Goal: Task Accomplishment & Management: Manage account settings

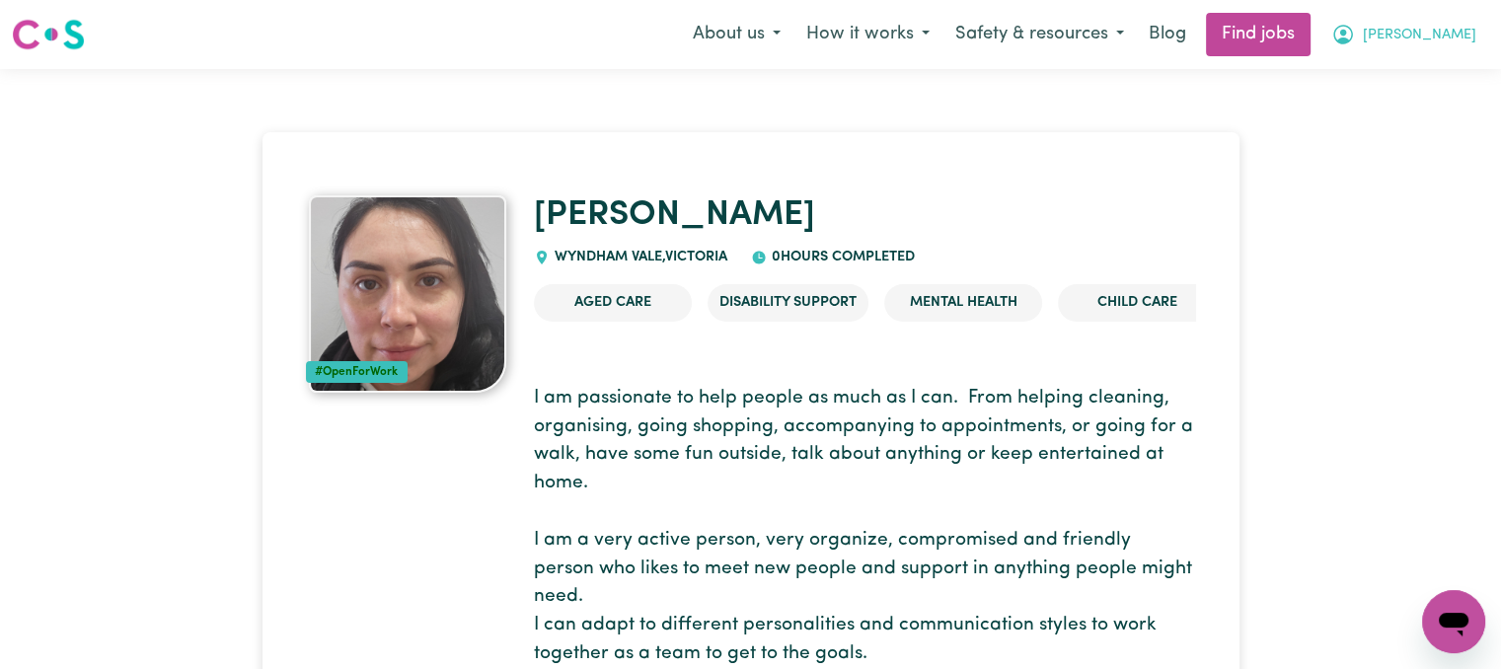
click at [1450, 41] on span "[PERSON_NAME]" at bounding box center [1420, 36] width 114 height 22
click at [1414, 84] on link "My Account" at bounding box center [1411, 77] width 156 height 38
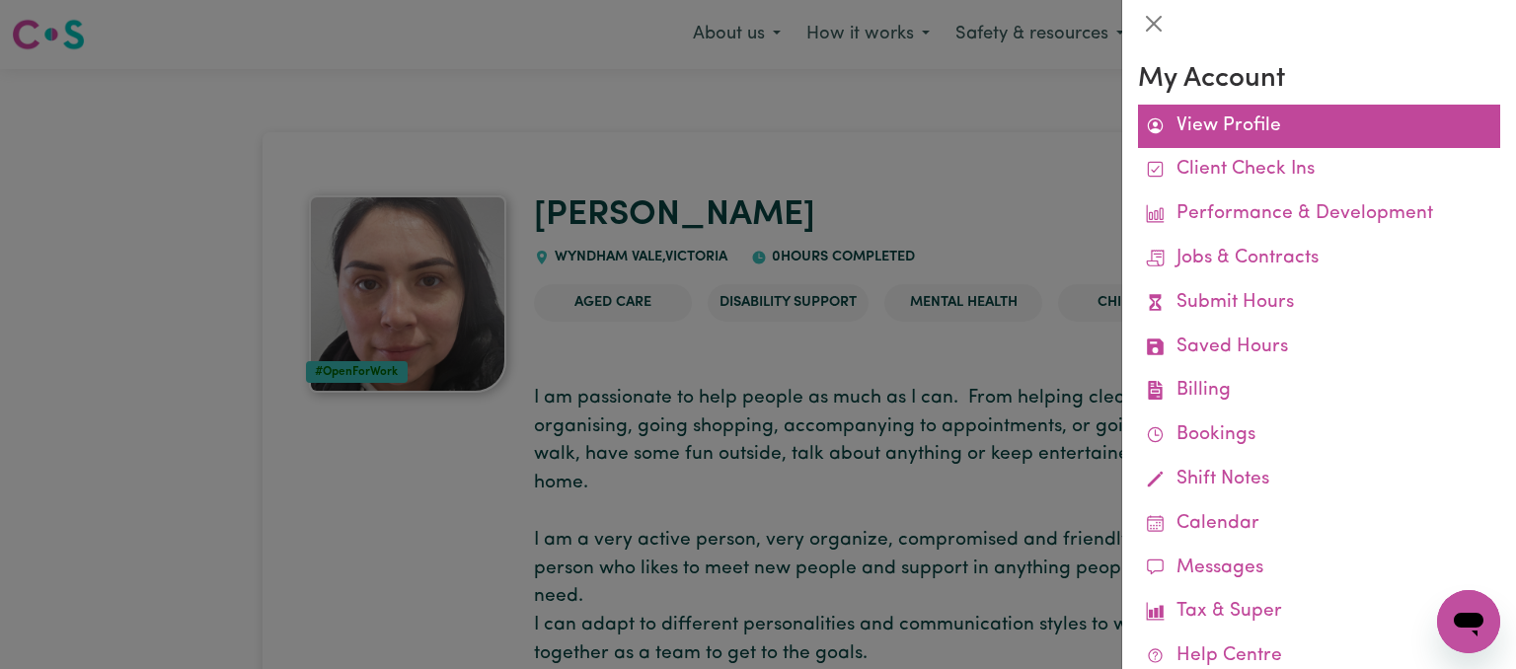
click at [1271, 125] on link "View Profile" at bounding box center [1319, 127] width 362 height 44
click at [1242, 131] on link "View Profile" at bounding box center [1319, 127] width 362 height 44
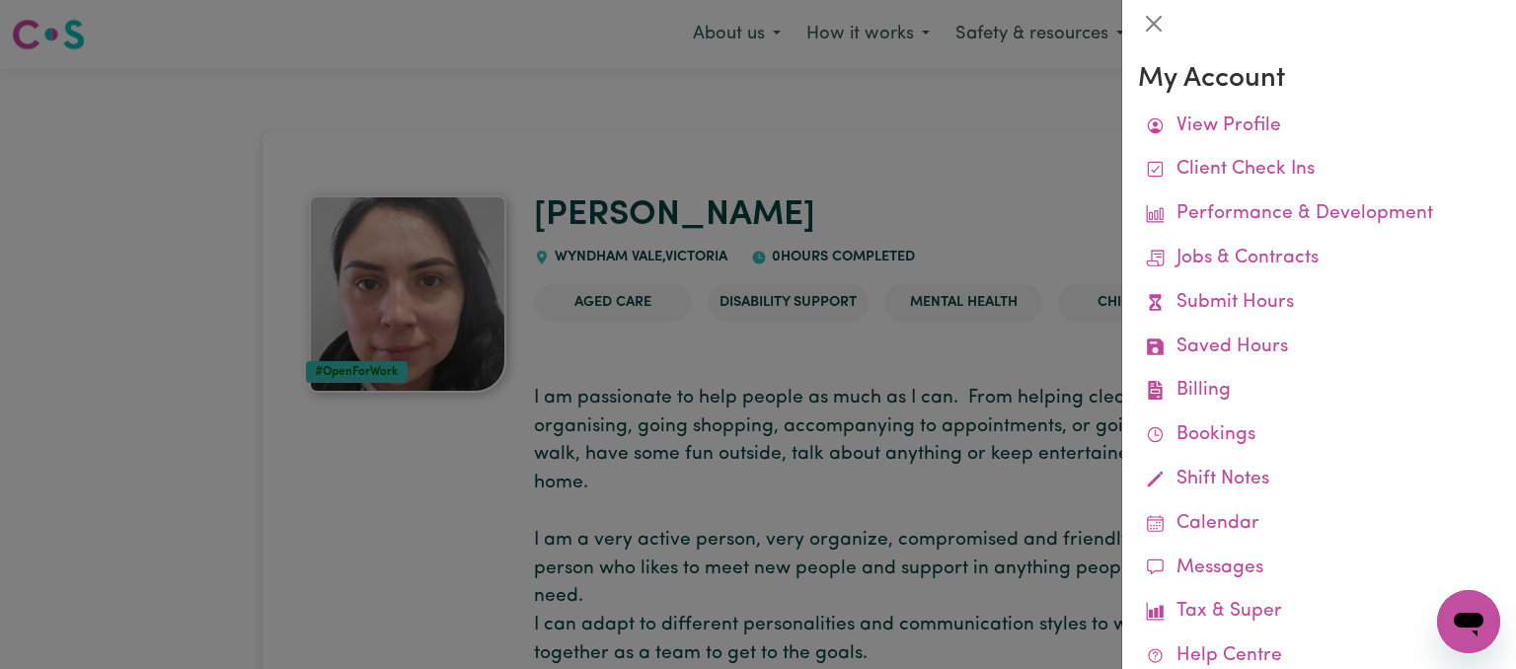
click at [1154, 40] on div at bounding box center [1319, 23] width 394 height 47
click at [1156, 21] on button "Close" at bounding box center [1154, 24] width 32 height 32
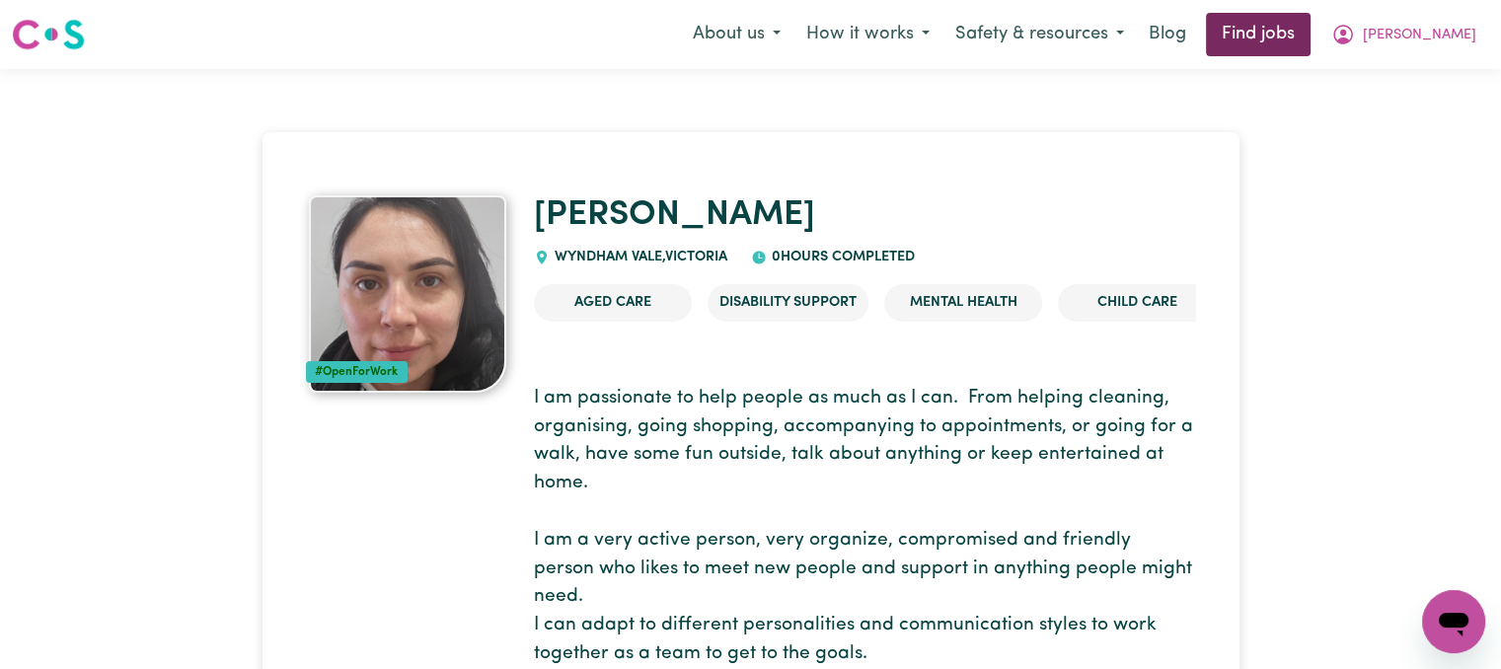
click at [1311, 33] on link "Find jobs" at bounding box center [1258, 34] width 105 height 43
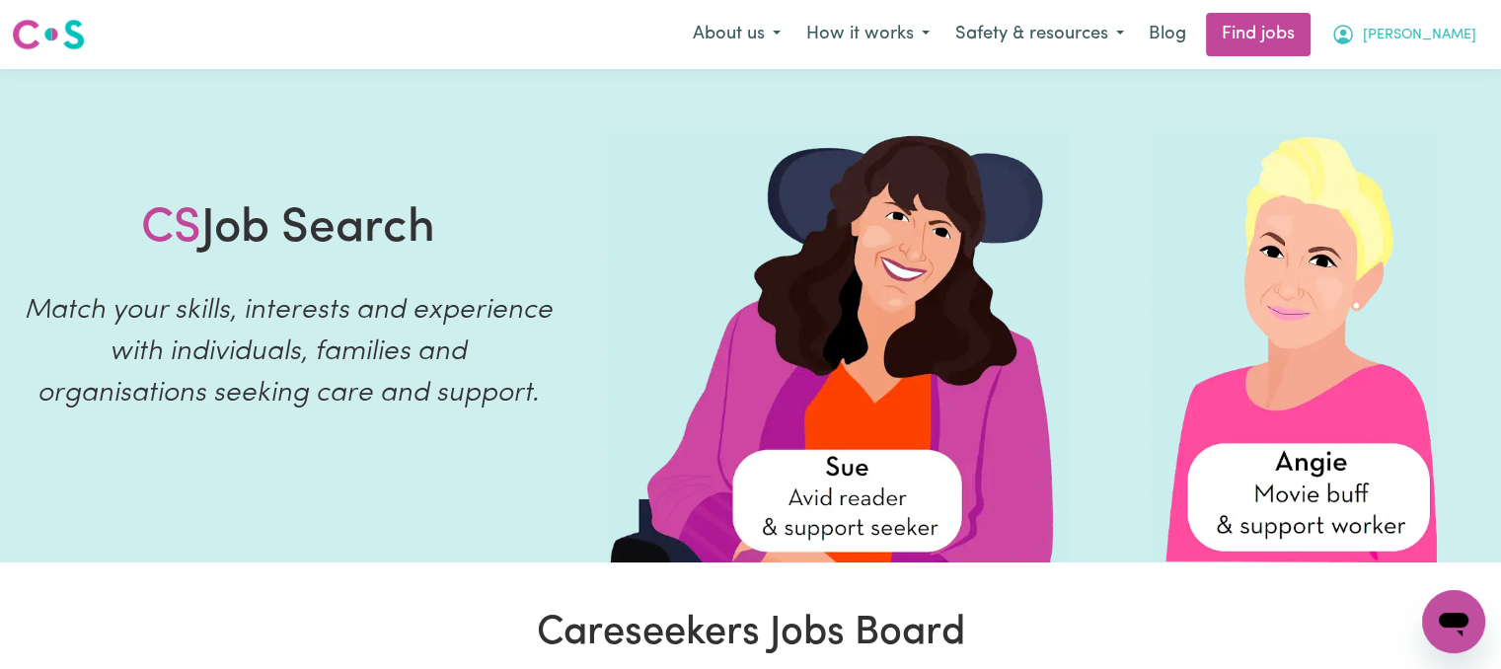
click at [1346, 33] on icon "My Account" at bounding box center [1344, 33] width 6 height 7
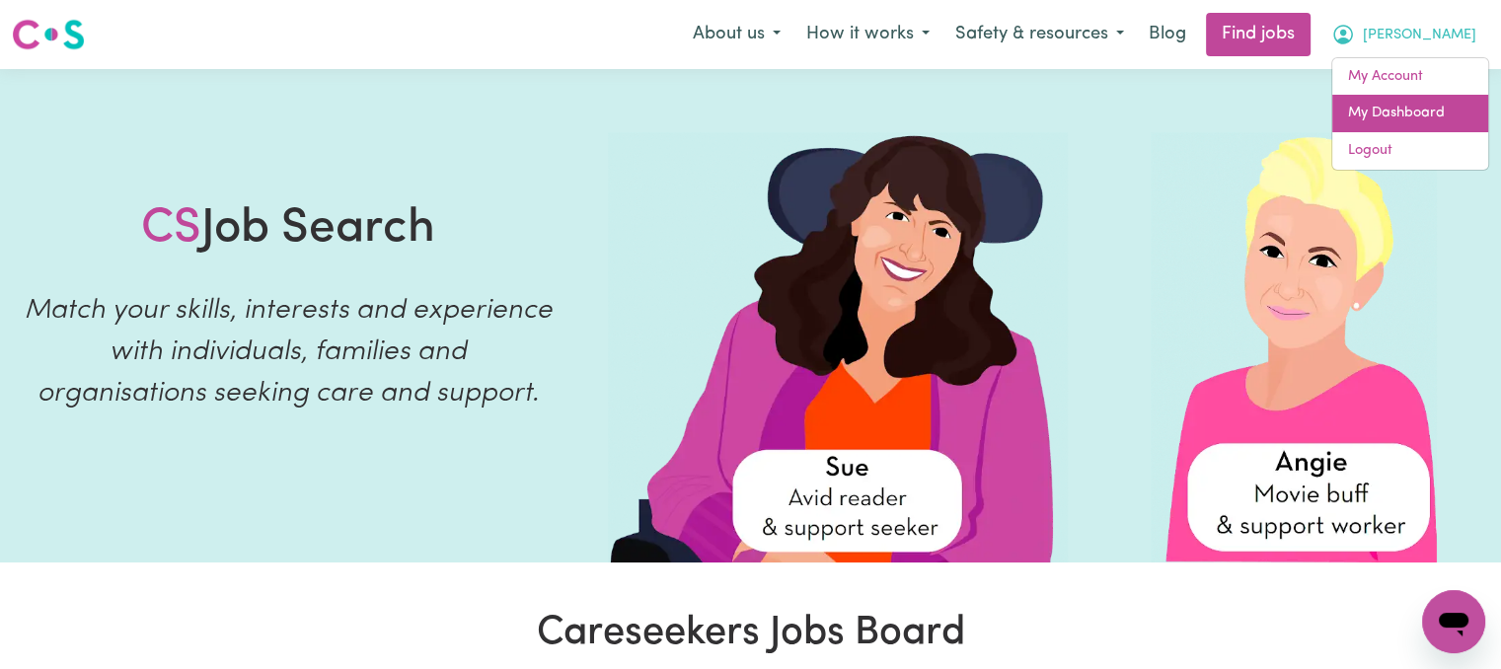
click at [1399, 121] on link "My Dashboard" at bounding box center [1411, 114] width 156 height 38
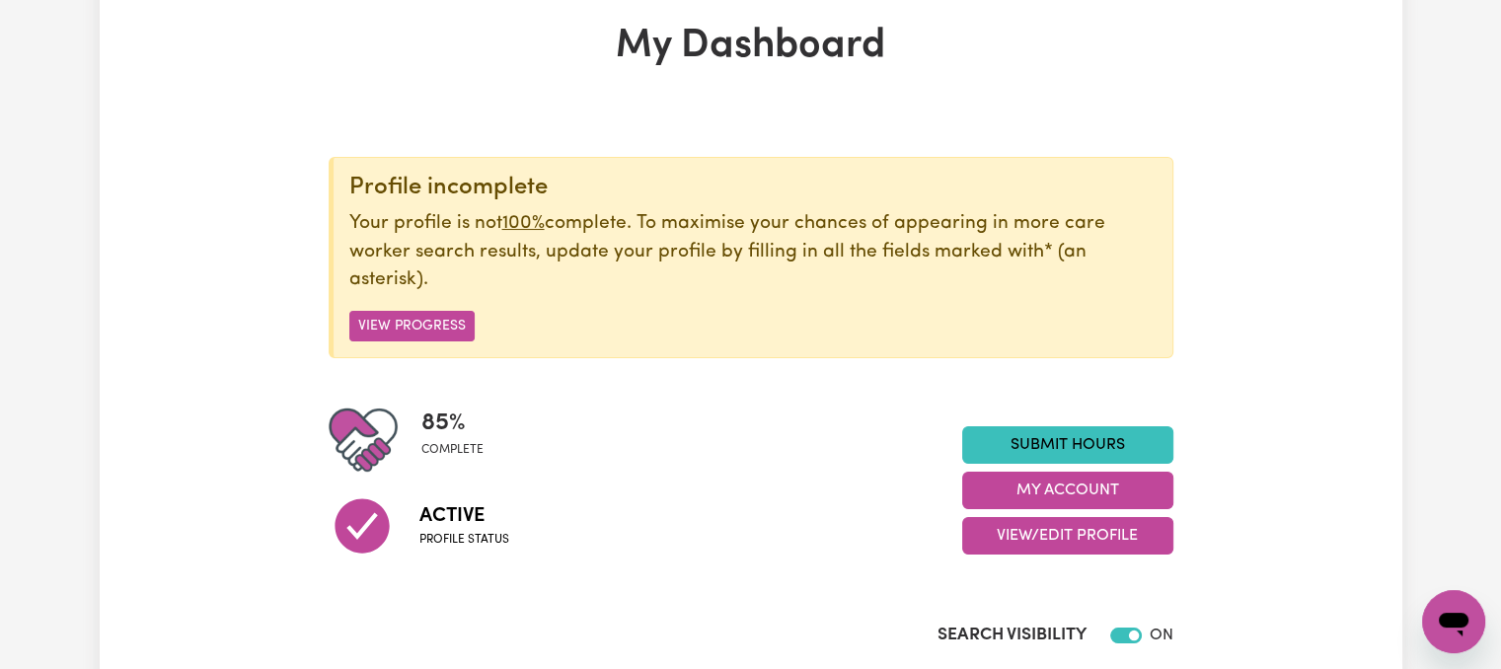
scroll to position [395, 0]
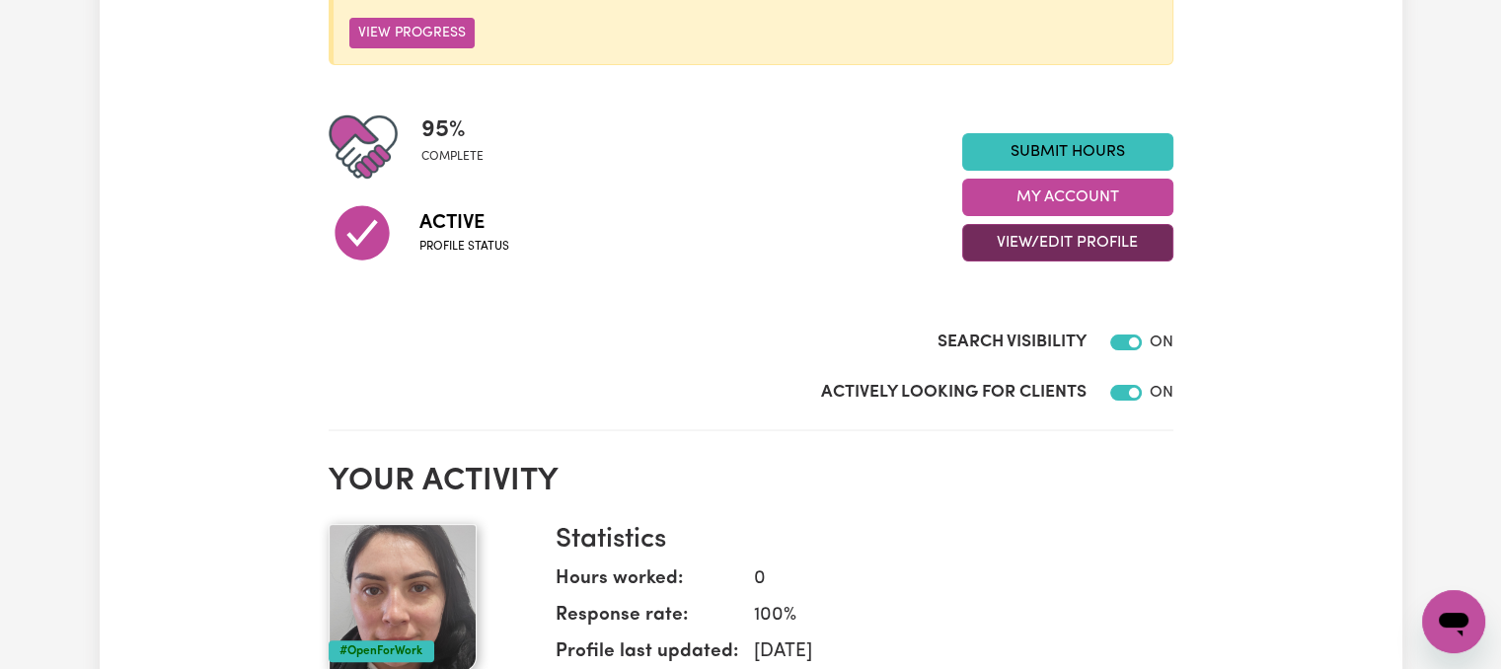
click at [1075, 250] on button "View/Edit Profile" at bounding box center [1067, 243] width 211 height 38
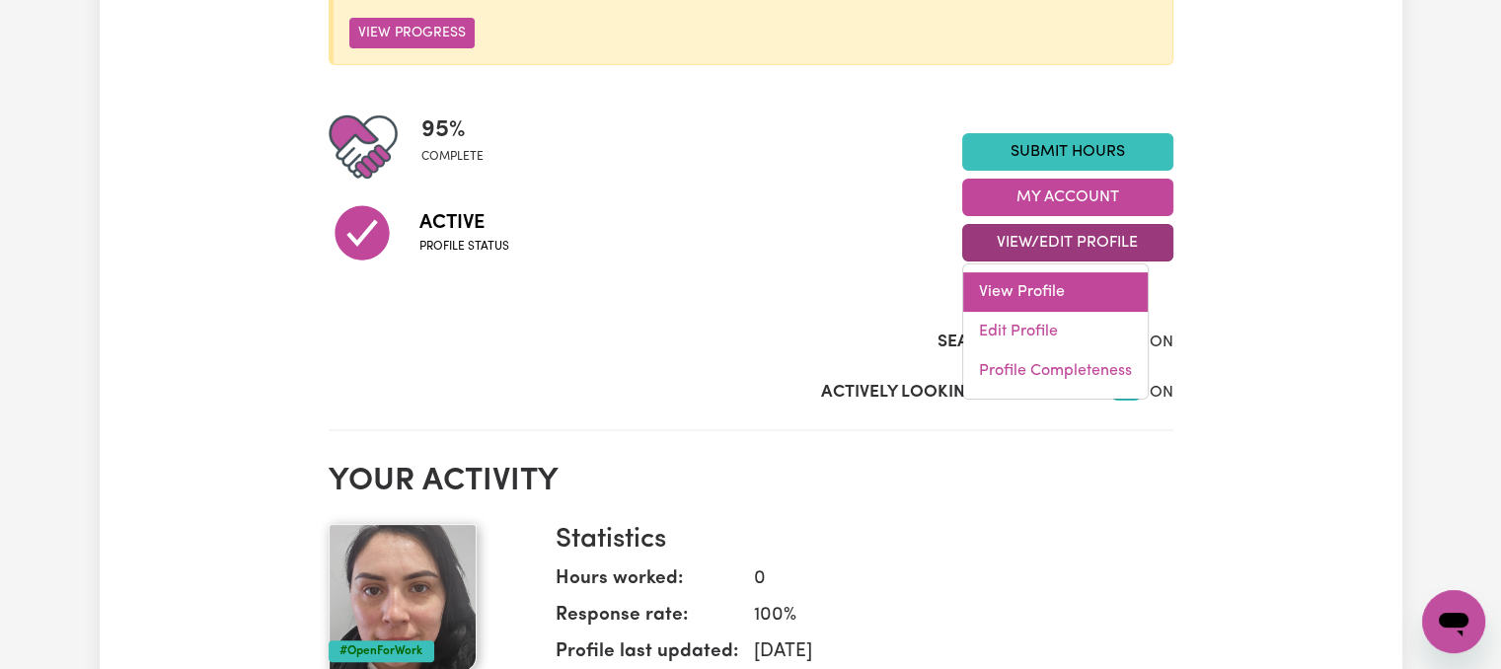
click at [1044, 285] on link "View Profile" at bounding box center [1055, 291] width 185 height 39
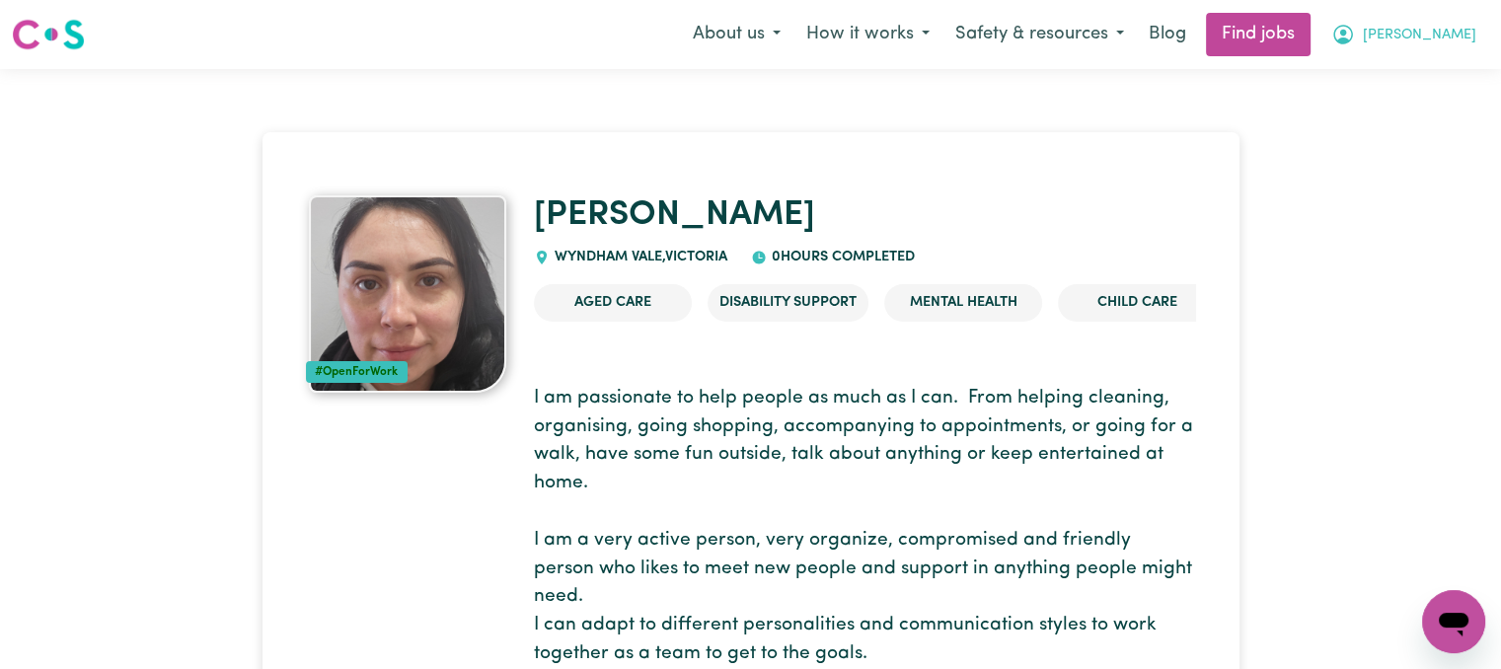
click at [1424, 47] on button "[PERSON_NAME]" at bounding box center [1404, 34] width 171 height 41
click at [1378, 118] on link "My Dashboard" at bounding box center [1411, 114] width 156 height 38
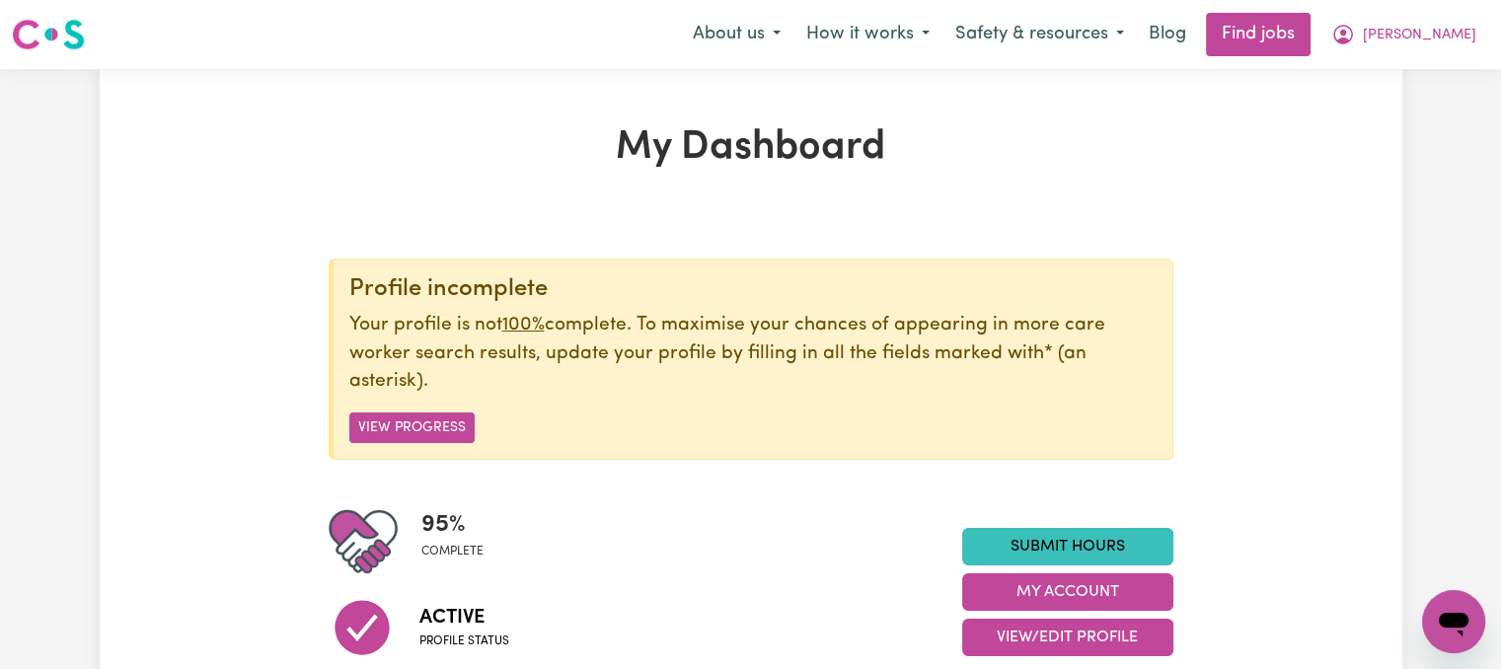
scroll to position [197, 0]
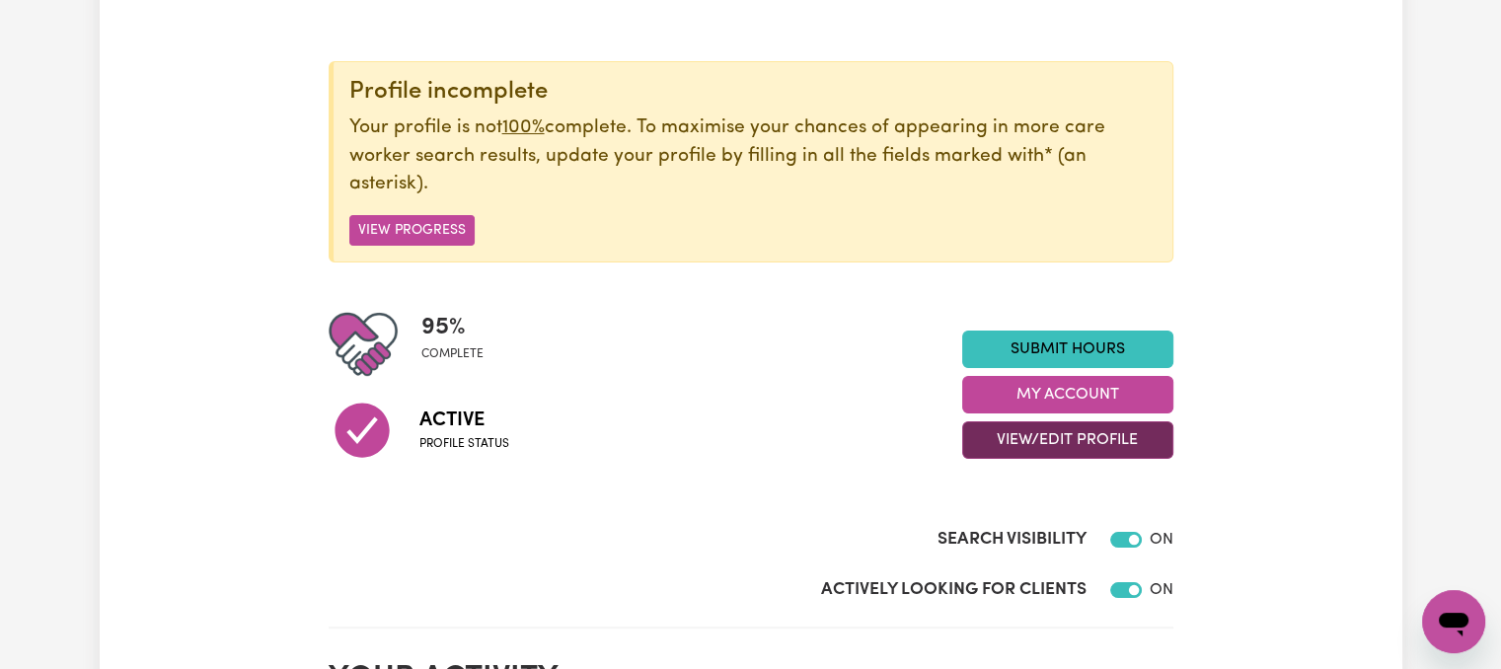
click at [1049, 428] on button "View/Edit Profile" at bounding box center [1067, 441] width 211 height 38
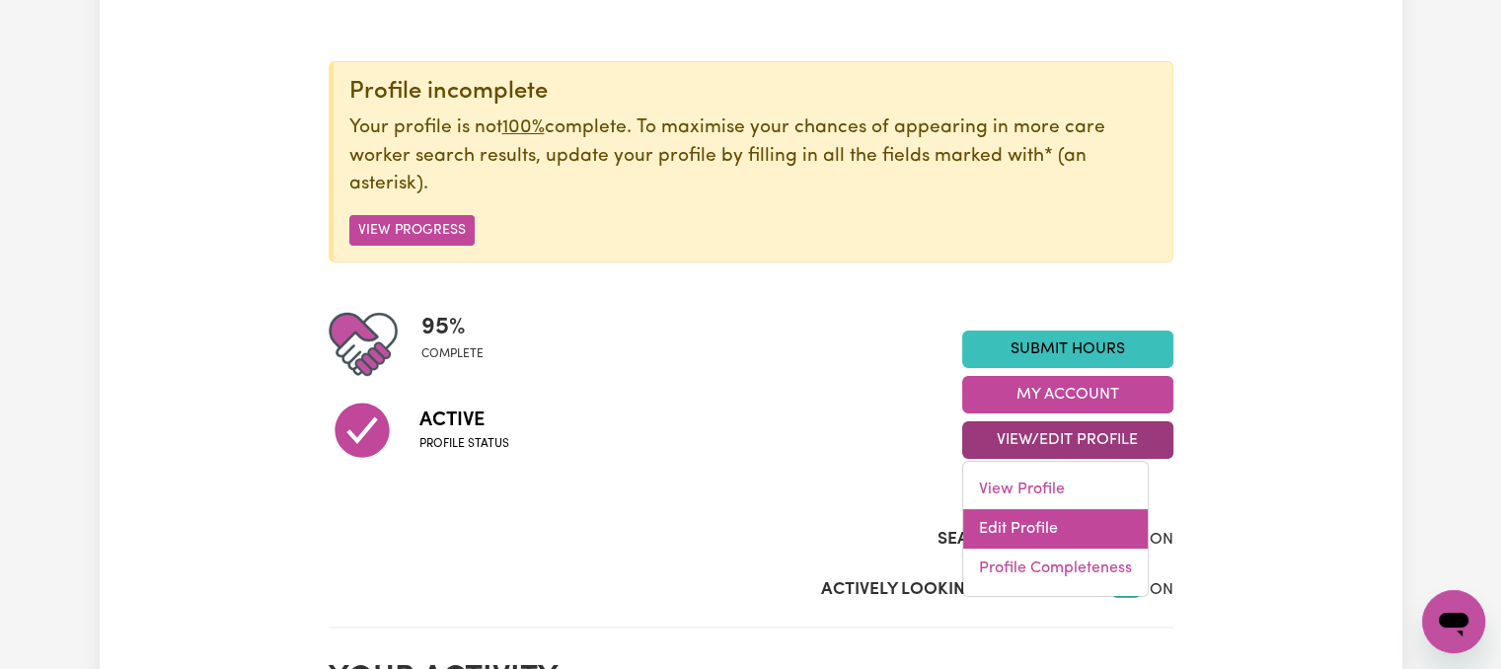
click at [1049, 526] on link "Edit Profile" at bounding box center [1055, 528] width 185 height 39
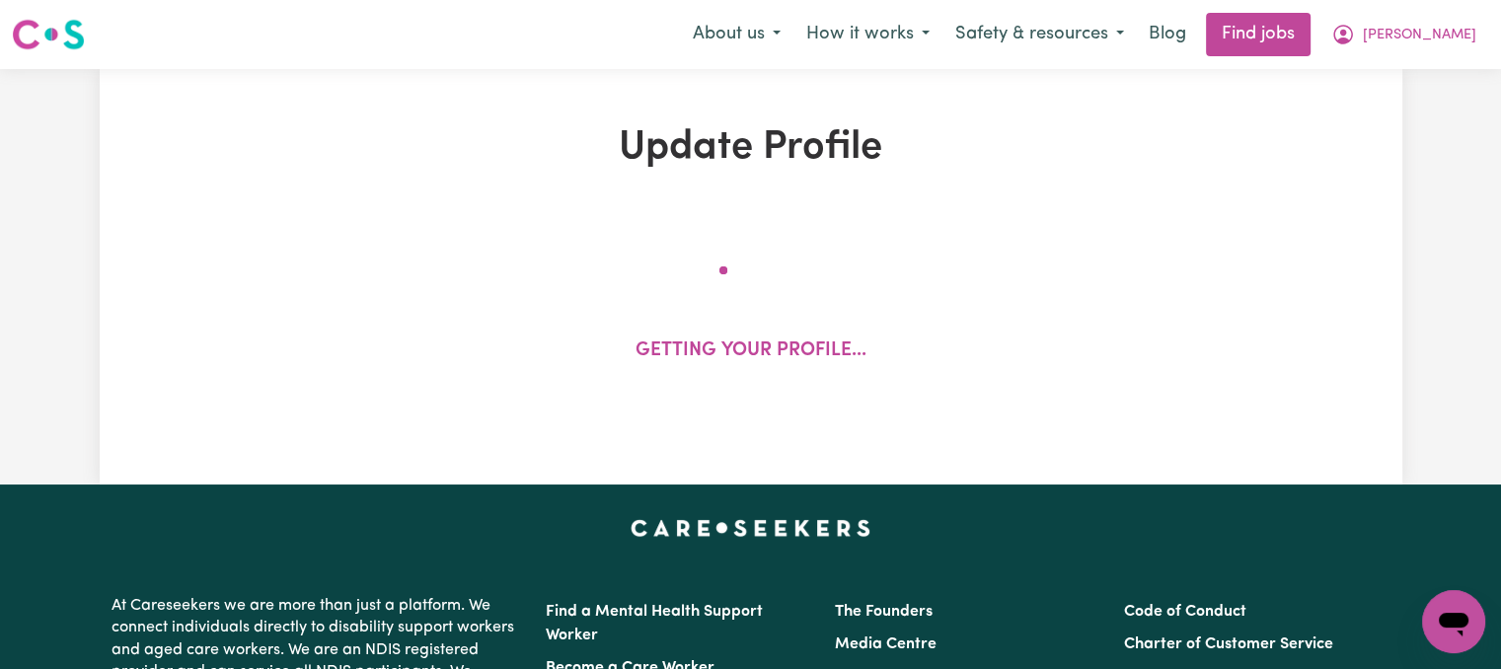
select select "[DEMOGRAPHIC_DATA]"
select select "[DEMOGRAPHIC_DATA] Citizen"
select select "Studying a healthcare related degree or qualification"
select select "40"
select select "50"
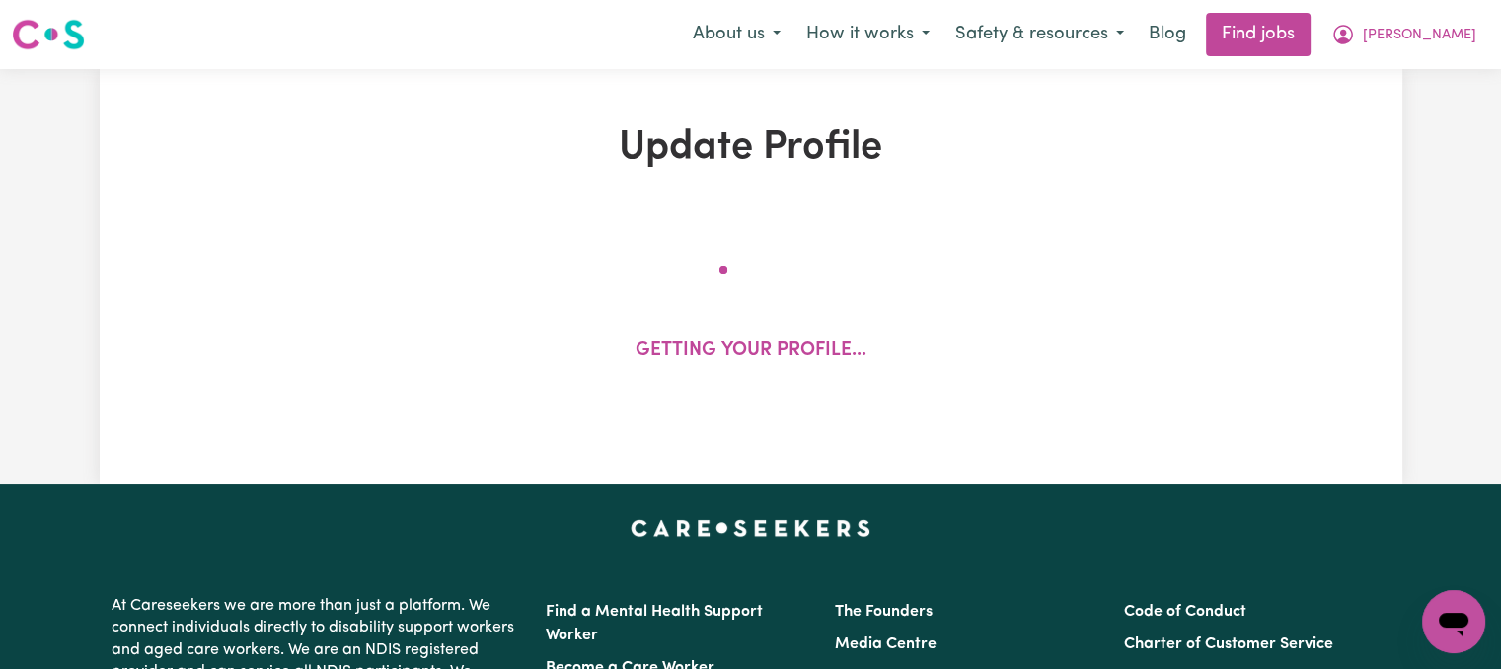
select select "55"
select select "60"
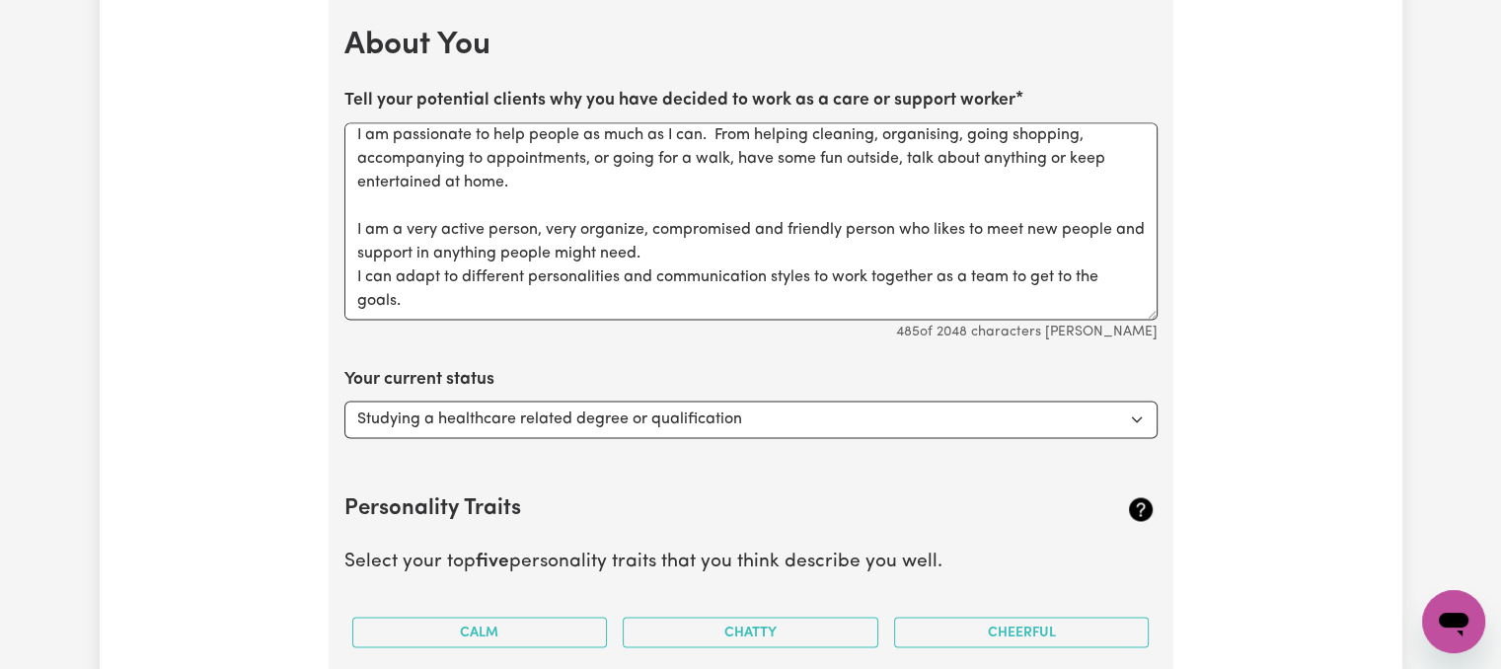
scroll to position [3159, 0]
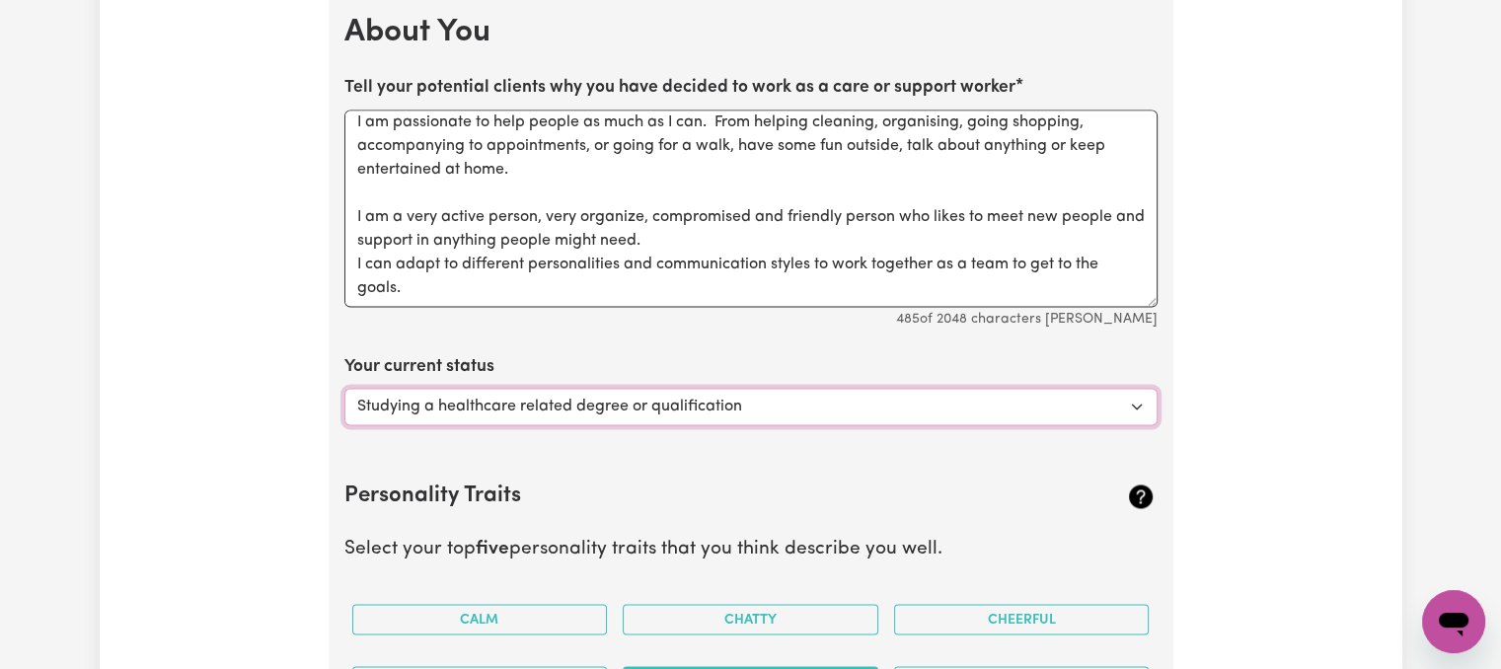
click at [584, 396] on select "Select... Studying a healthcare related degree or qualification Studying a non-…" at bounding box center [751, 407] width 813 height 38
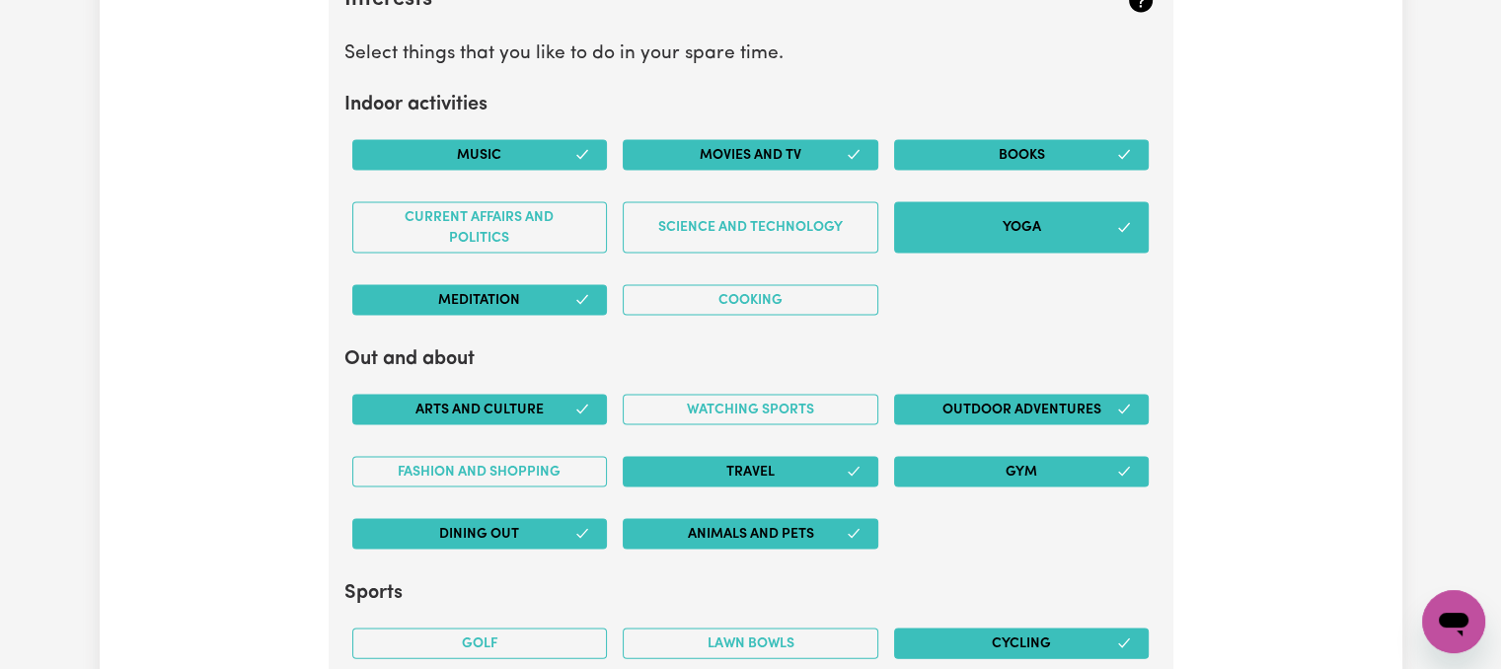
scroll to position [4047, 0]
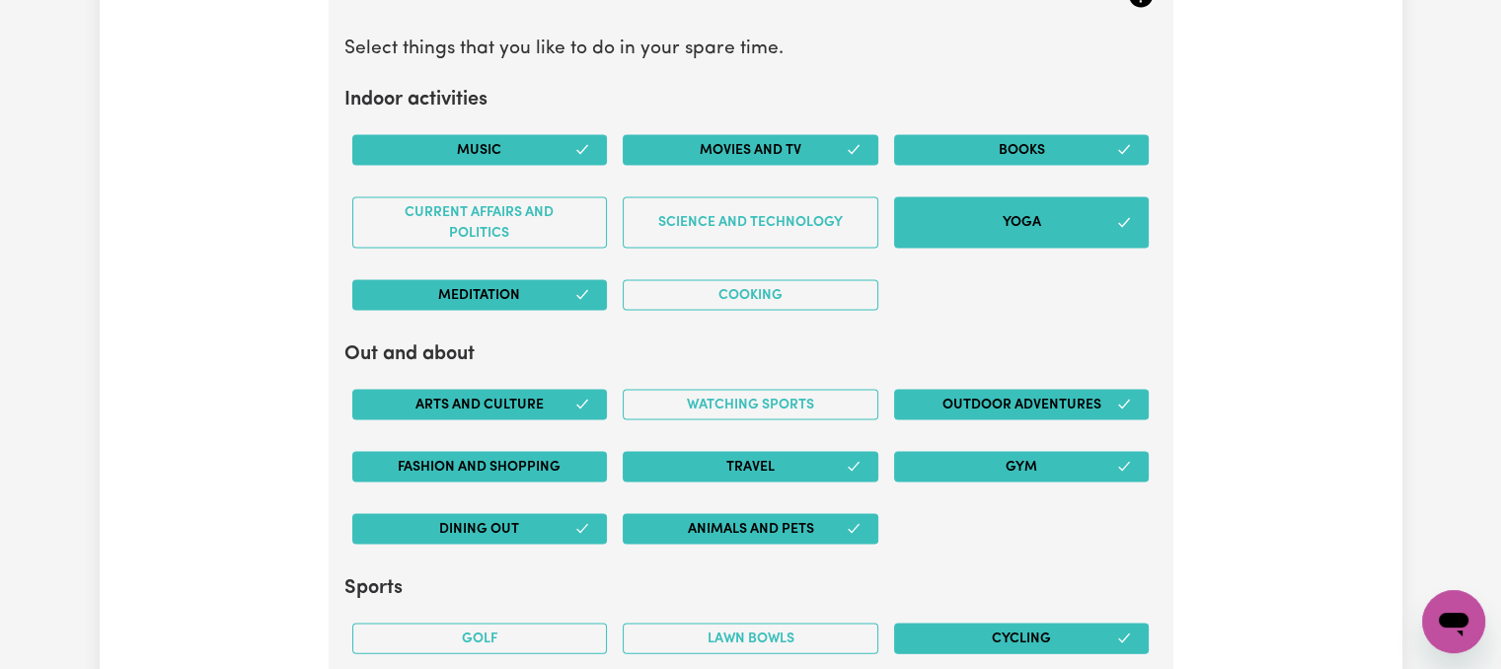
click at [461, 452] on button "Fashion and shopping" at bounding box center [480, 467] width 256 height 31
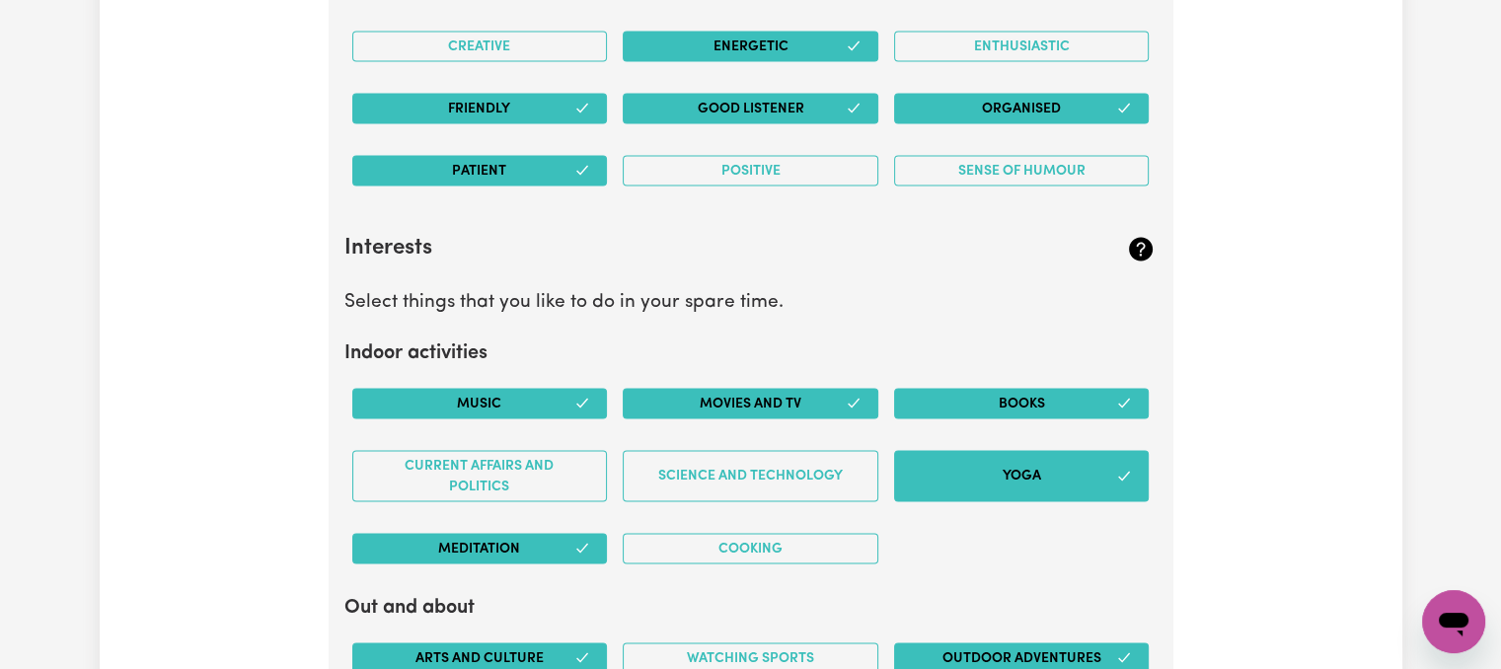
scroll to position [3652, 0]
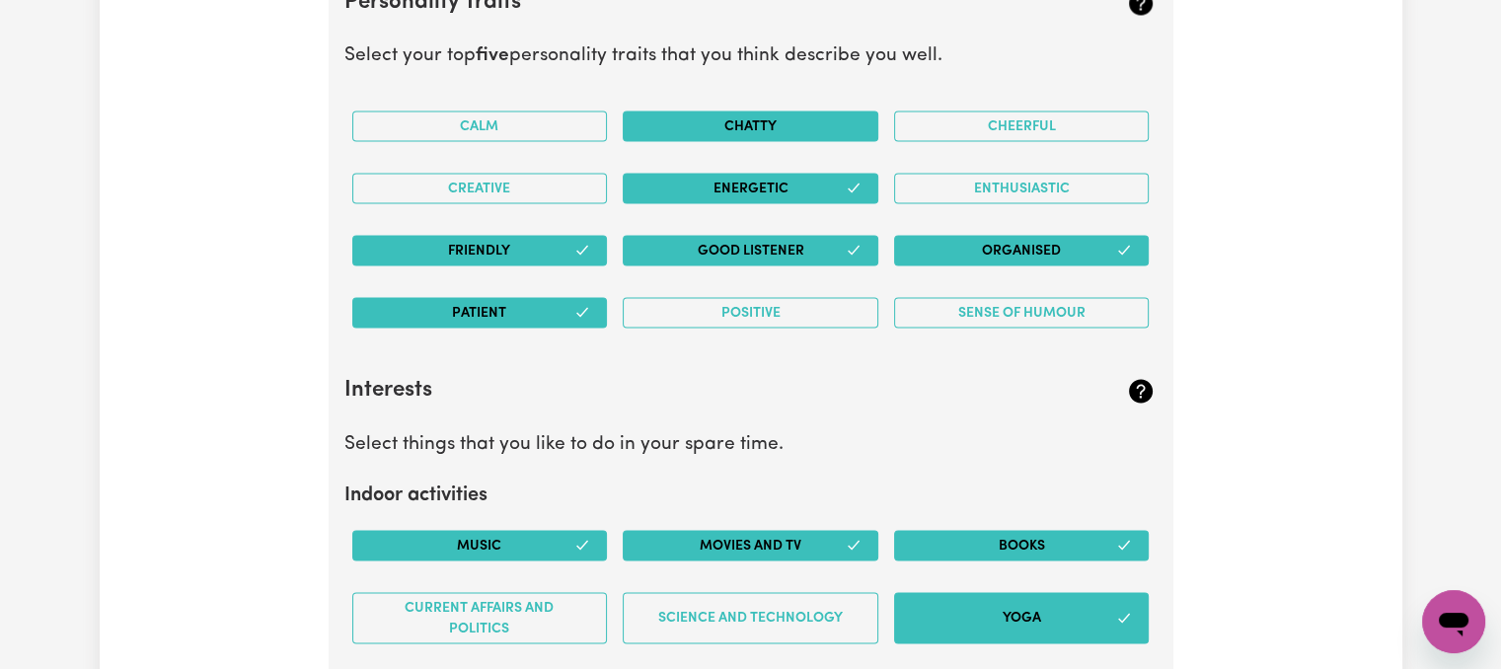
click at [833, 119] on button "Chatty" at bounding box center [751, 126] width 256 height 31
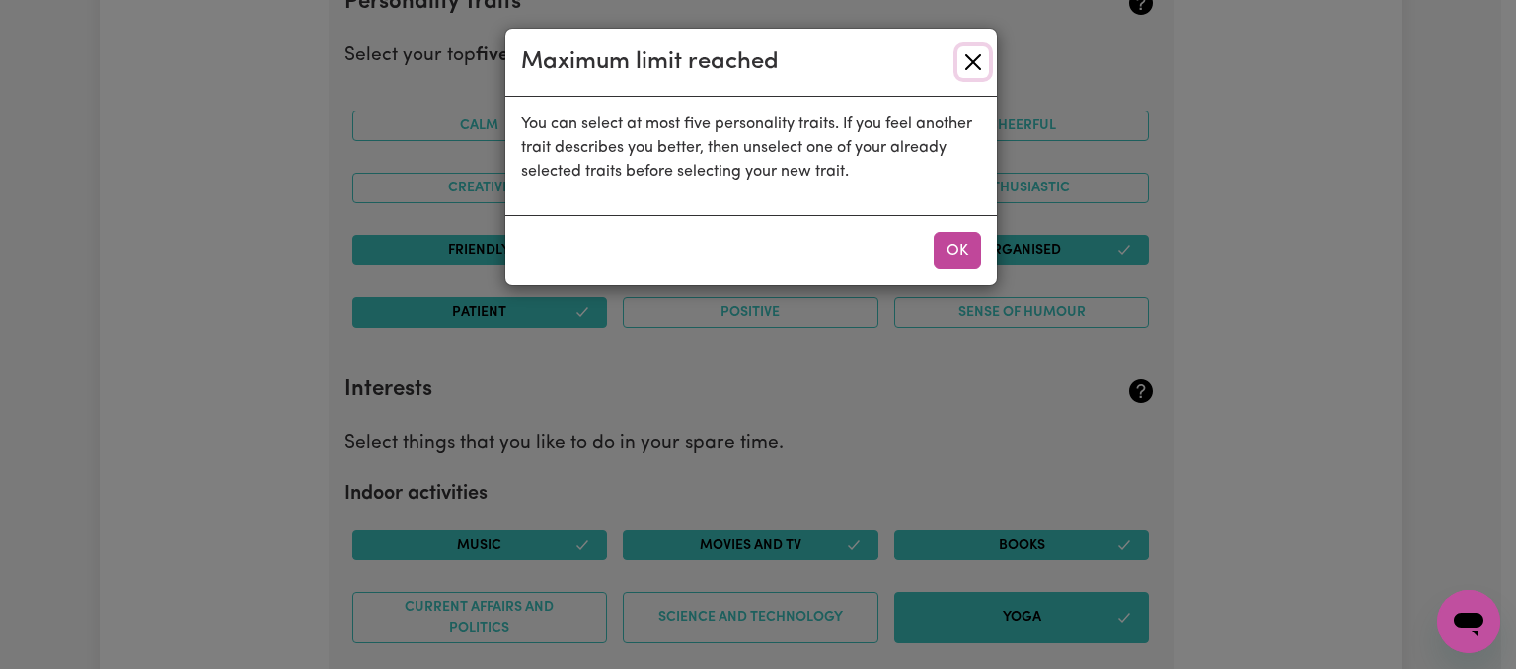
click at [976, 70] on button "Close" at bounding box center [974, 62] width 32 height 32
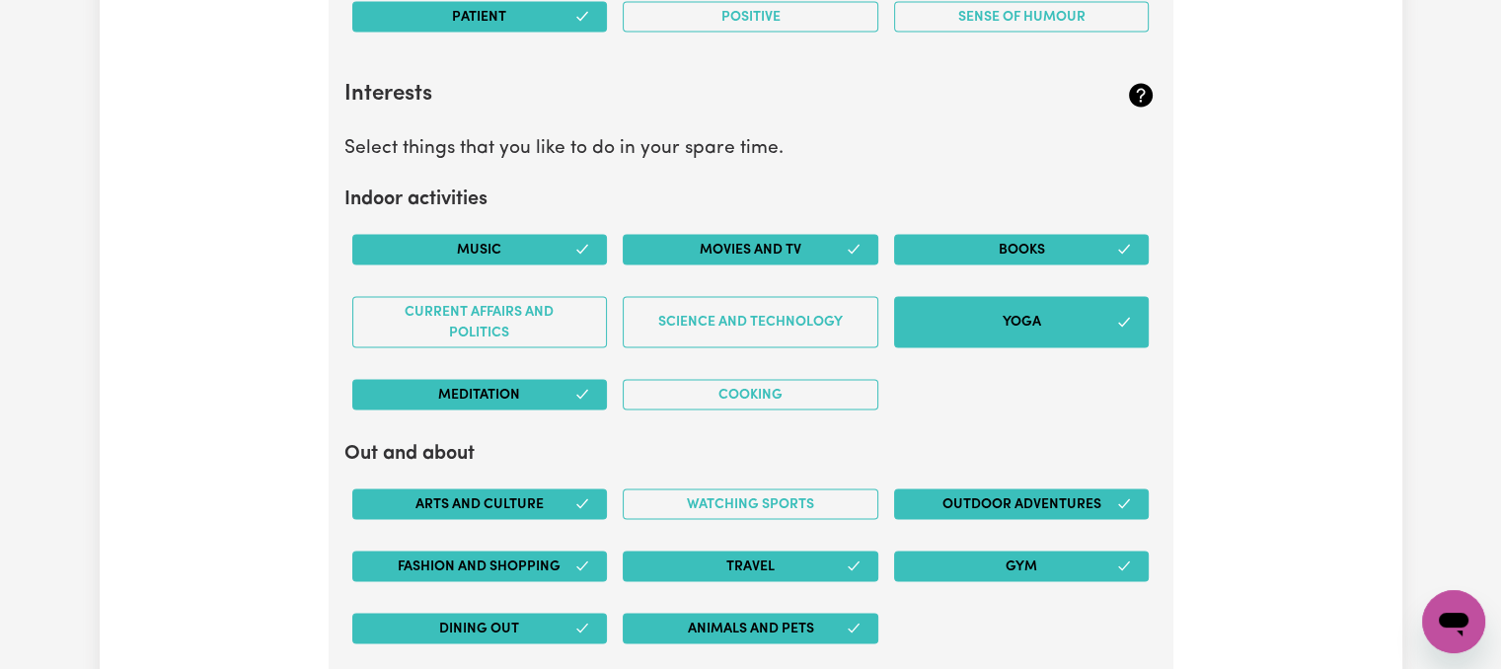
scroll to position [3948, 0]
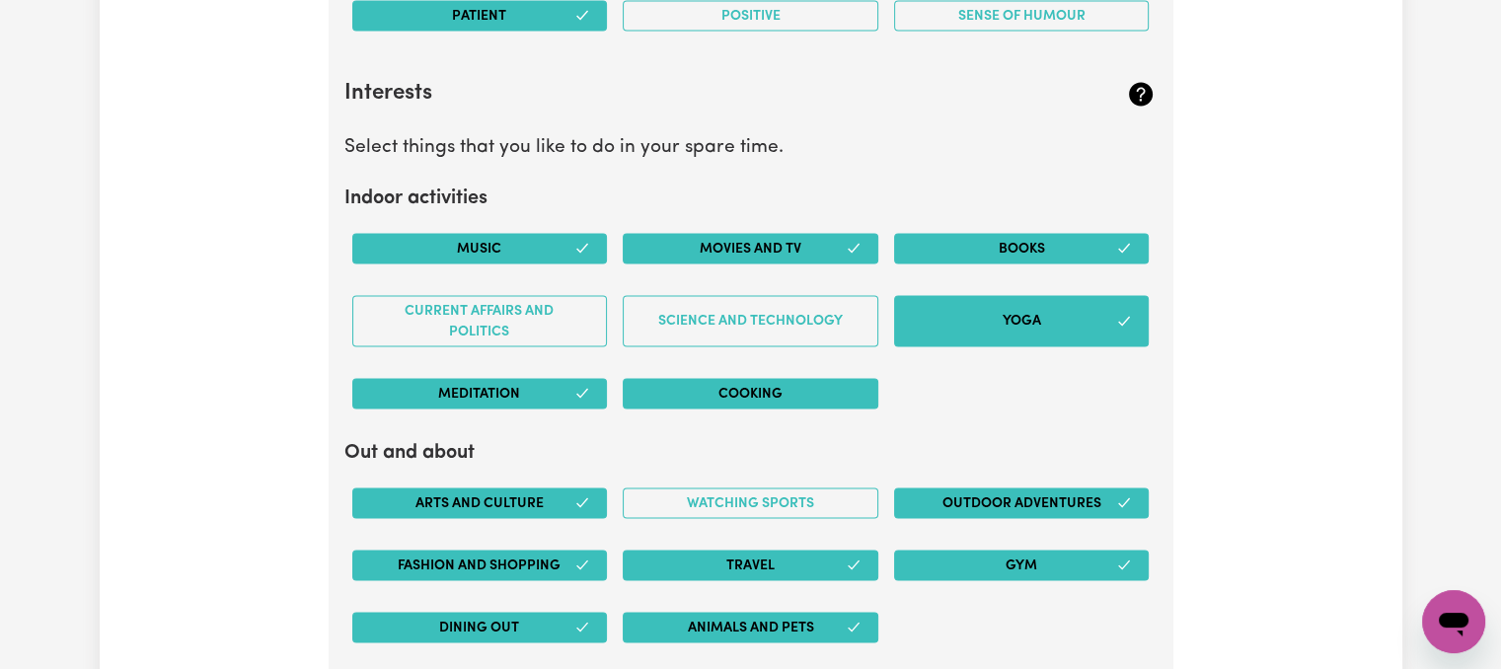
click at [861, 380] on button "Cooking" at bounding box center [751, 394] width 256 height 31
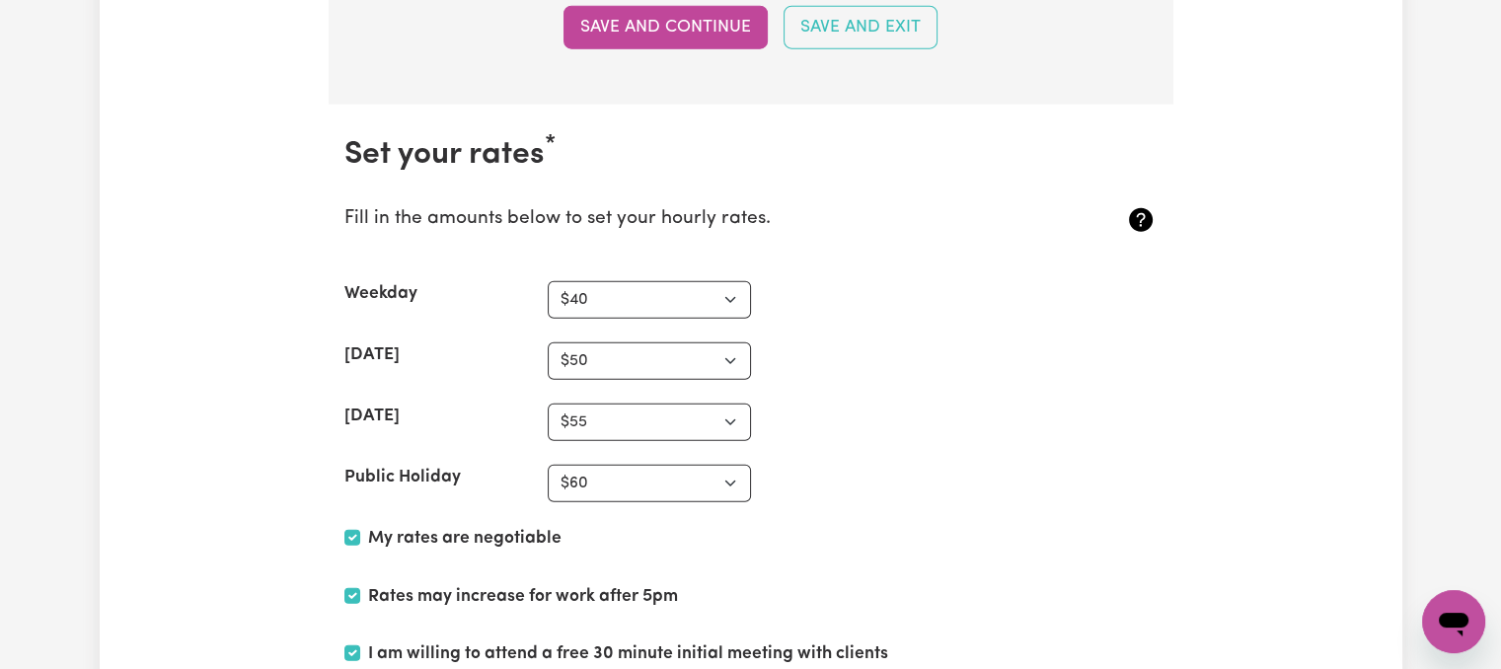
scroll to position [4936, 0]
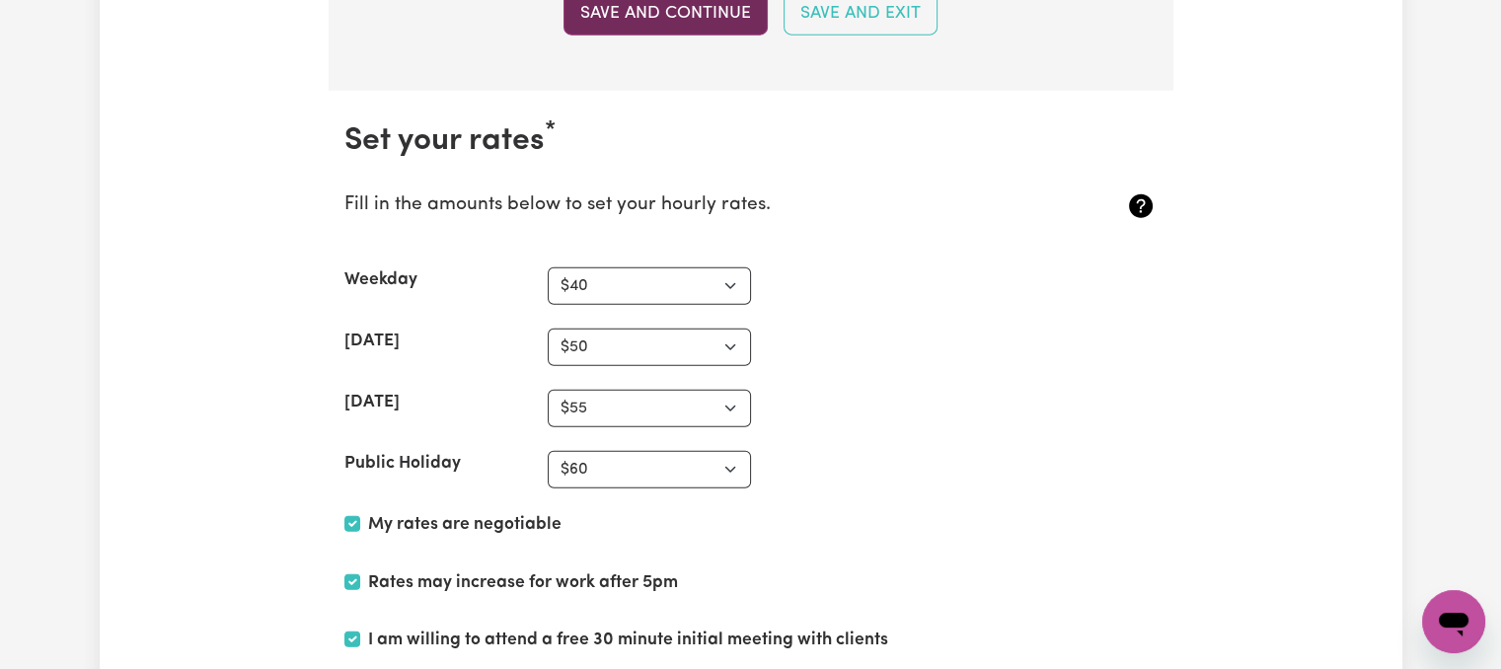
click at [683, 9] on button "Save and Continue" at bounding box center [666, 13] width 204 height 43
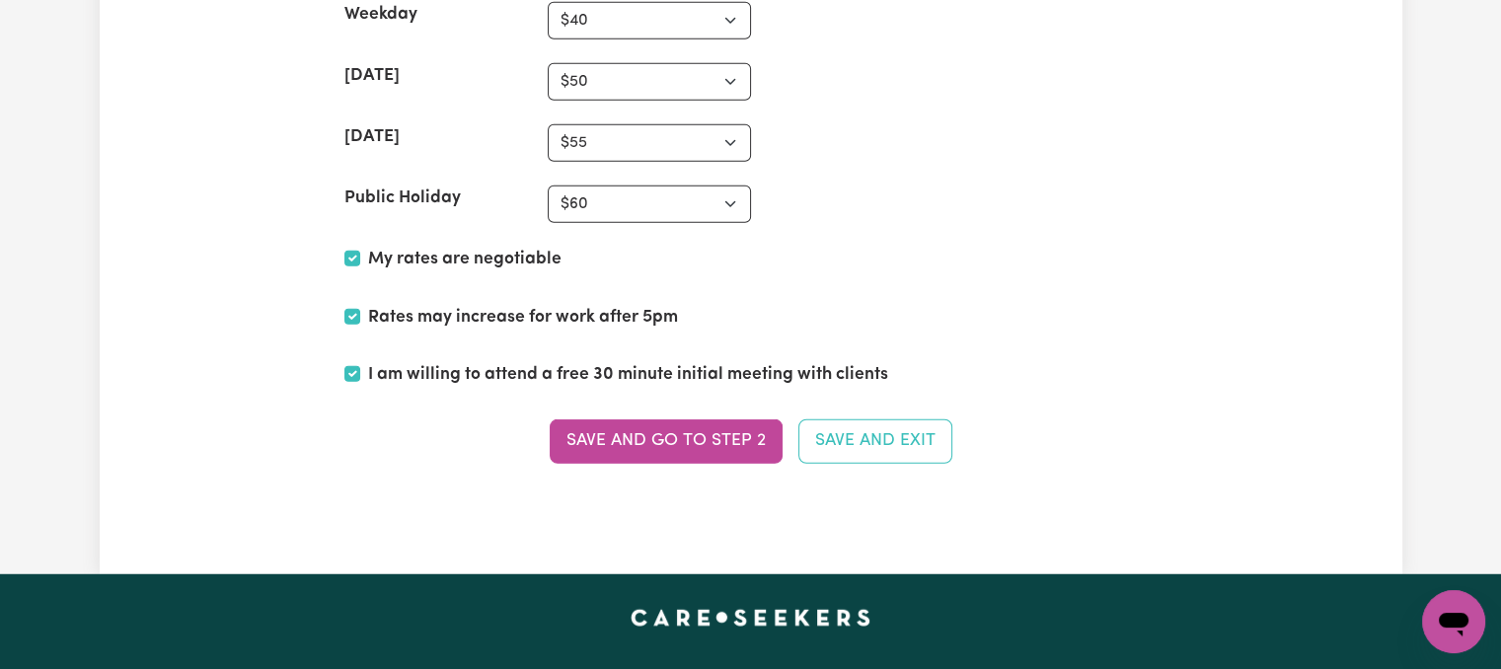
scroll to position [5307, 0]
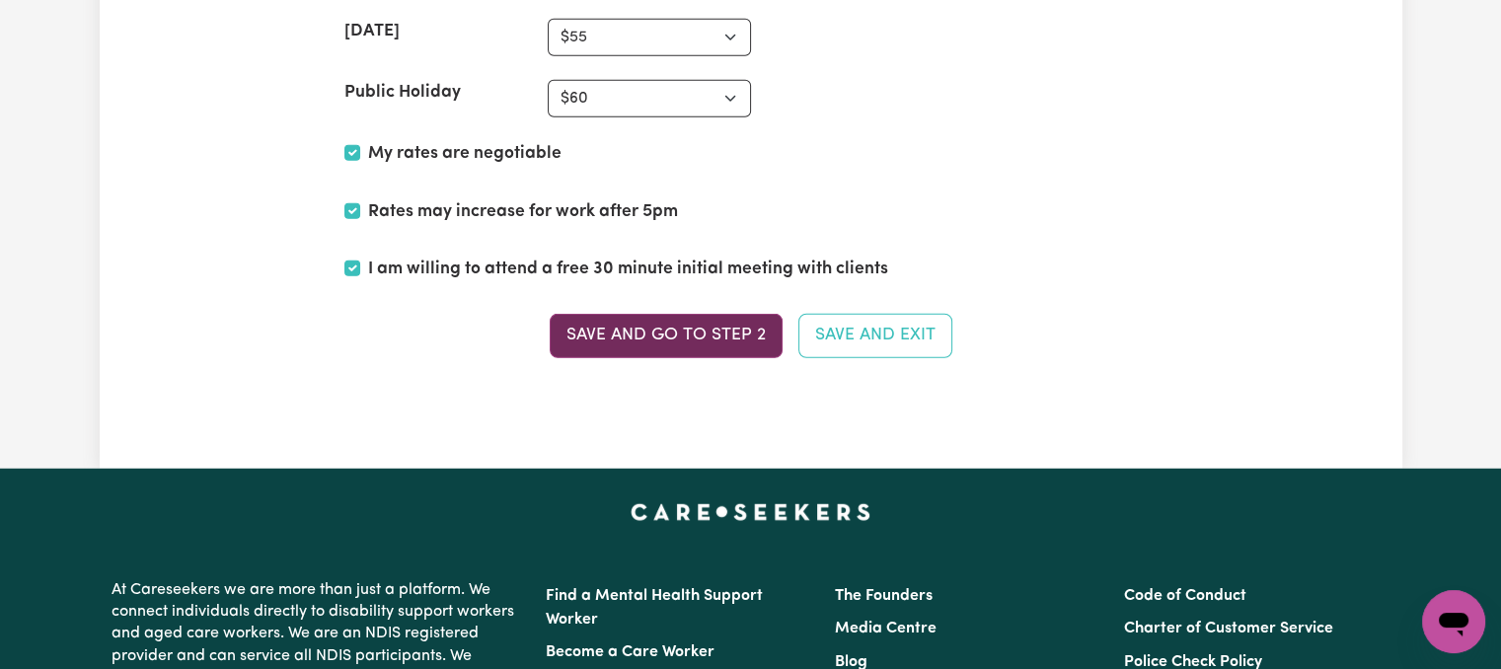
click at [665, 325] on button "Save and go to Step 2" at bounding box center [666, 335] width 233 height 43
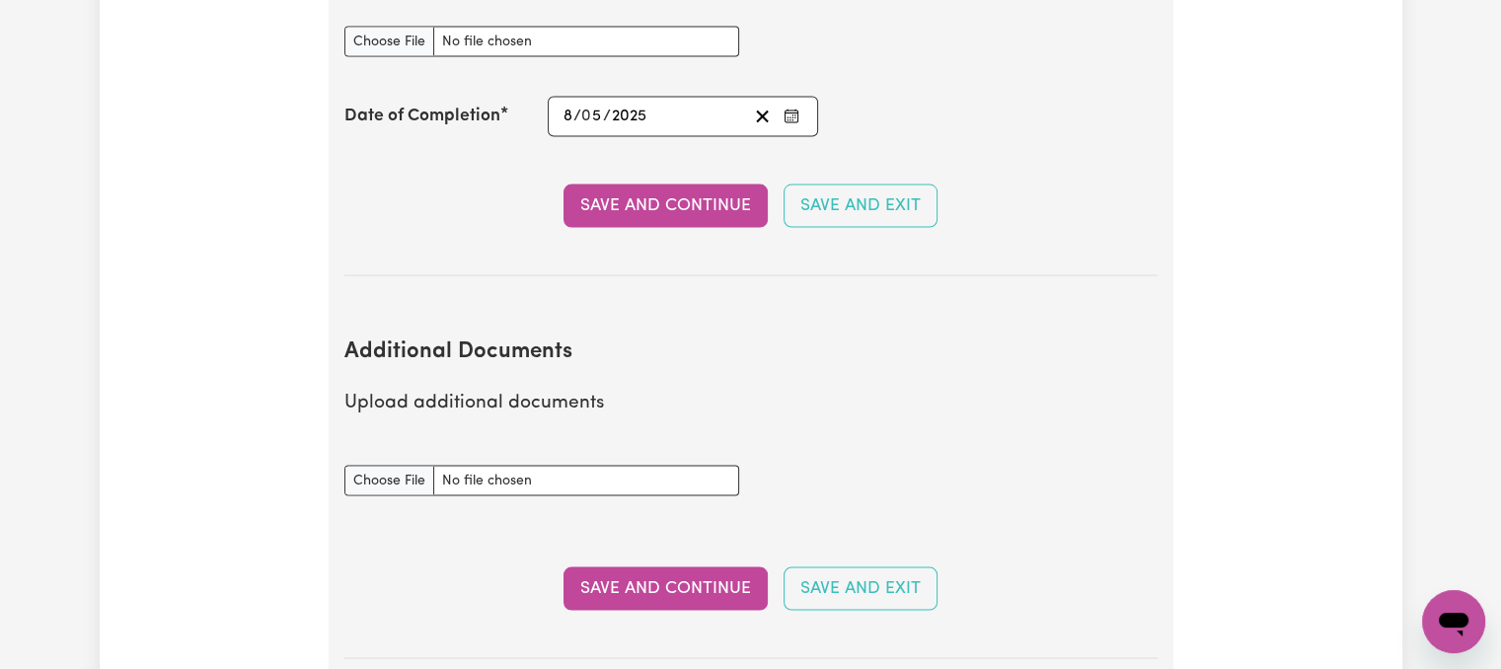
scroll to position [3850, 0]
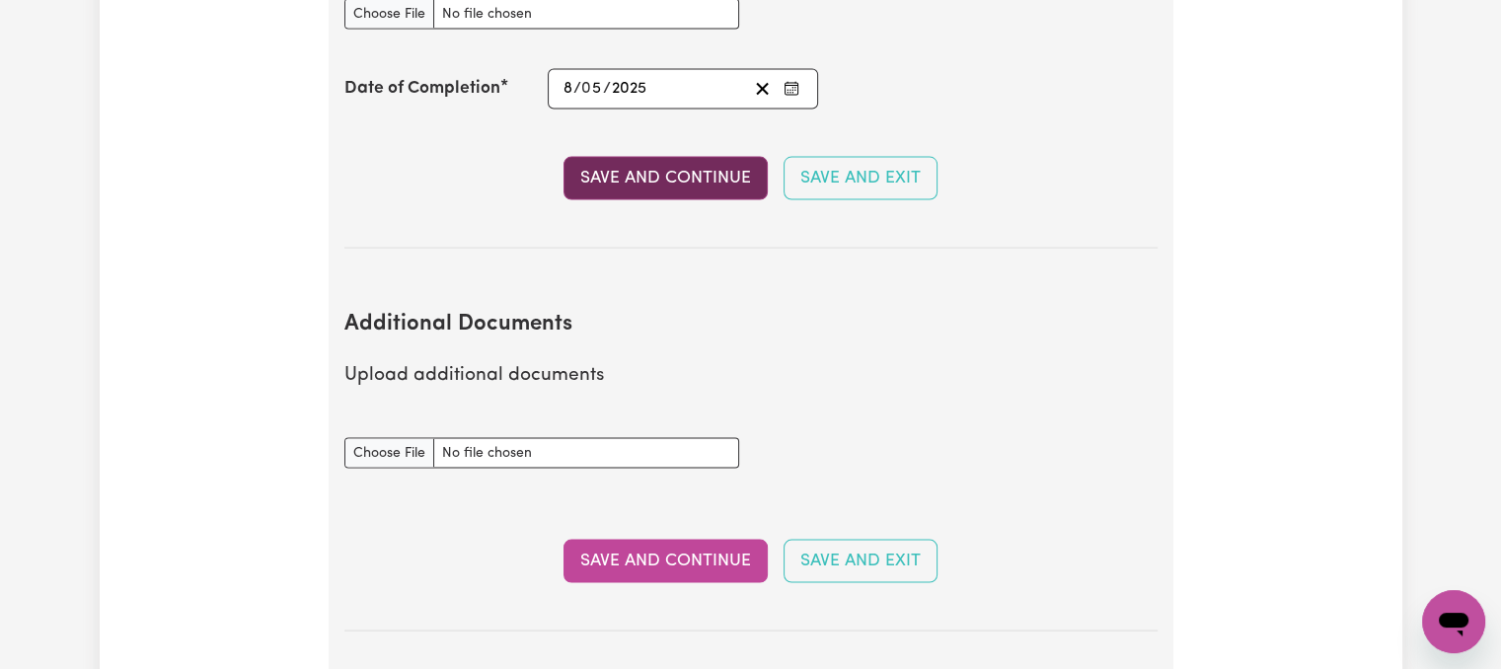
click at [681, 157] on button "Save and Continue" at bounding box center [666, 178] width 204 height 43
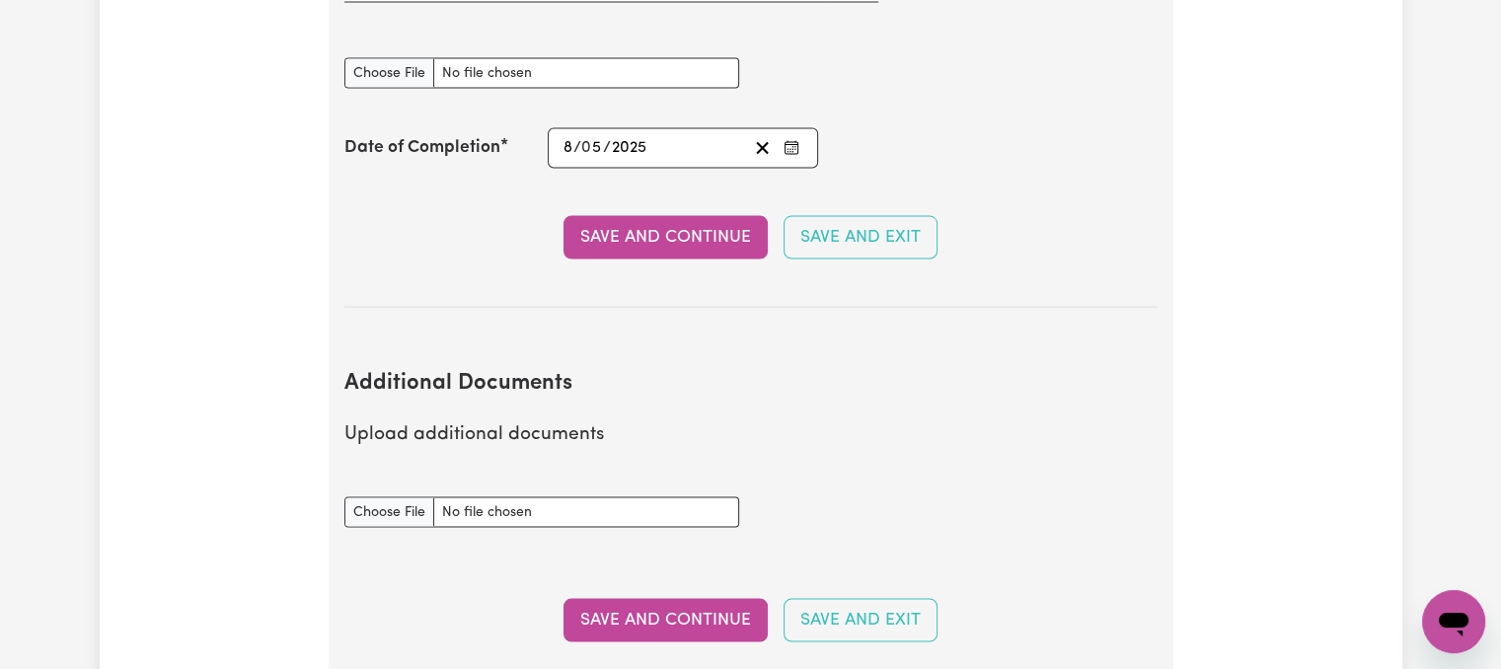
scroll to position [3798, 0]
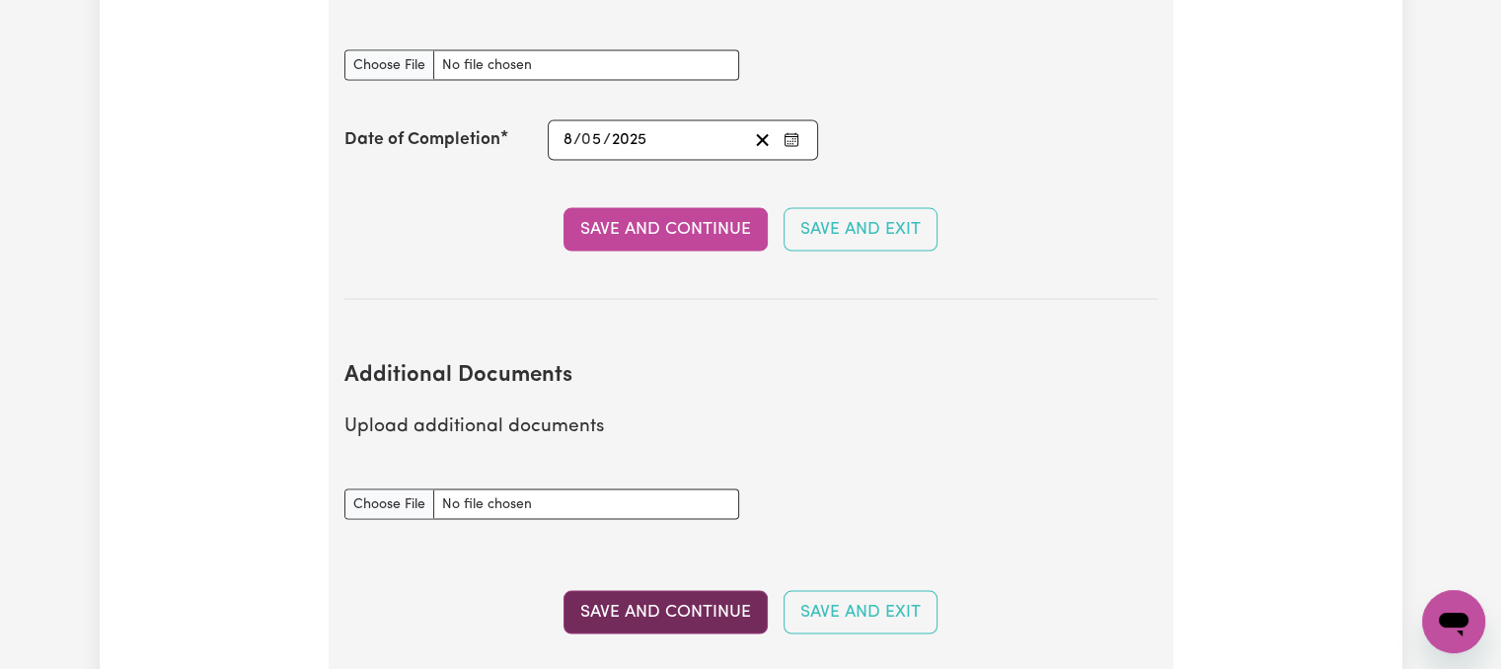
click at [667, 591] on button "Save and Continue" at bounding box center [666, 612] width 204 height 43
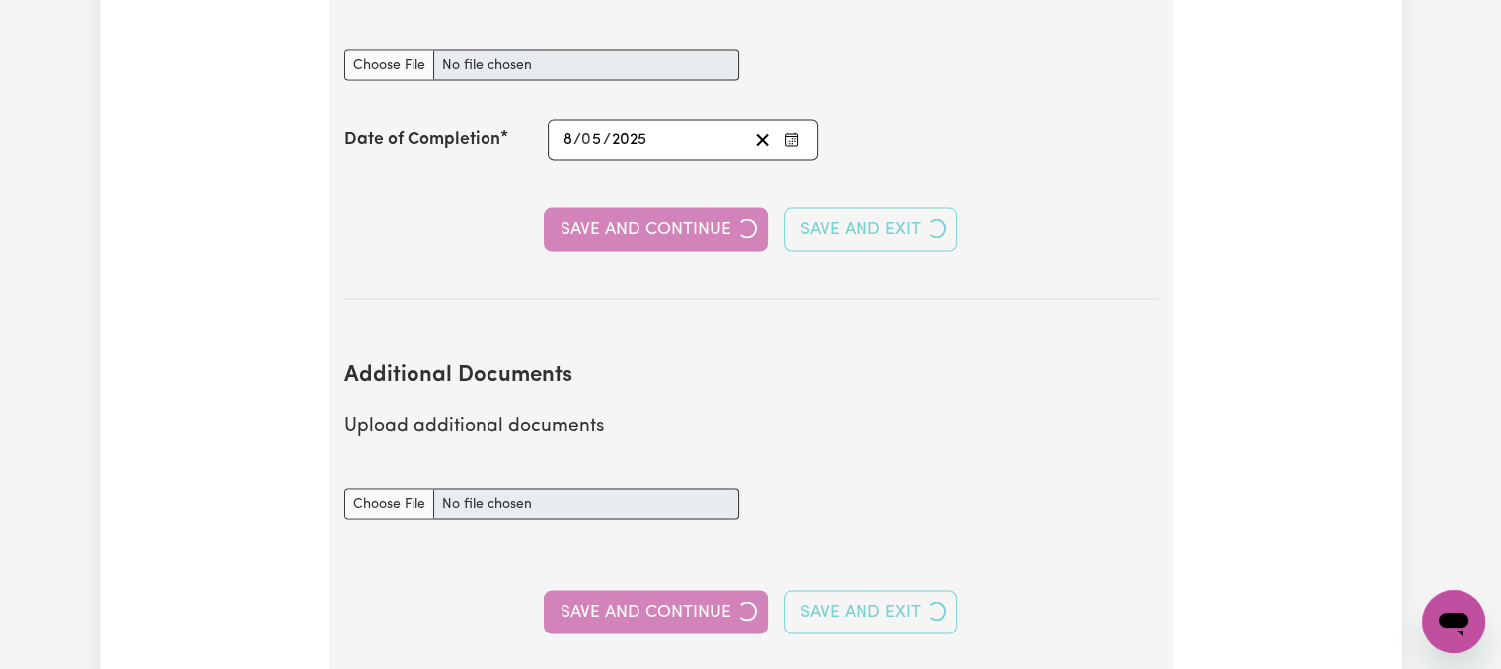
select select "2024"
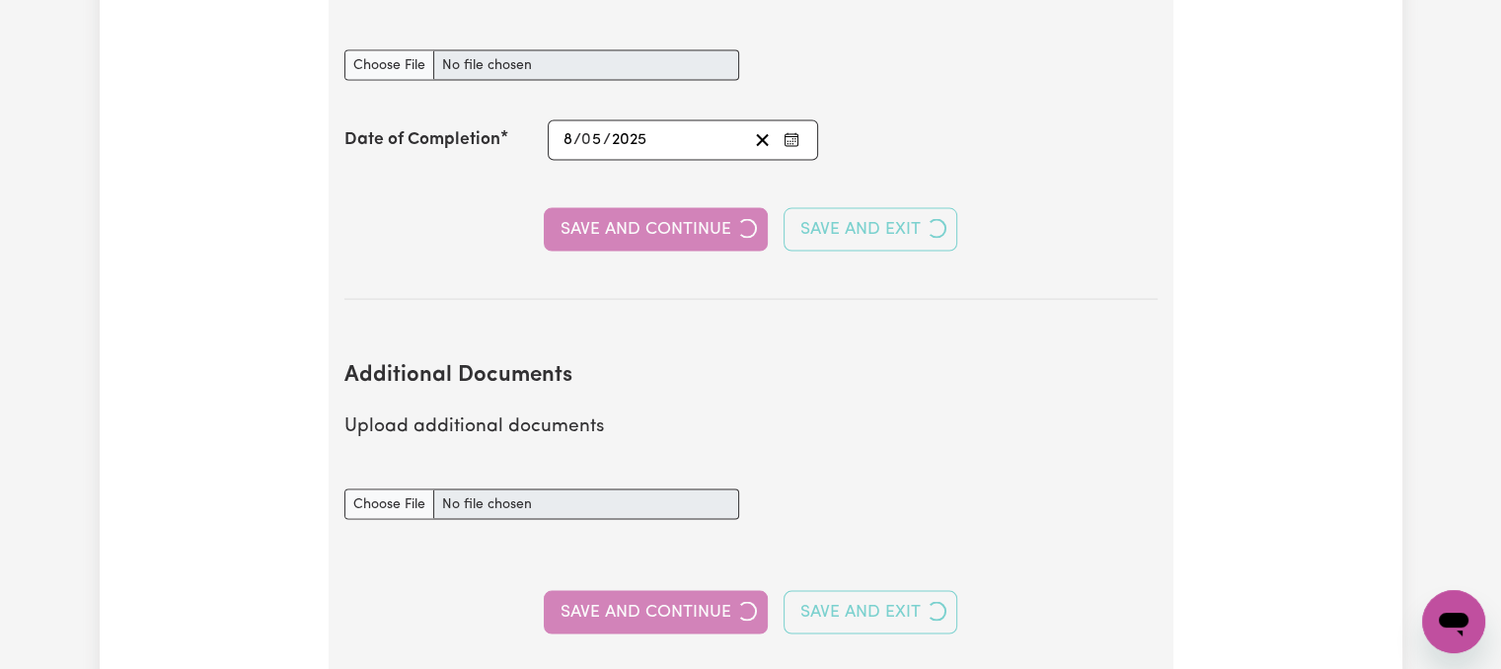
select select "2024"
select select "Certificate III (Individual Support)"
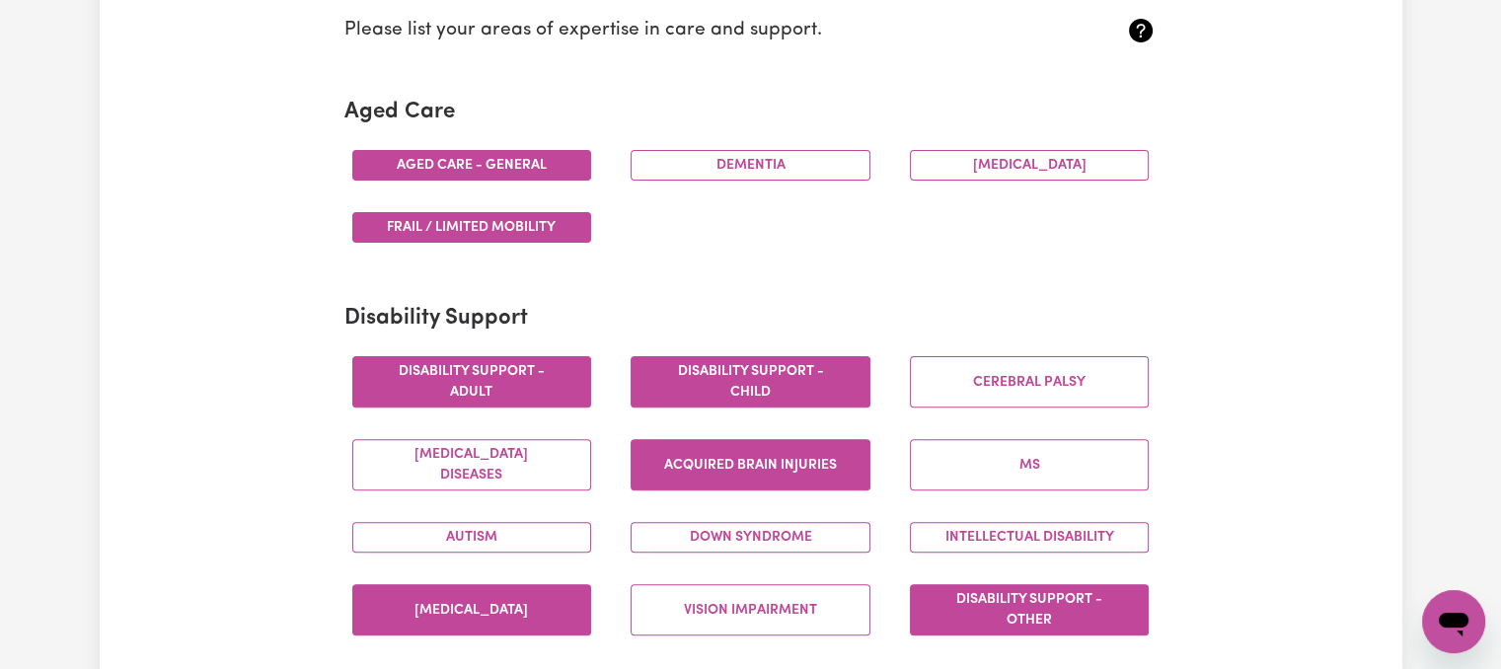
scroll to position [592, 0]
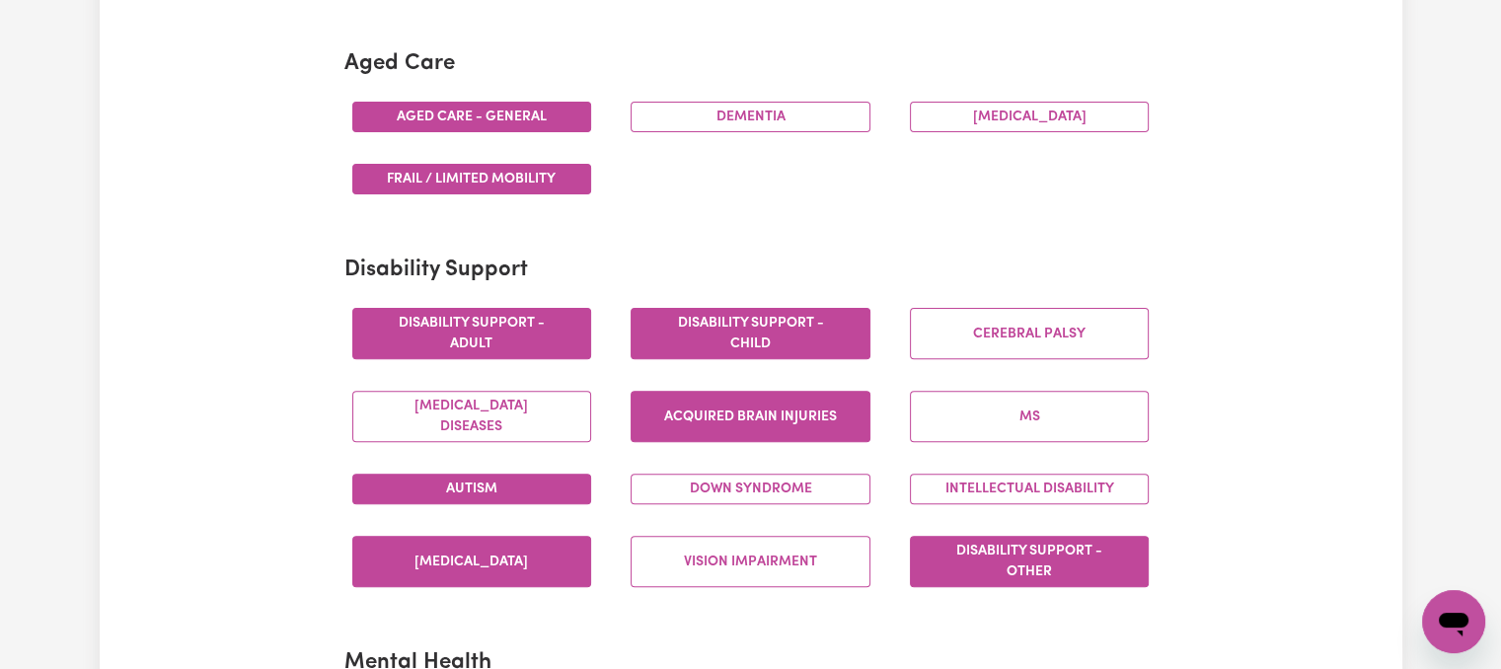
click at [501, 491] on button "Autism" at bounding box center [472, 489] width 240 height 31
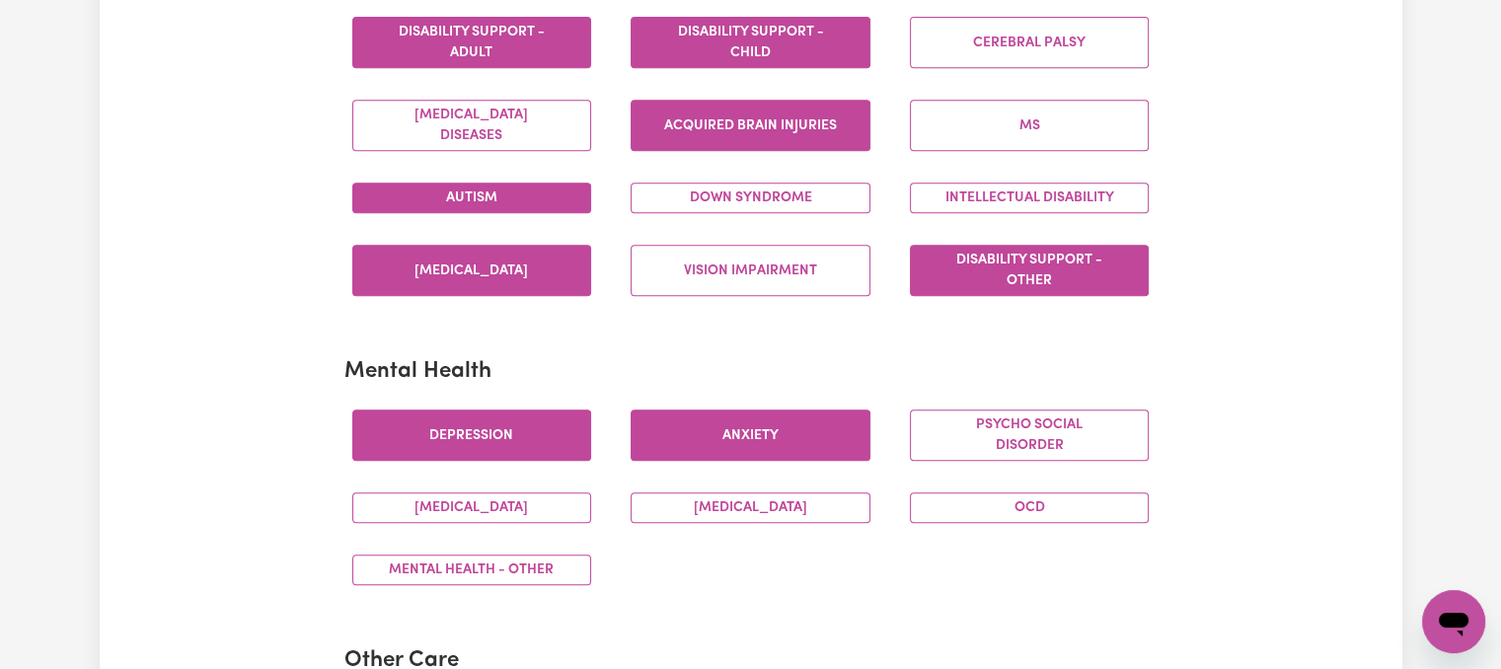
scroll to position [888, 0]
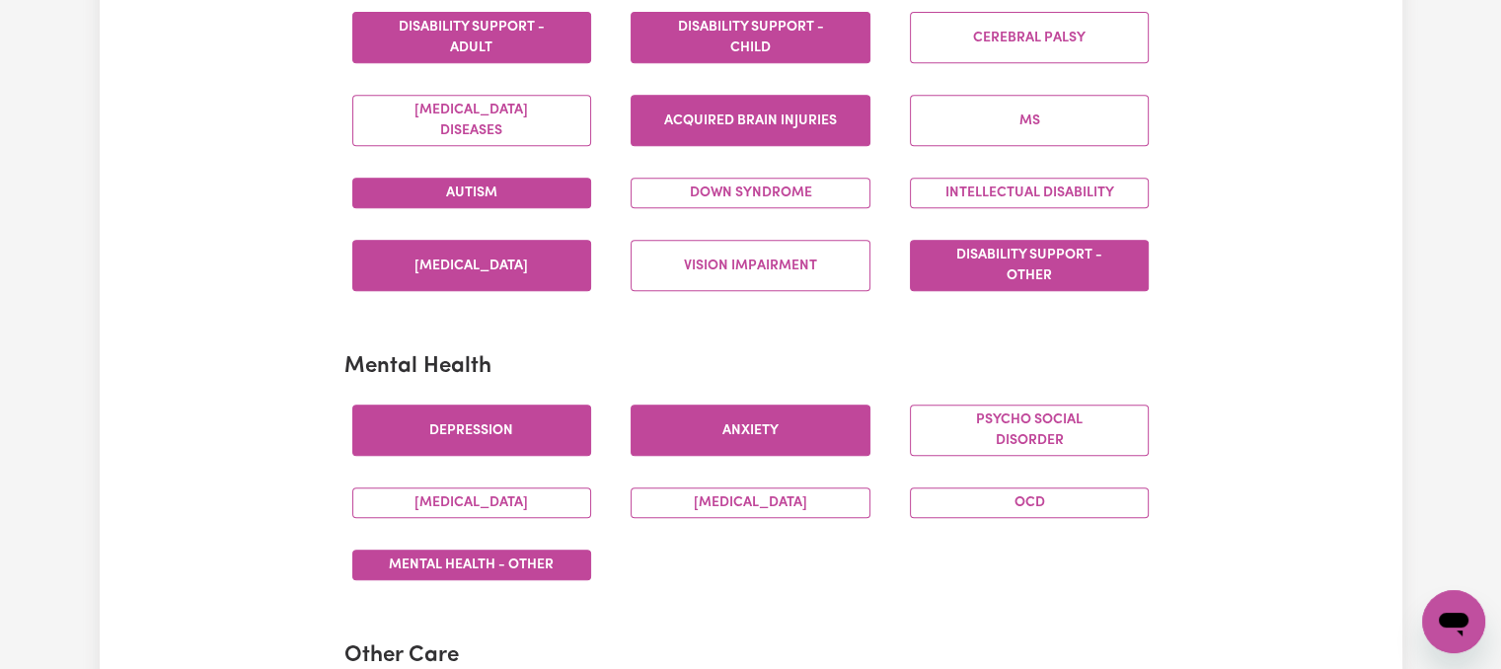
click at [558, 560] on button "Mental Health - Other" at bounding box center [472, 565] width 240 height 31
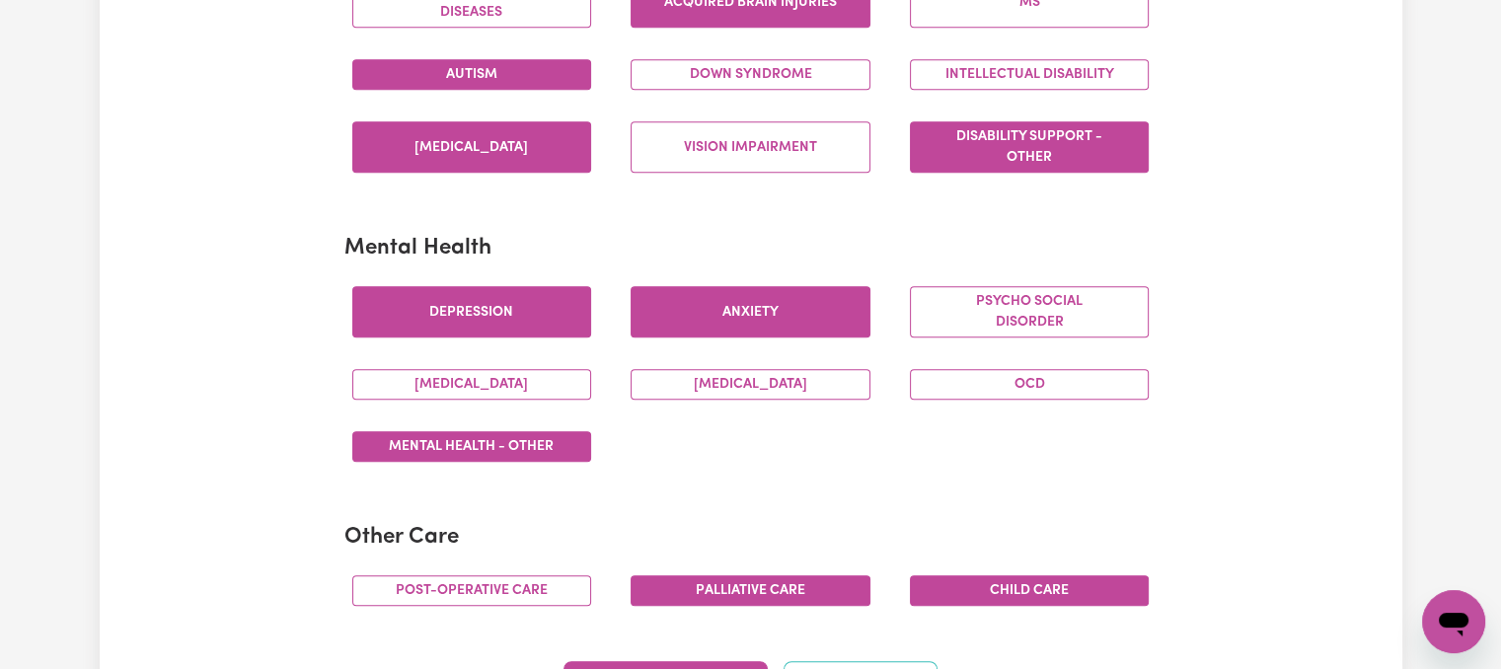
scroll to position [1185, 0]
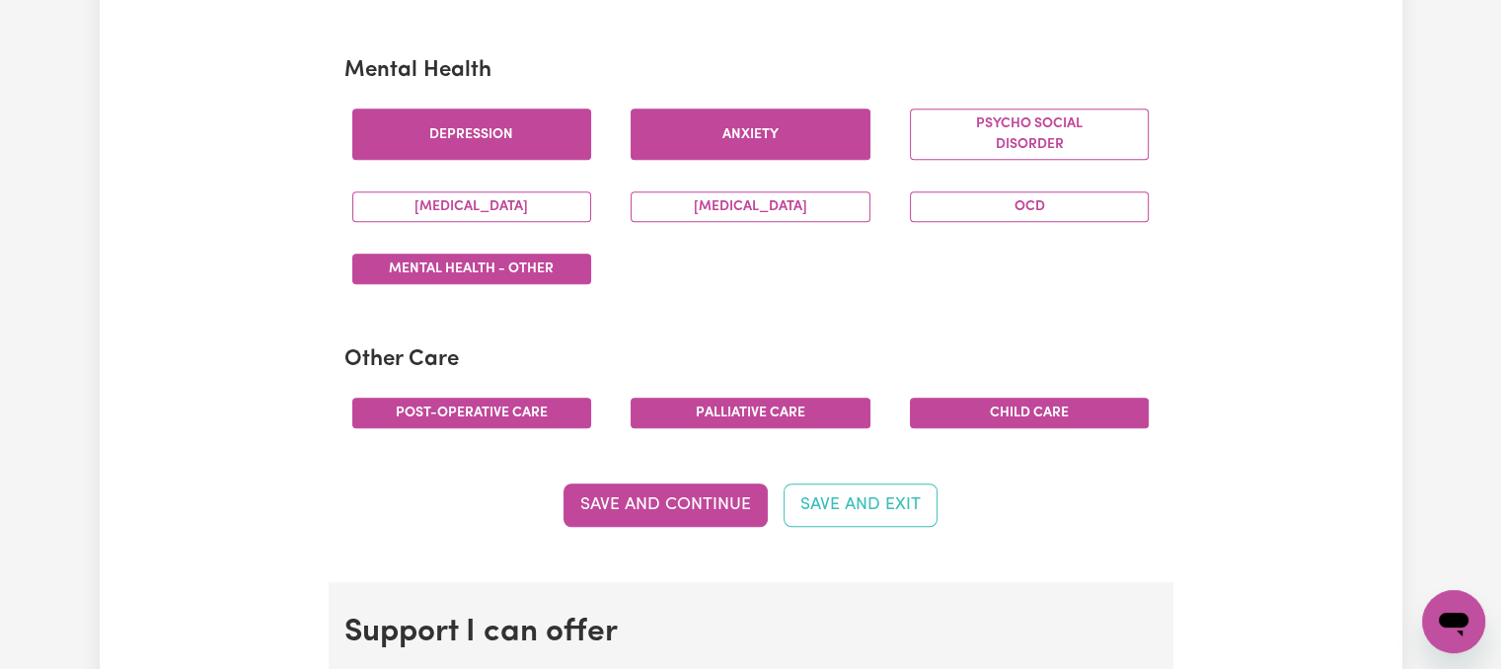
click at [543, 413] on button "Post-operative care" at bounding box center [472, 413] width 240 height 31
click at [683, 497] on button "Save and Continue" at bounding box center [666, 505] width 204 height 43
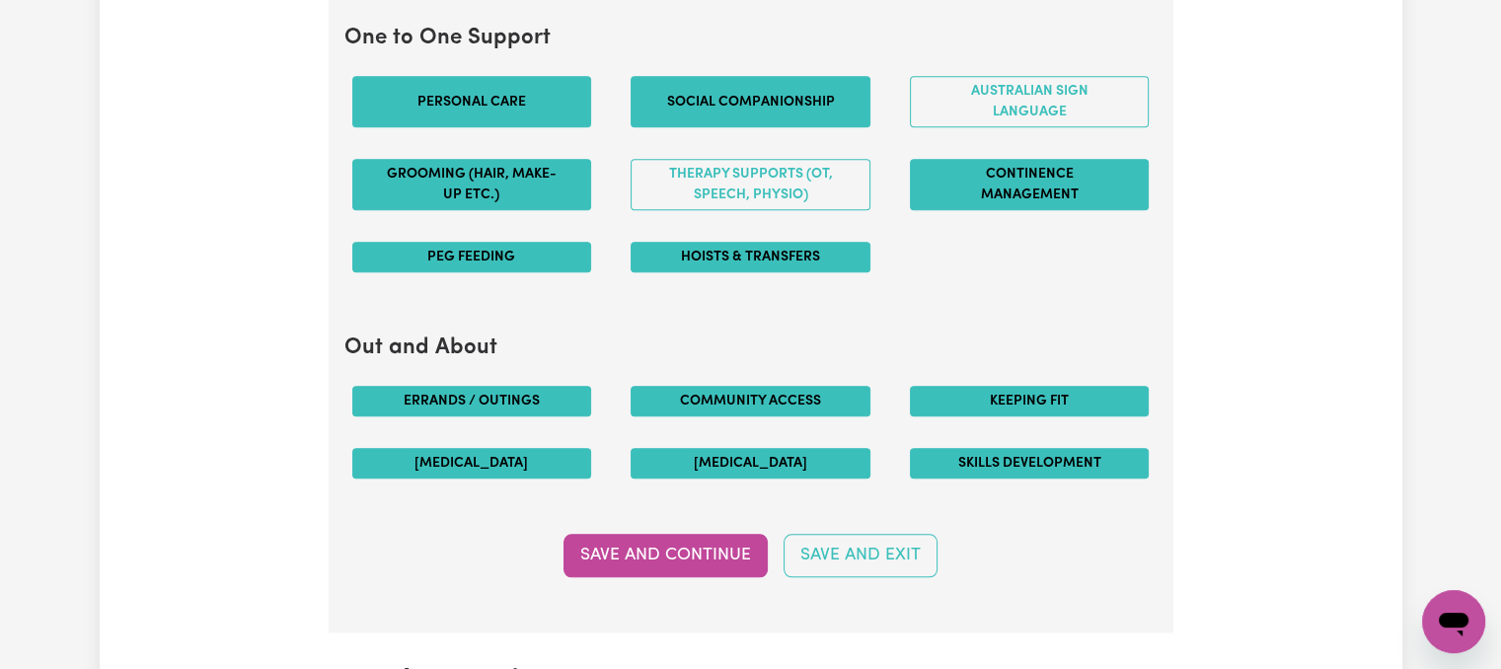
scroll to position [2158, 0]
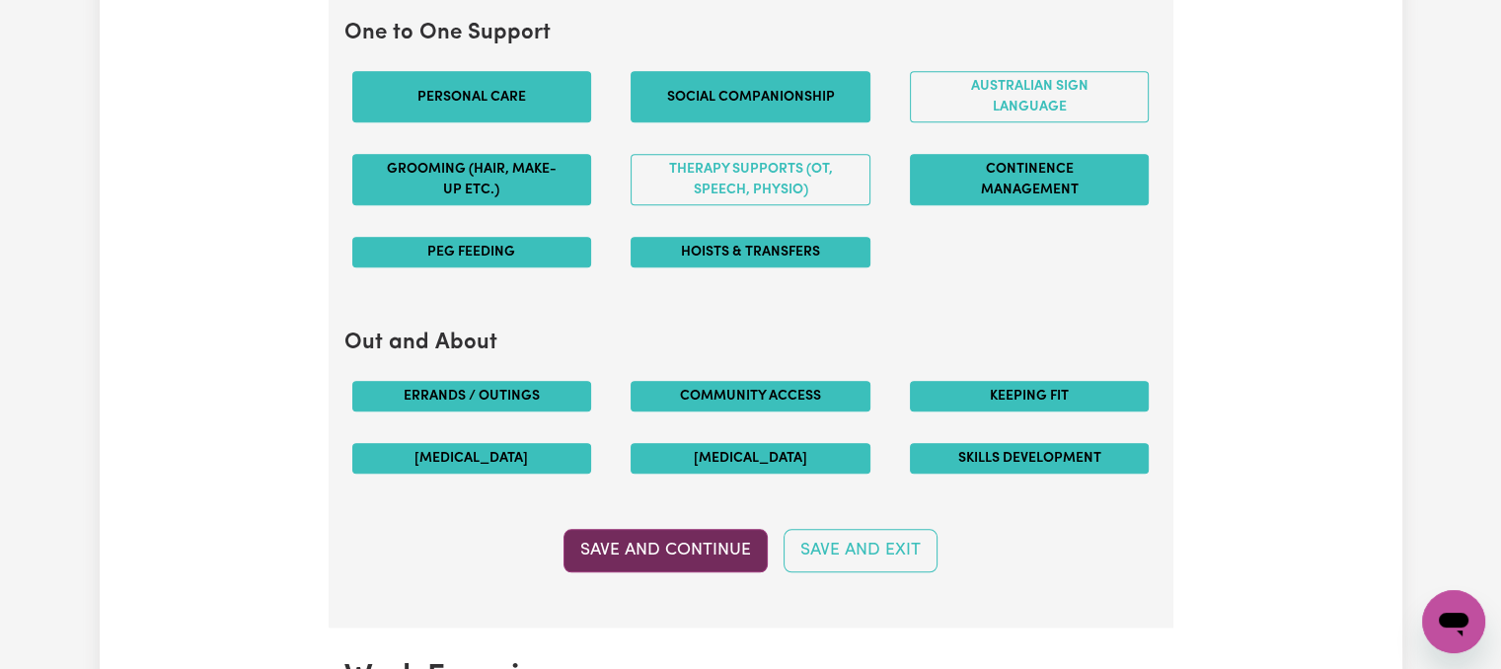
click at [691, 537] on button "Save and Continue" at bounding box center [666, 550] width 204 height 43
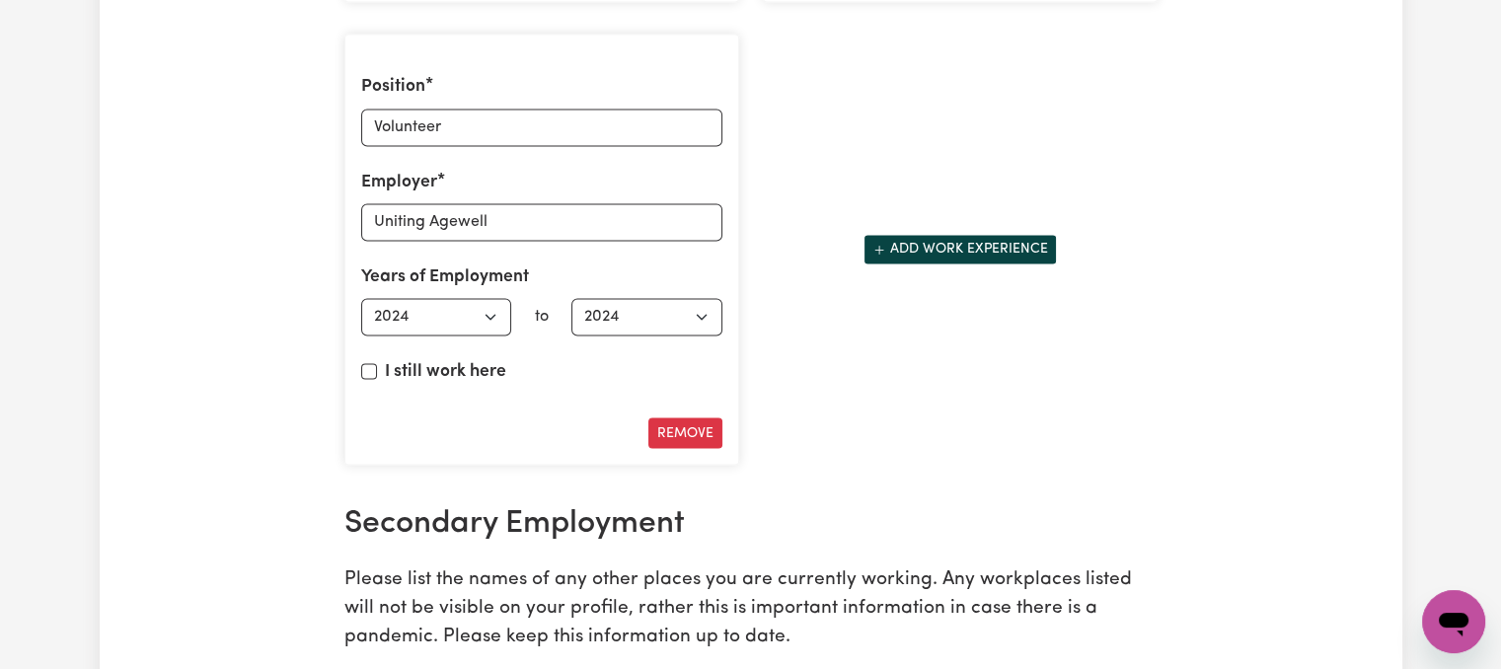
scroll to position [3371, 0]
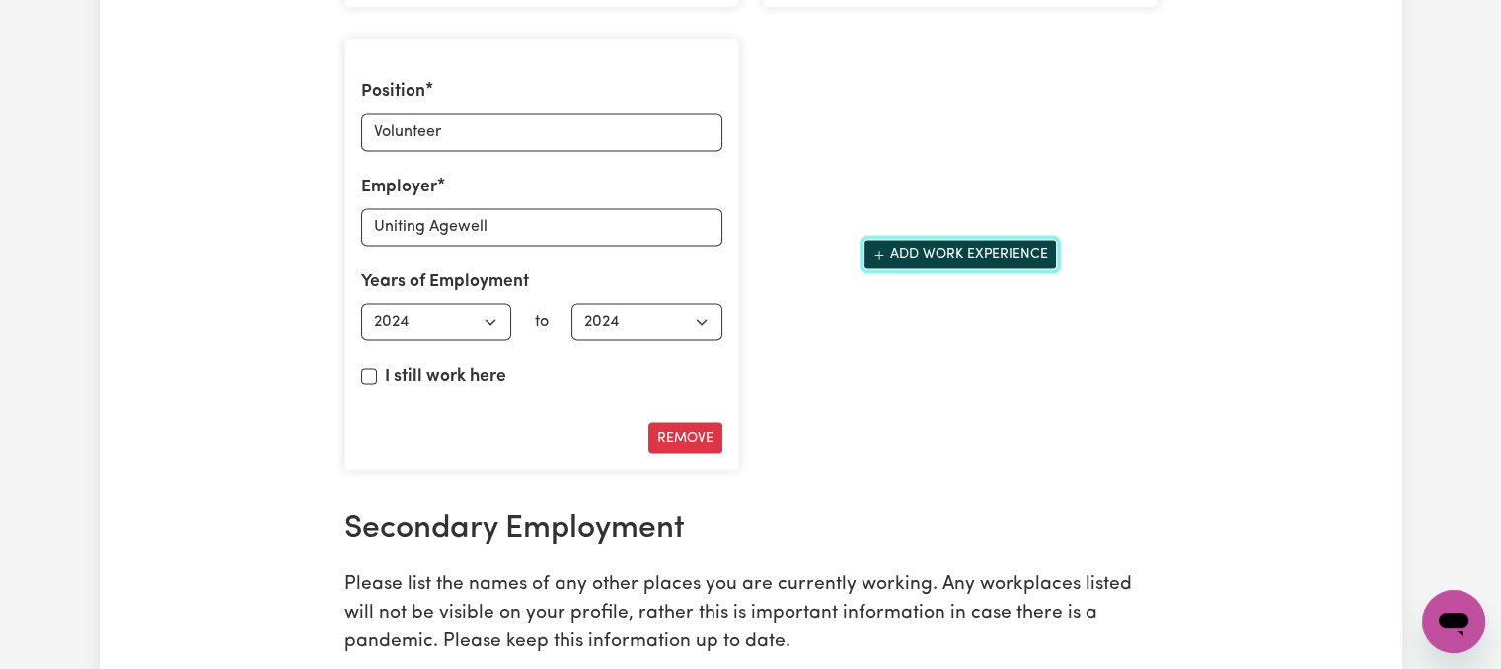
click at [906, 251] on button "Add work experience" at bounding box center [960, 254] width 193 height 31
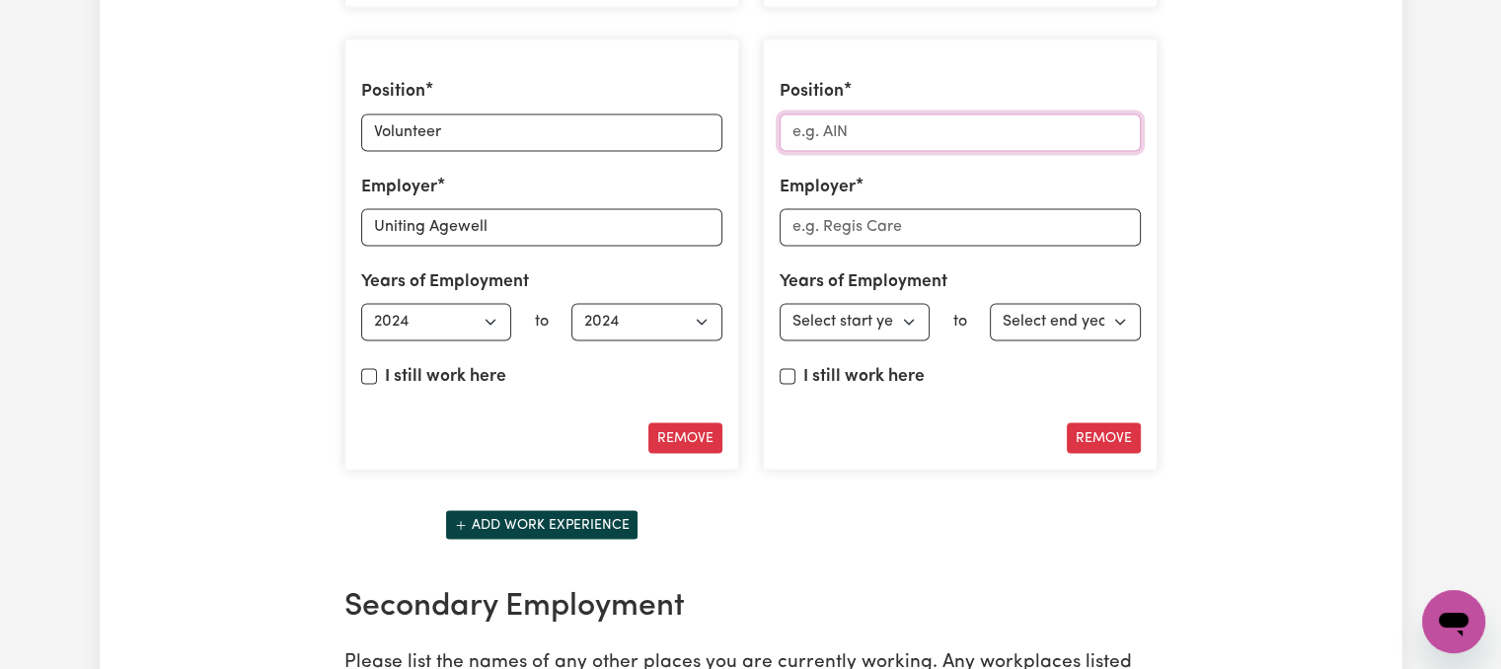
click at [894, 126] on input "Position" at bounding box center [960, 133] width 361 height 38
type input "d"
type input "Disability Support Worker"
click at [989, 220] on input "Employer" at bounding box center [960, 227] width 361 height 38
type input "Inlife"
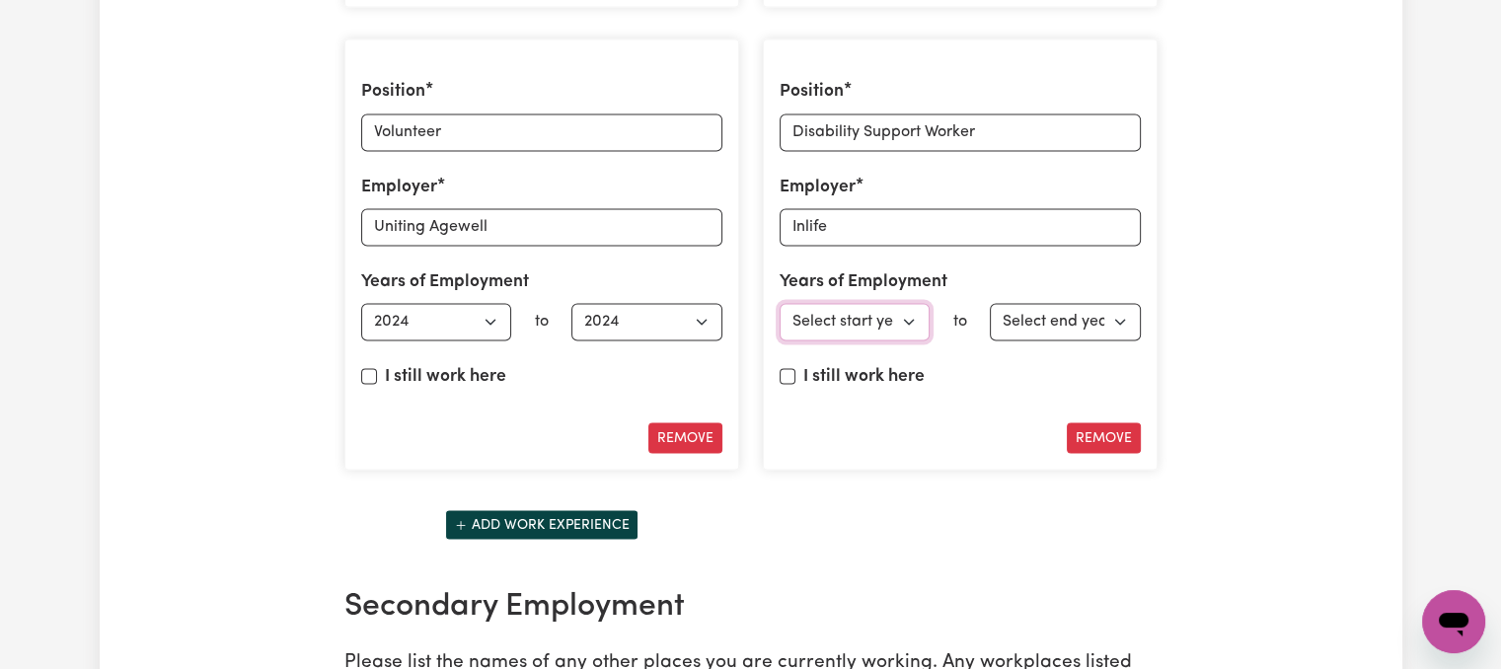
click at [906, 303] on select "Select start year [DATE] 1952 1953 1954 1955 1956 1957 1958 1959 1960 1961 1962…" at bounding box center [855, 322] width 151 height 38
click at [901, 307] on select "Select start year [DATE] 1952 1953 1954 1955 1956 1957 1958 1959 1960 1961 1962…" at bounding box center [855, 322] width 151 height 38
select select "2025"
click at [780, 303] on select "Select start year [DATE] 1952 1953 1954 1955 1956 1957 1958 1959 1960 1961 1962…" at bounding box center [855, 322] width 151 height 38
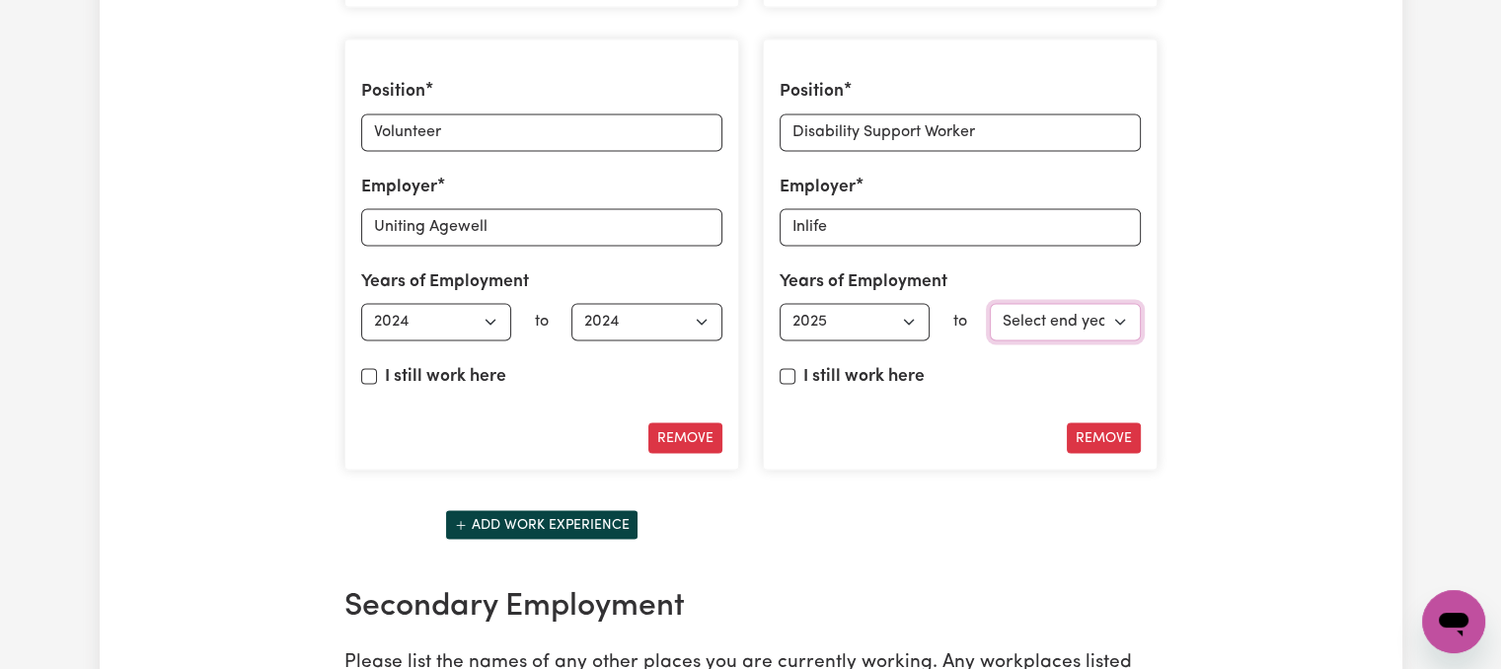
click at [1035, 308] on select "Select end year [DATE] 1952 1953 1954 1955 1956 1957 1958 1959 1960 1961 1962 1…" at bounding box center [1065, 322] width 151 height 38
select select "2025"
click at [990, 303] on select "Select end year [DATE] 1952 1953 1954 1955 1956 1957 1958 1959 1960 1961 1962 1…" at bounding box center [1065, 322] width 151 height 38
click at [900, 364] on label "I still work here" at bounding box center [864, 377] width 121 height 26
click at [796, 368] on input "I still work here" at bounding box center [788, 376] width 16 height 16
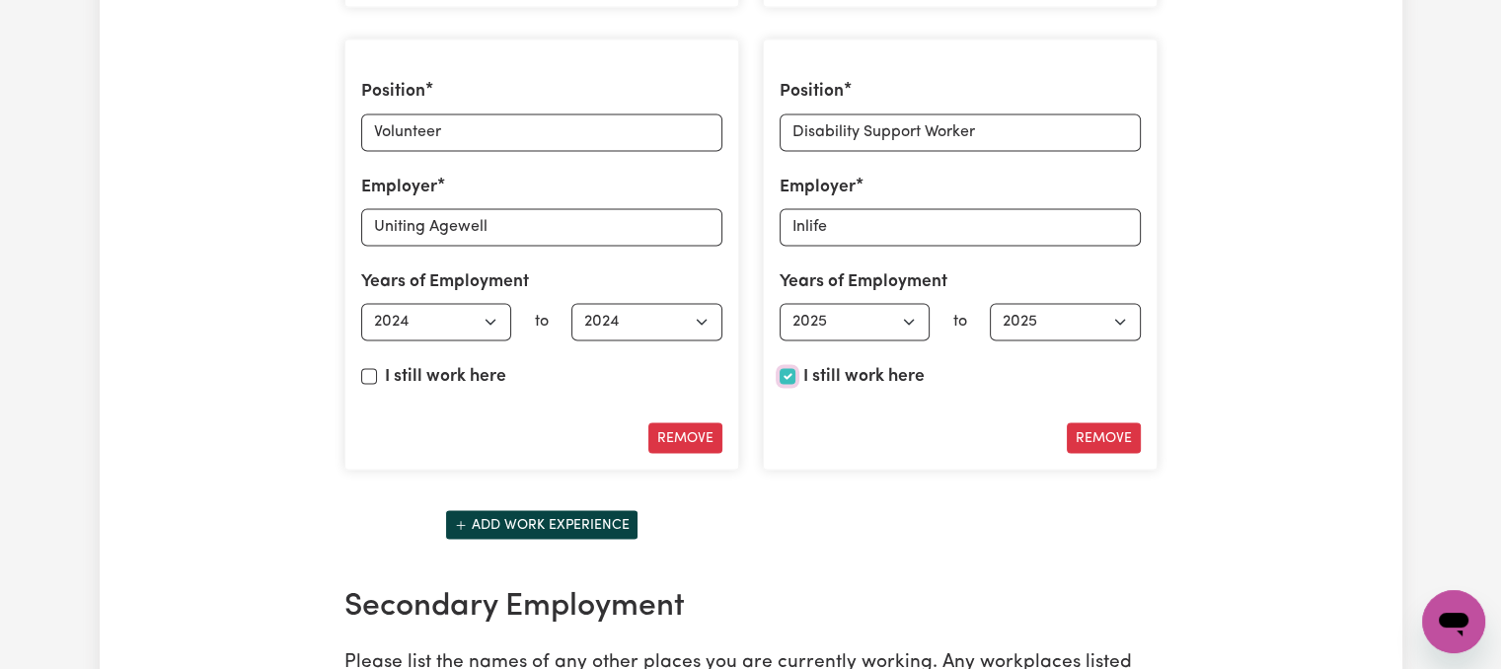
checkbox input "true"
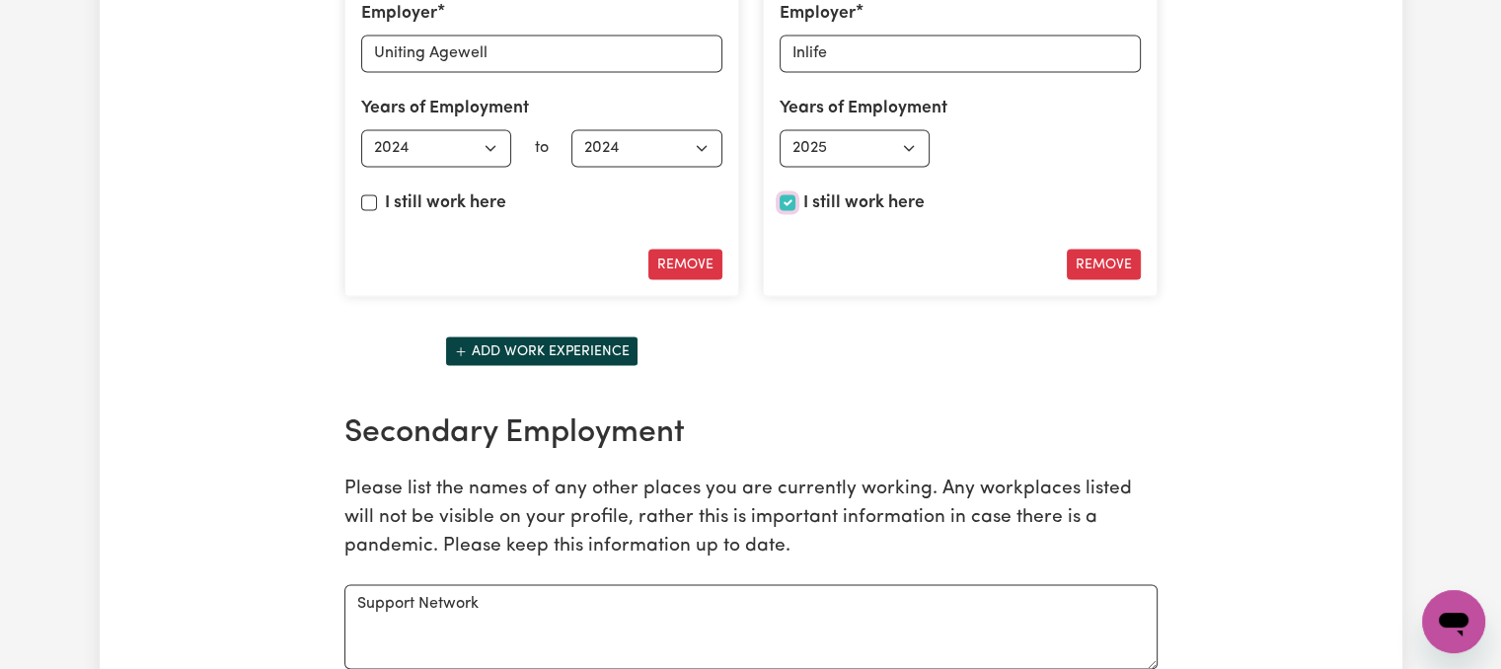
scroll to position [3667, 0]
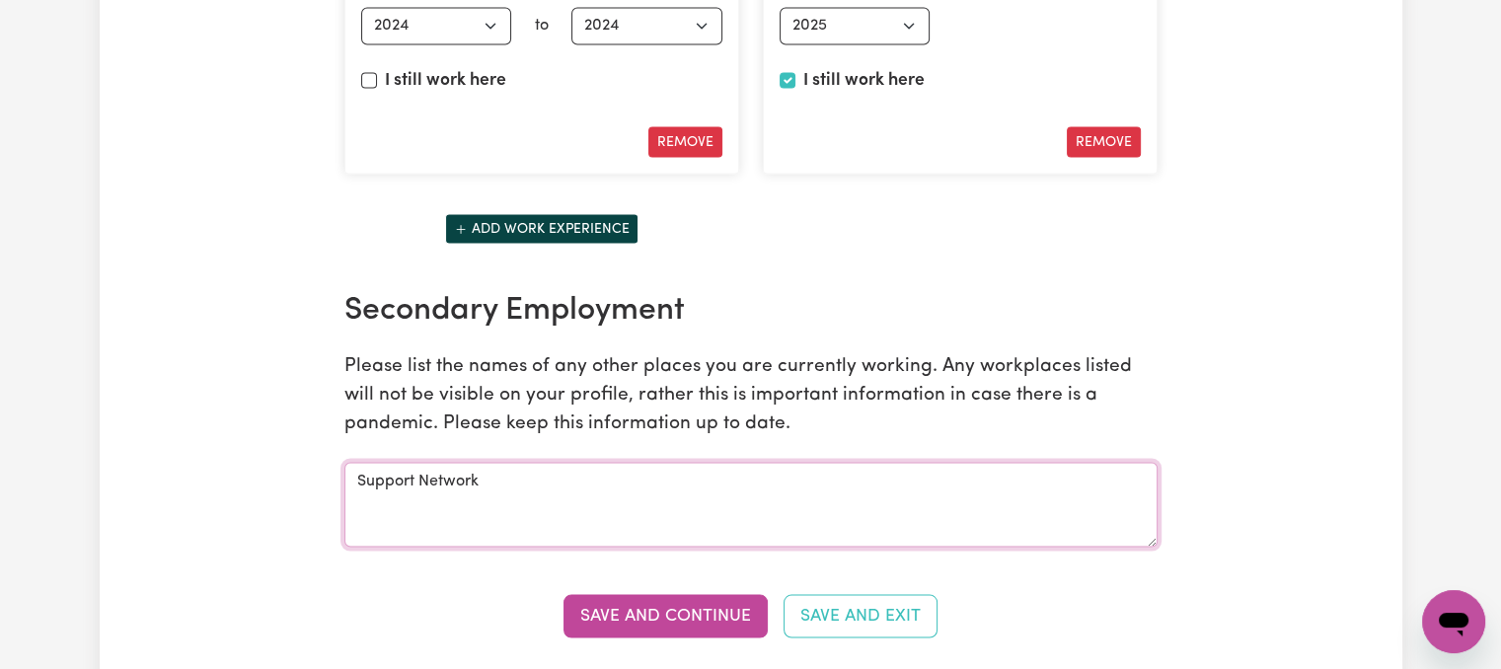
drag, startPoint x: 396, startPoint y: 477, endPoint x: 302, endPoint y: 474, distance: 93.8
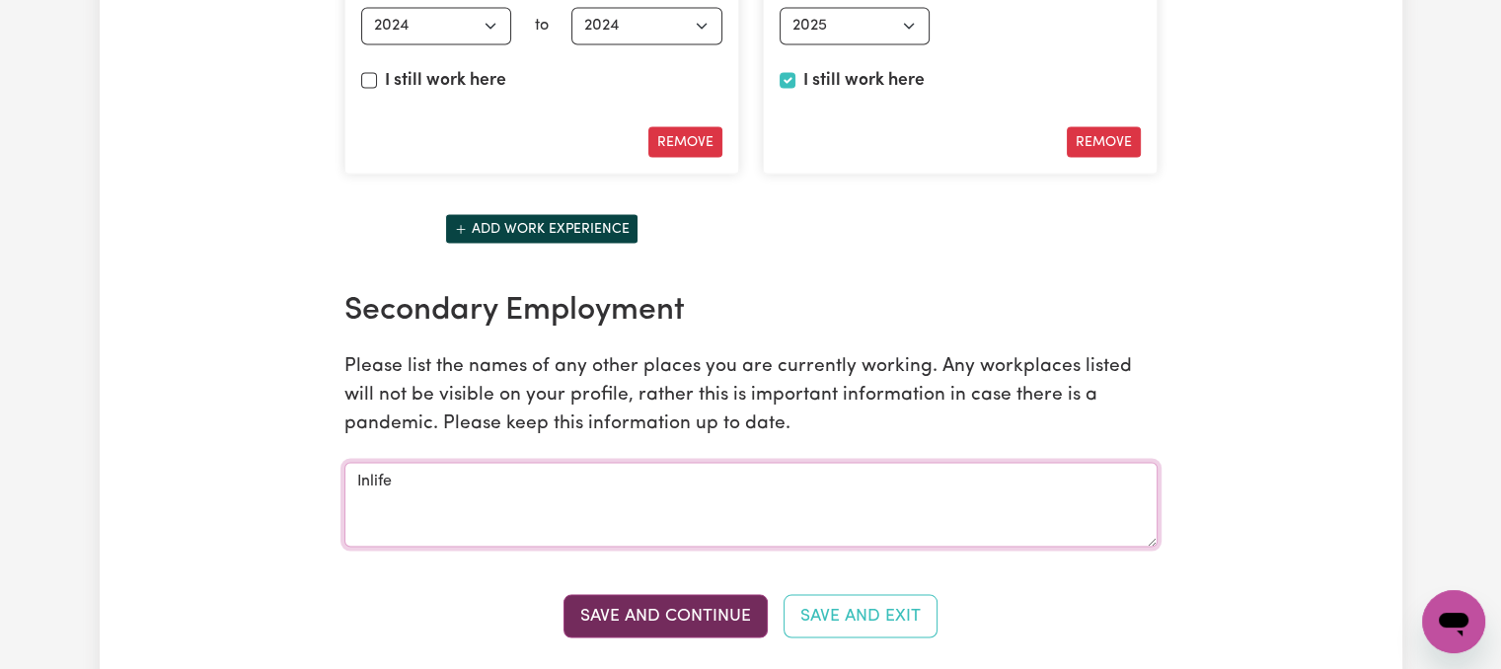
type textarea "Inlife"
click at [608, 594] on button "Save and Continue" at bounding box center [666, 615] width 204 height 43
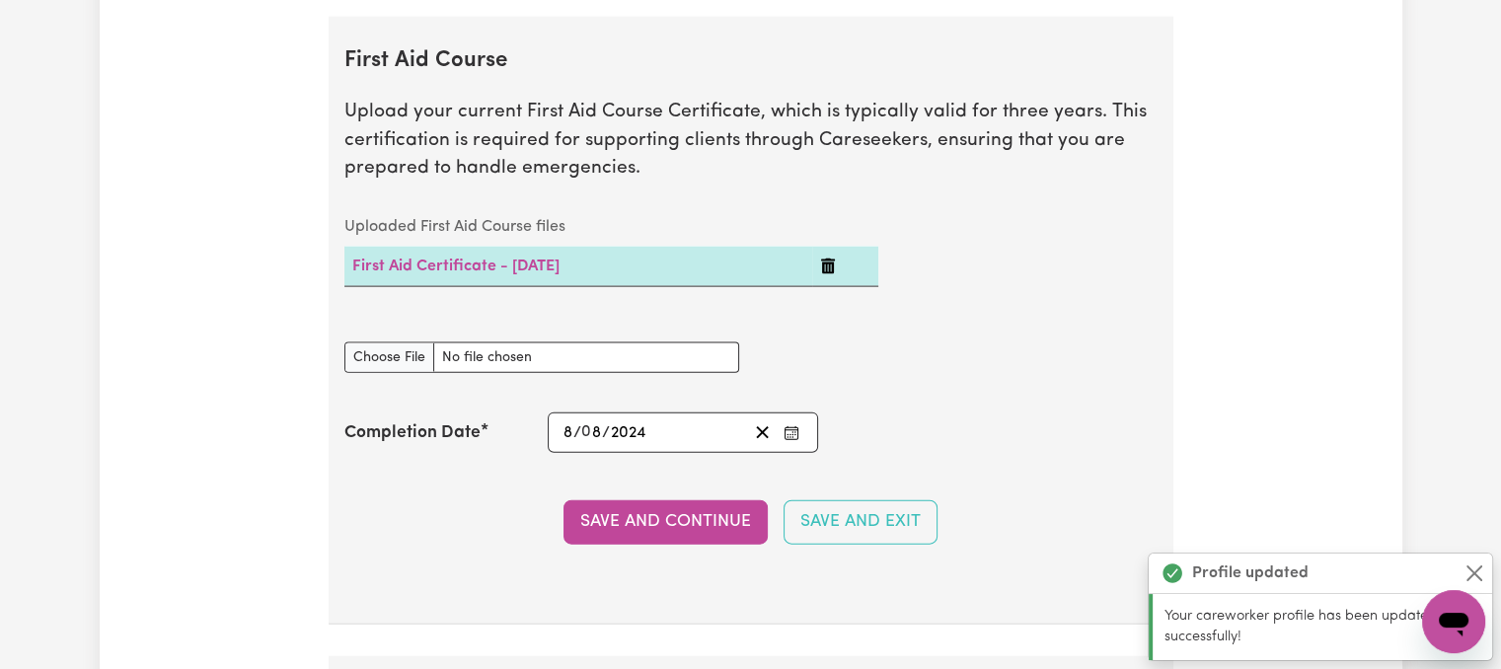
scroll to position [4347, 0]
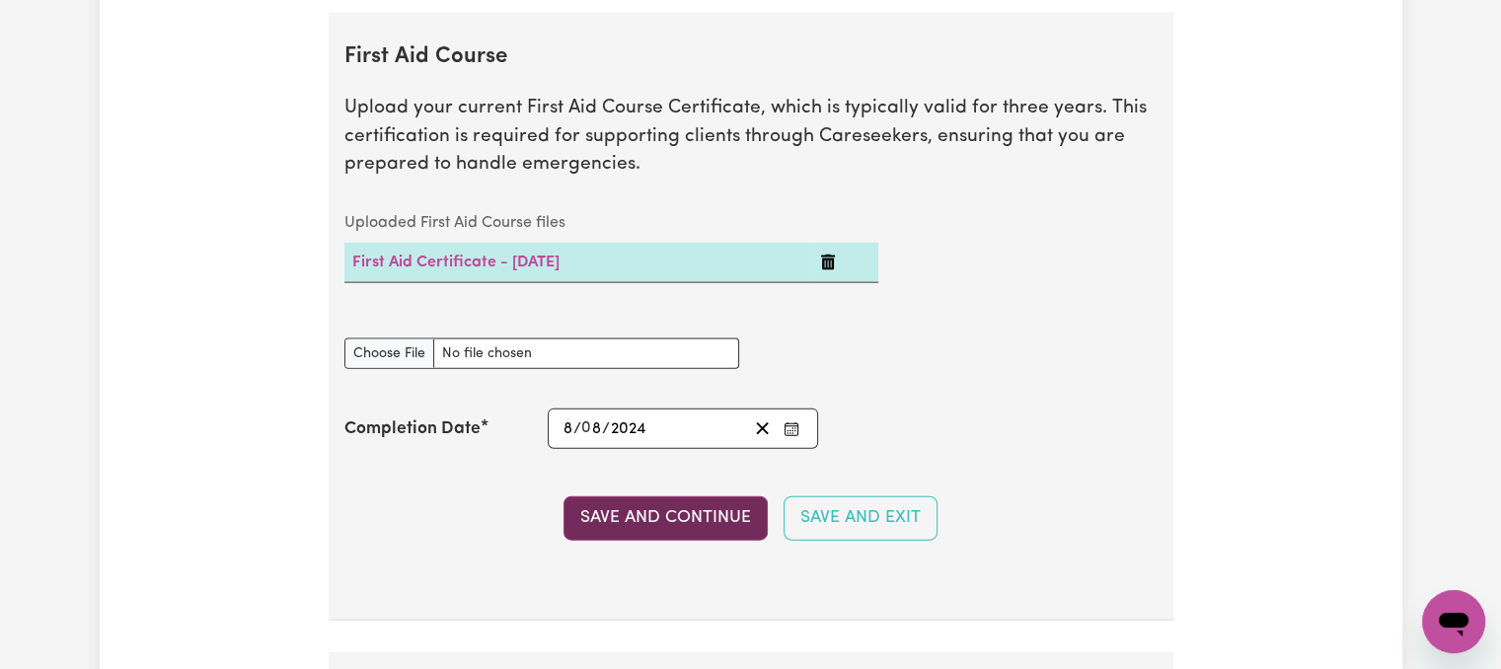
click at [640, 510] on button "Save and Continue" at bounding box center [666, 518] width 204 height 43
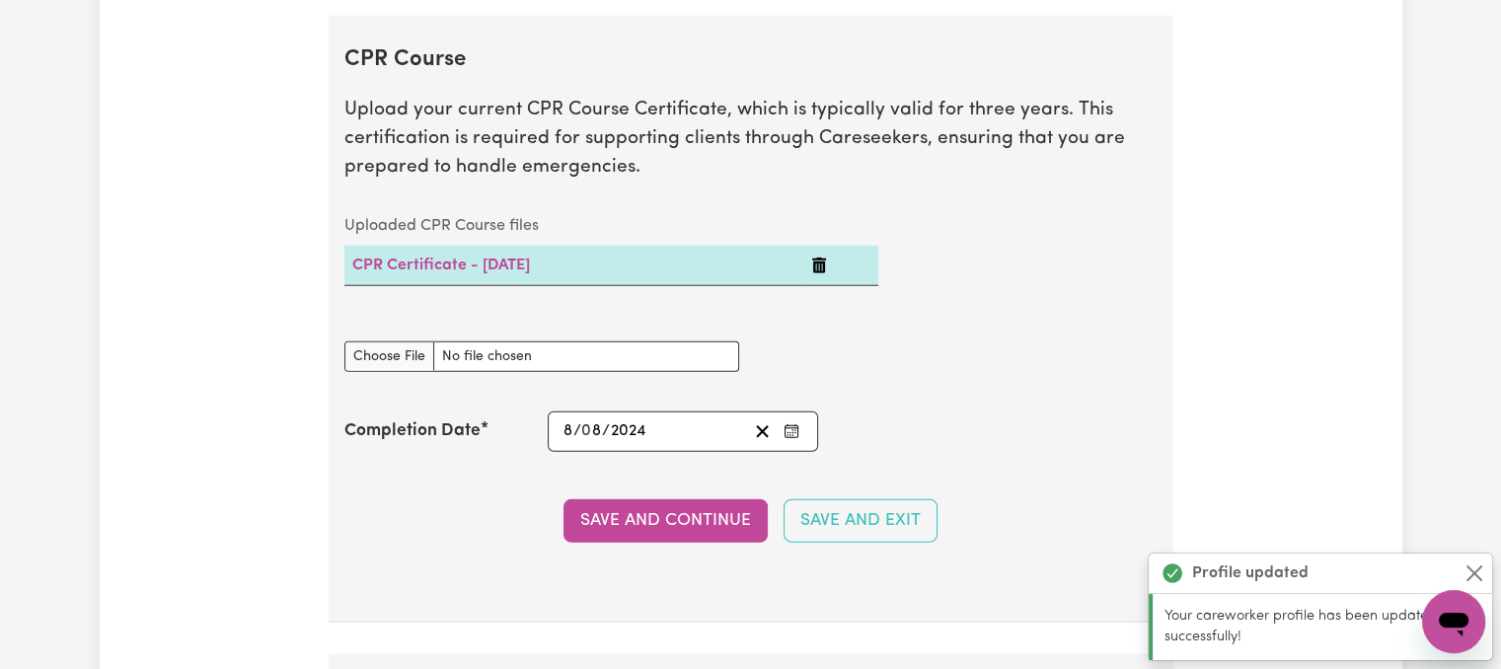
scroll to position [4986, 0]
click at [640, 510] on button "Save and Continue" at bounding box center [666, 519] width 204 height 43
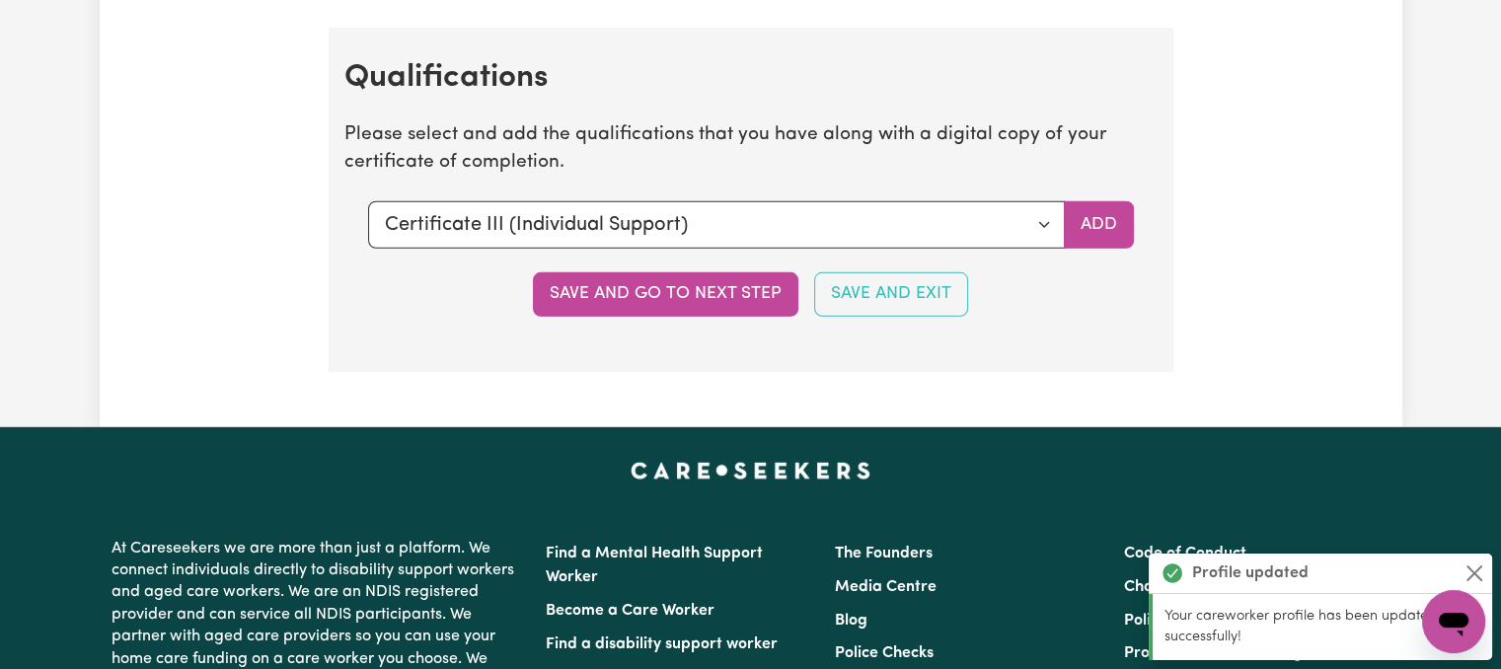
scroll to position [5624, 0]
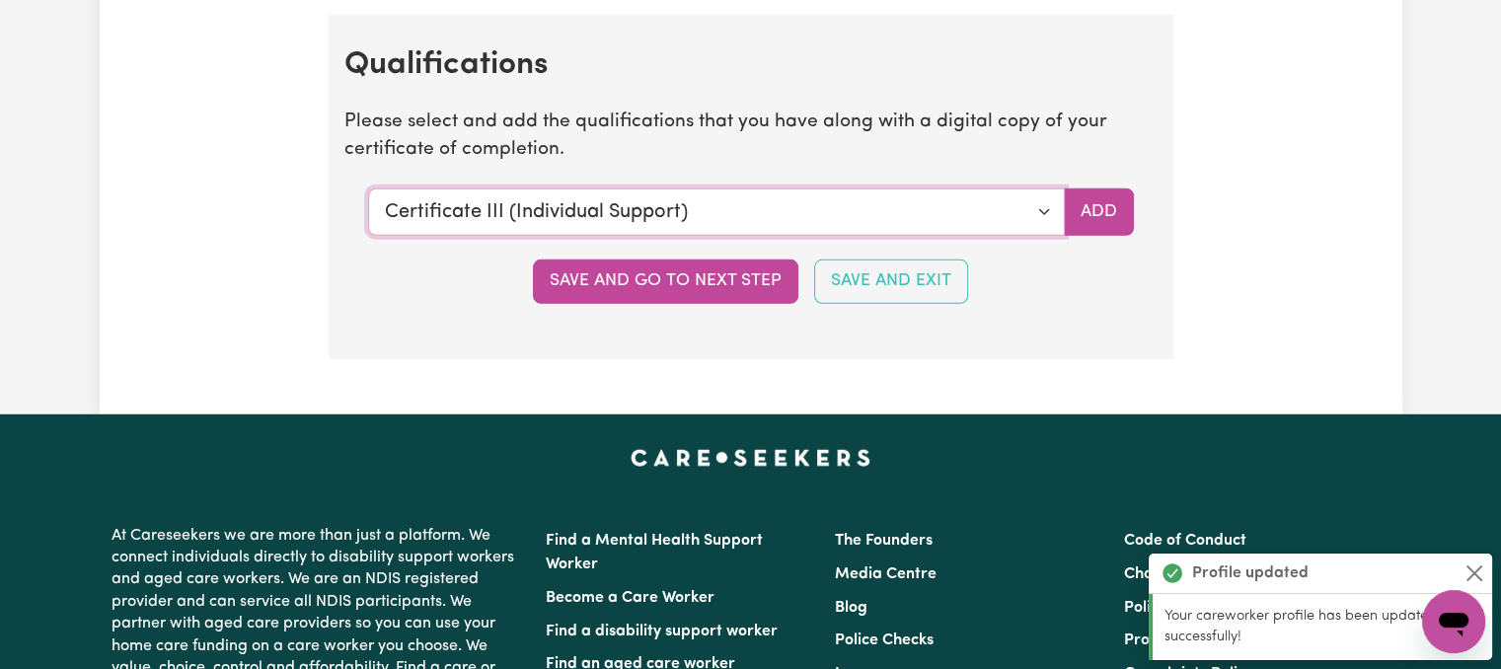
click at [663, 202] on select "Select a qualification to add... Certificate III (Individual Support) Certifica…" at bounding box center [716, 212] width 697 height 47
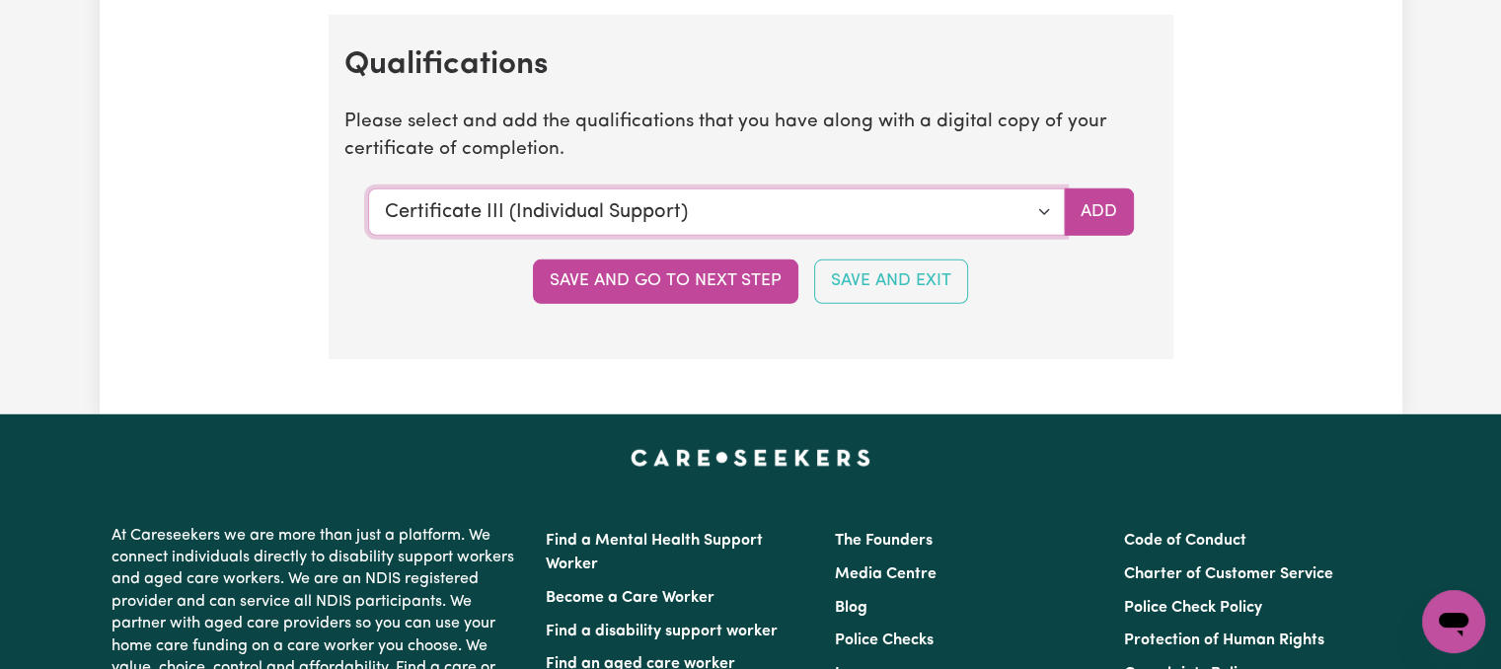
click at [722, 194] on select "Select a qualification to add... Certificate III (Individual Support) Certifica…" at bounding box center [716, 212] width 697 height 47
select select "Certificate IV in Community Services [CHC42015]"
click at [368, 189] on select "Select a qualification to add... Certificate III (Individual Support) Certifica…" at bounding box center [716, 212] width 697 height 47
click at [1098, 194] on button "Add" at bounding box center [1099, 212] width 70 height 47
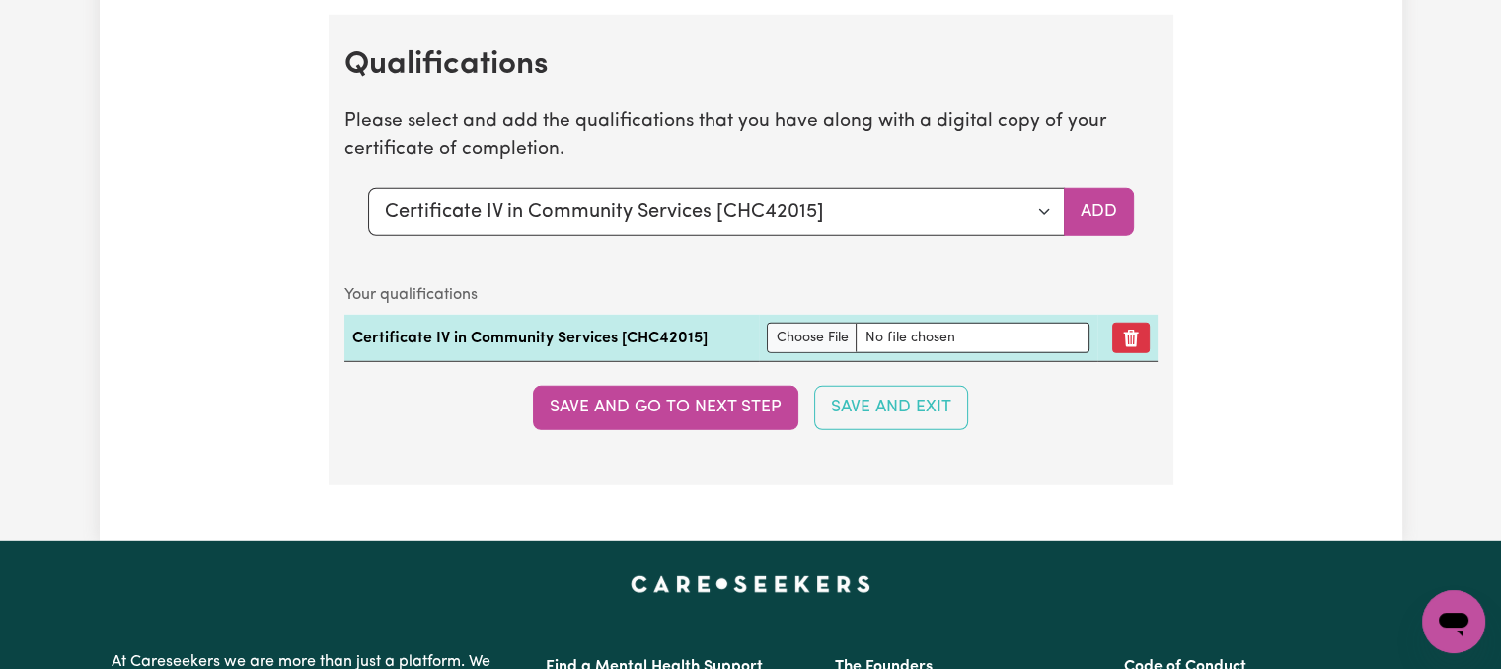
click at [658, 415] on section "Qualifications Please select and add the qualifications that you have along wit…" at bounding box center [751, 250] width 845 height 470
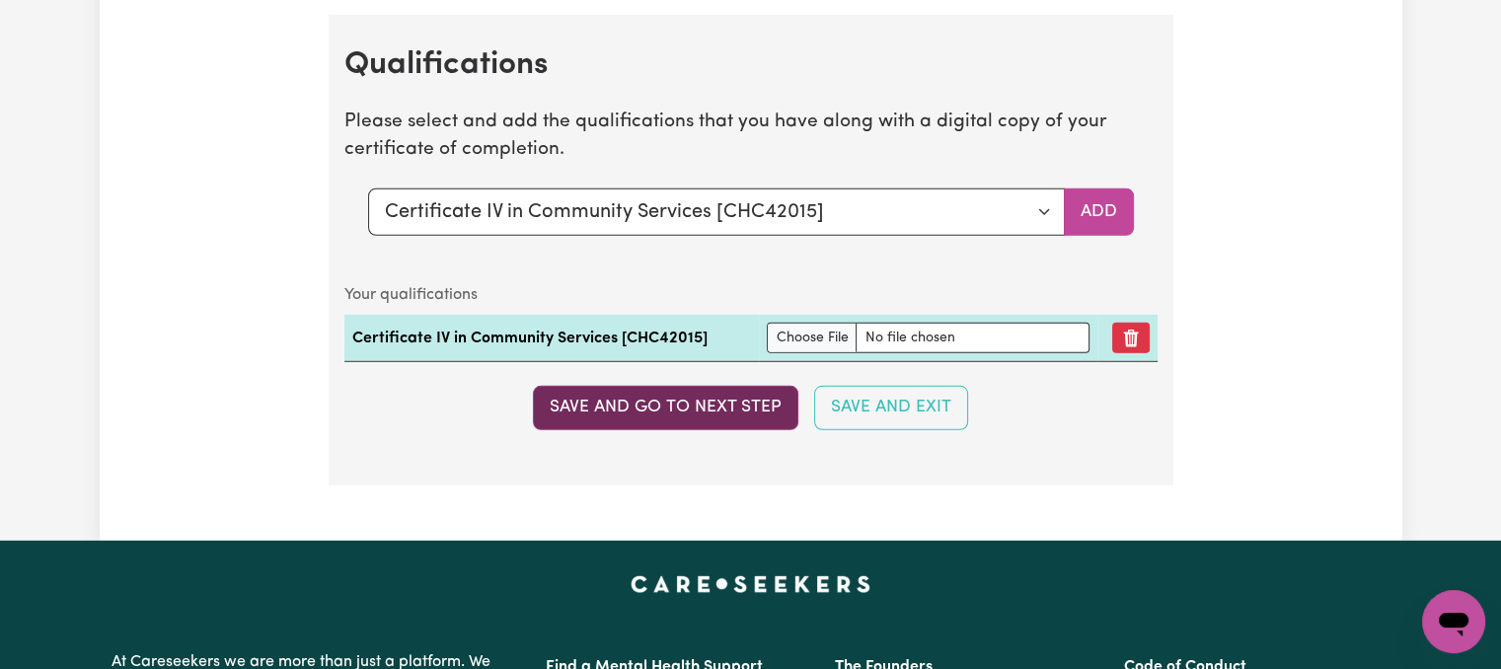
click at [718, 386] on button "Save and go to next step" at bounding box center [666, 407] width 266 height 43
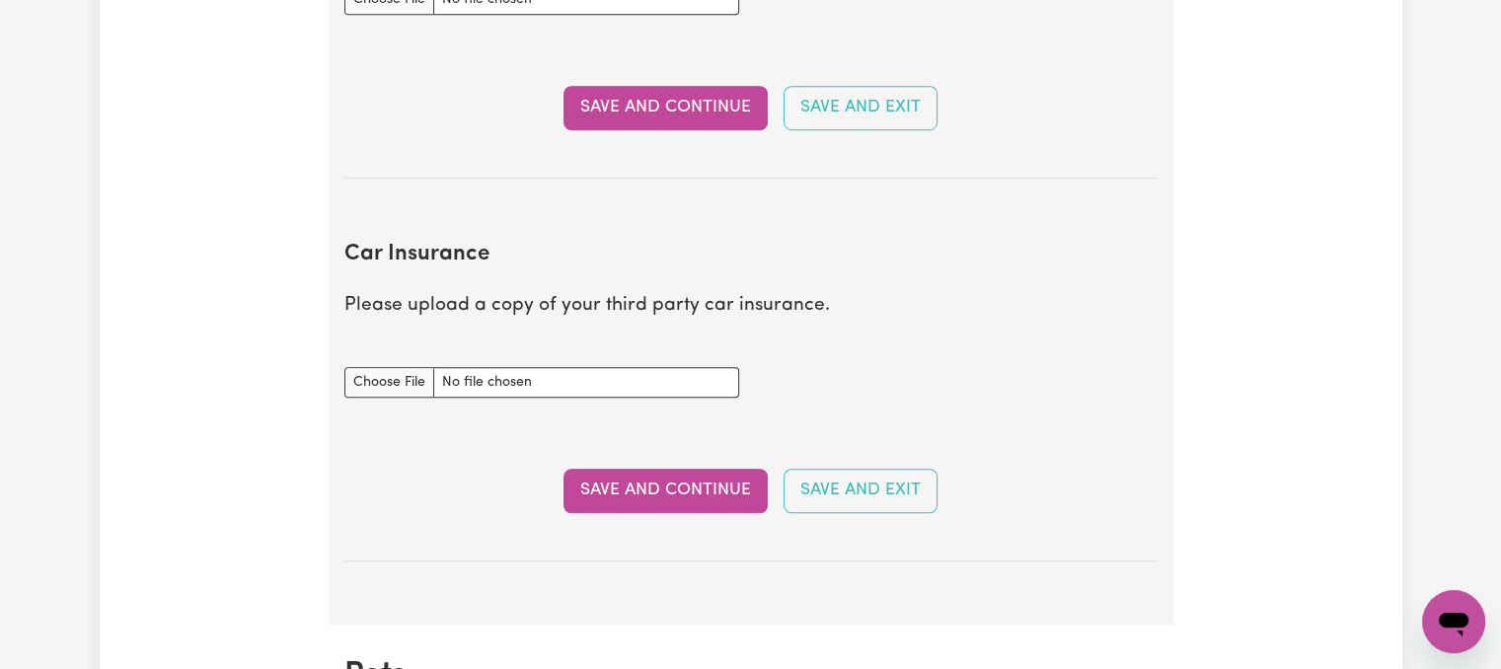
scroll to position [1283, 0]
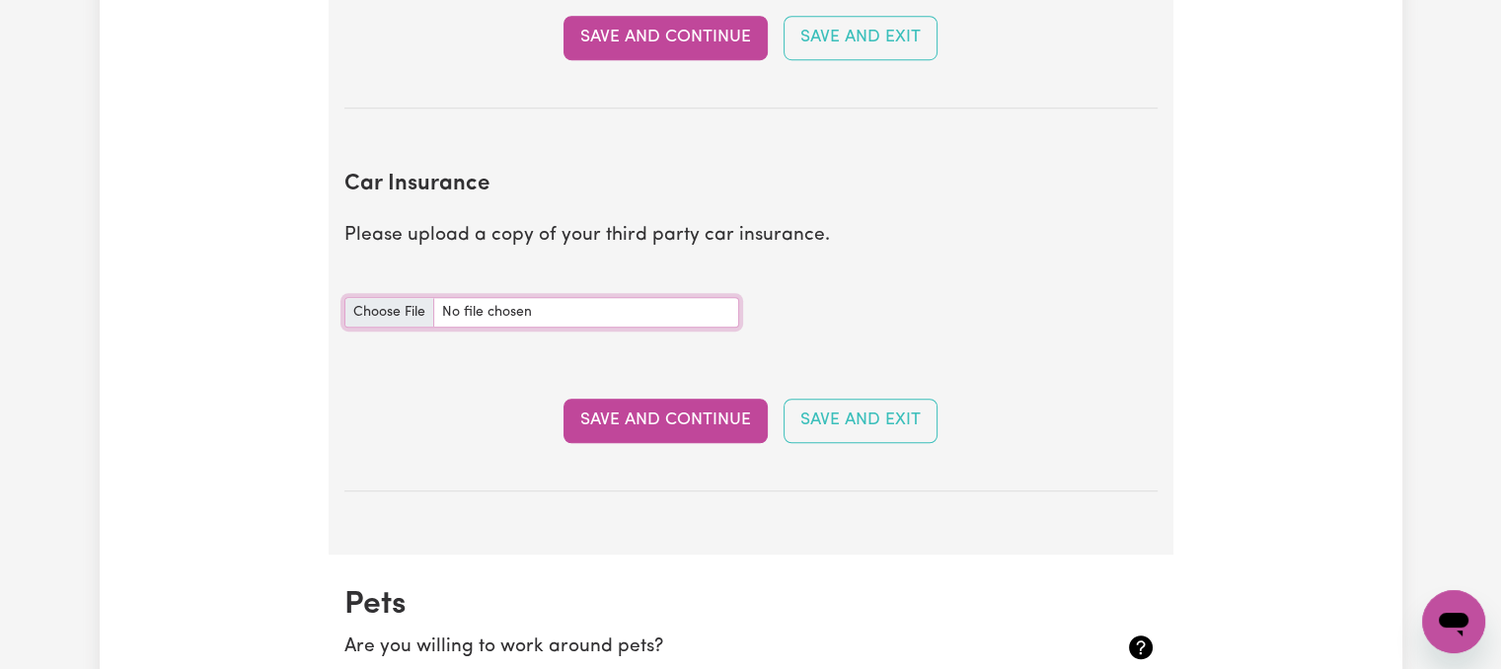
click at [401, 307] on input "Car Insurance document" at bounding box center [542, 312] width 395 height 31
click at [610, 301] on input "Car Insurance document" at bounding box center [542, 312] width 395 height 31
type input "C:\fakepath\Confirmation_of_Cover.pdf"
click at [704, 421] on button "Save and Continue" at bounding box center [666, 420] width 204 height 43
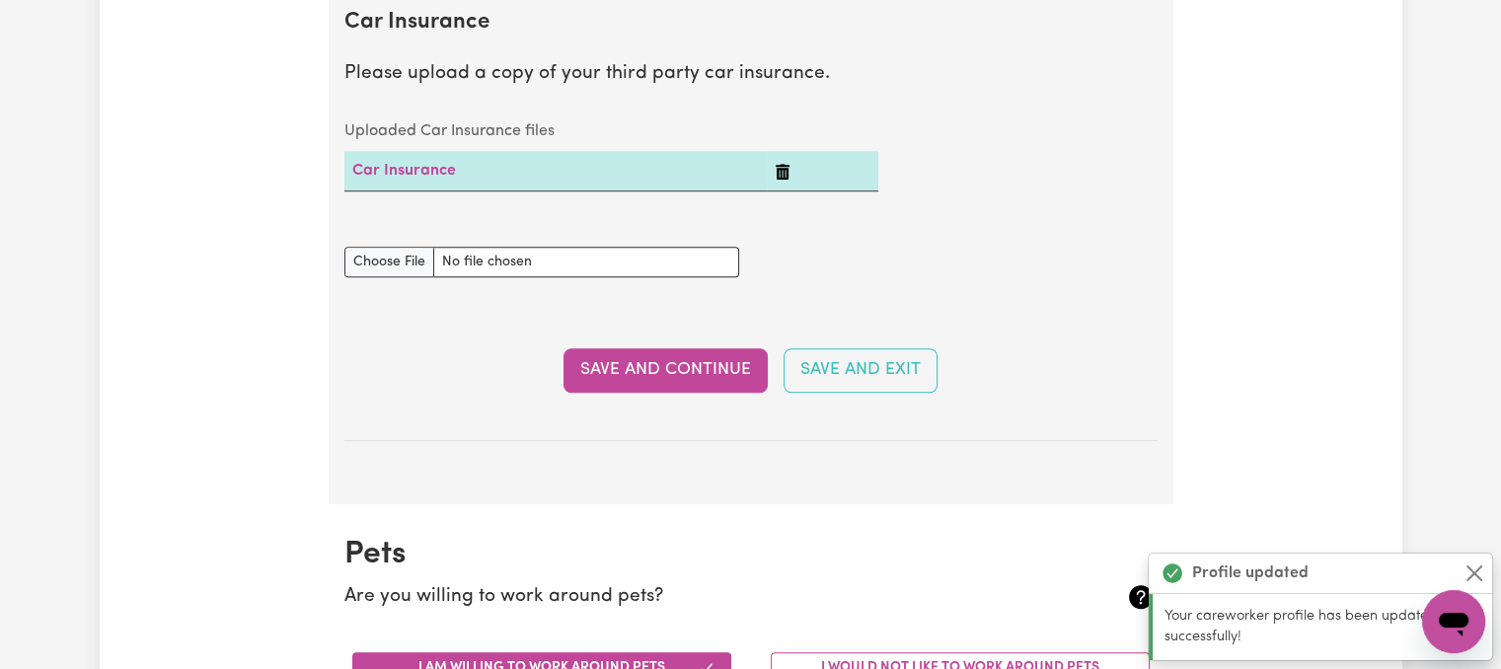
scroll to position [1441, 0]
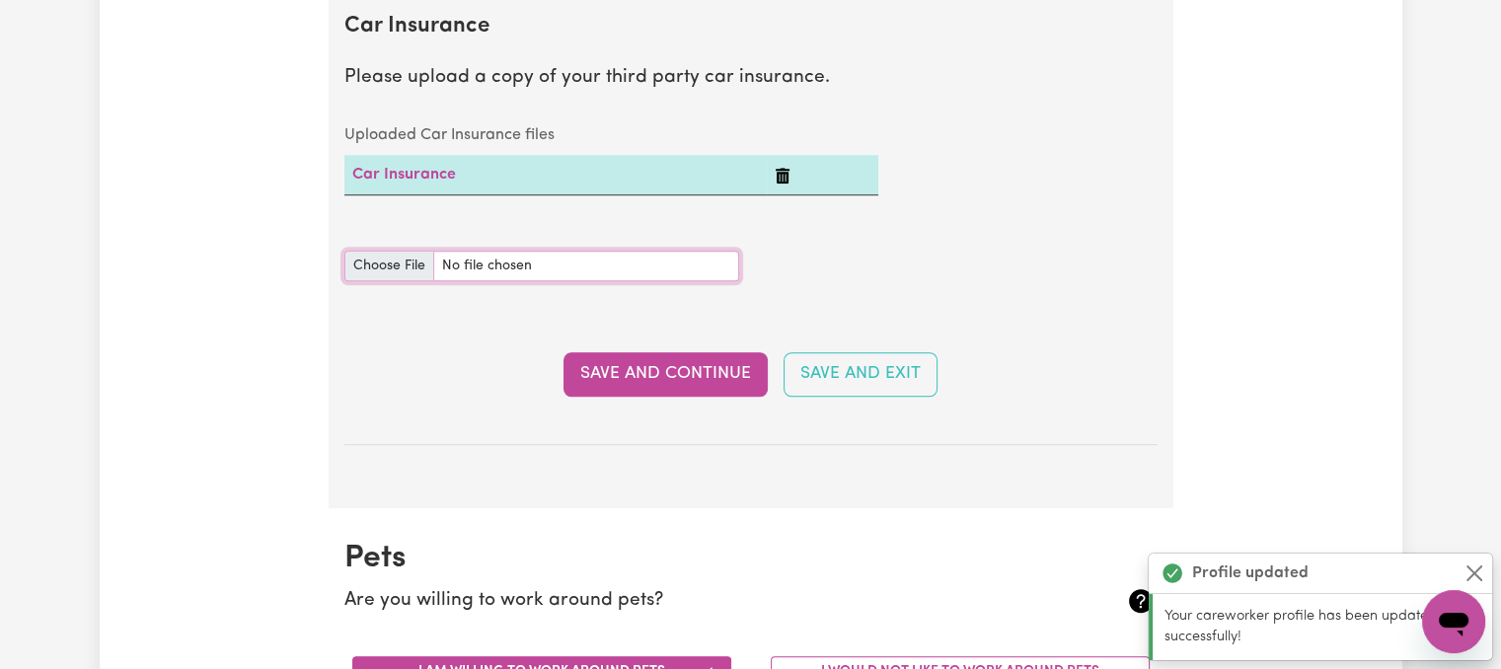
click at [494, 262] on input "Car Insurance document" at bounding box center [542, 266] width 395 height 31
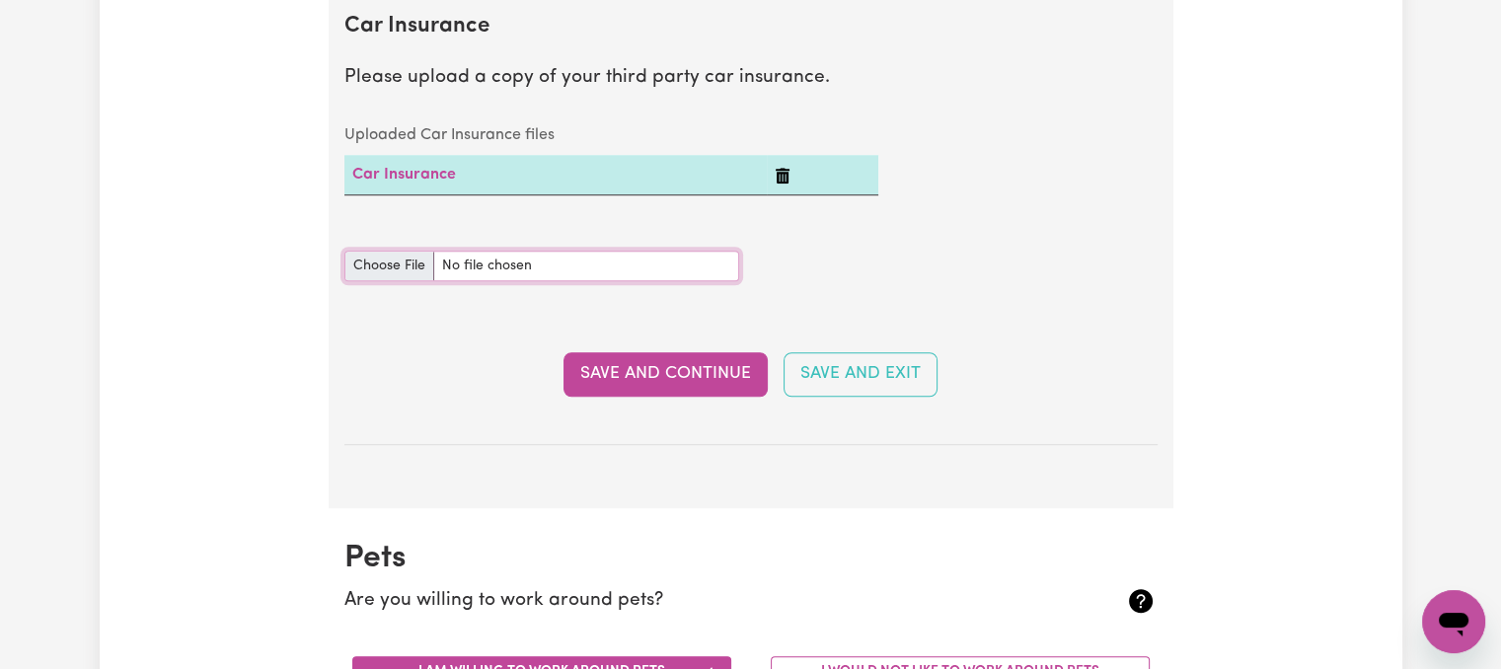
type input "C:\fakepath\Confirmation_of_Cover.pdf"
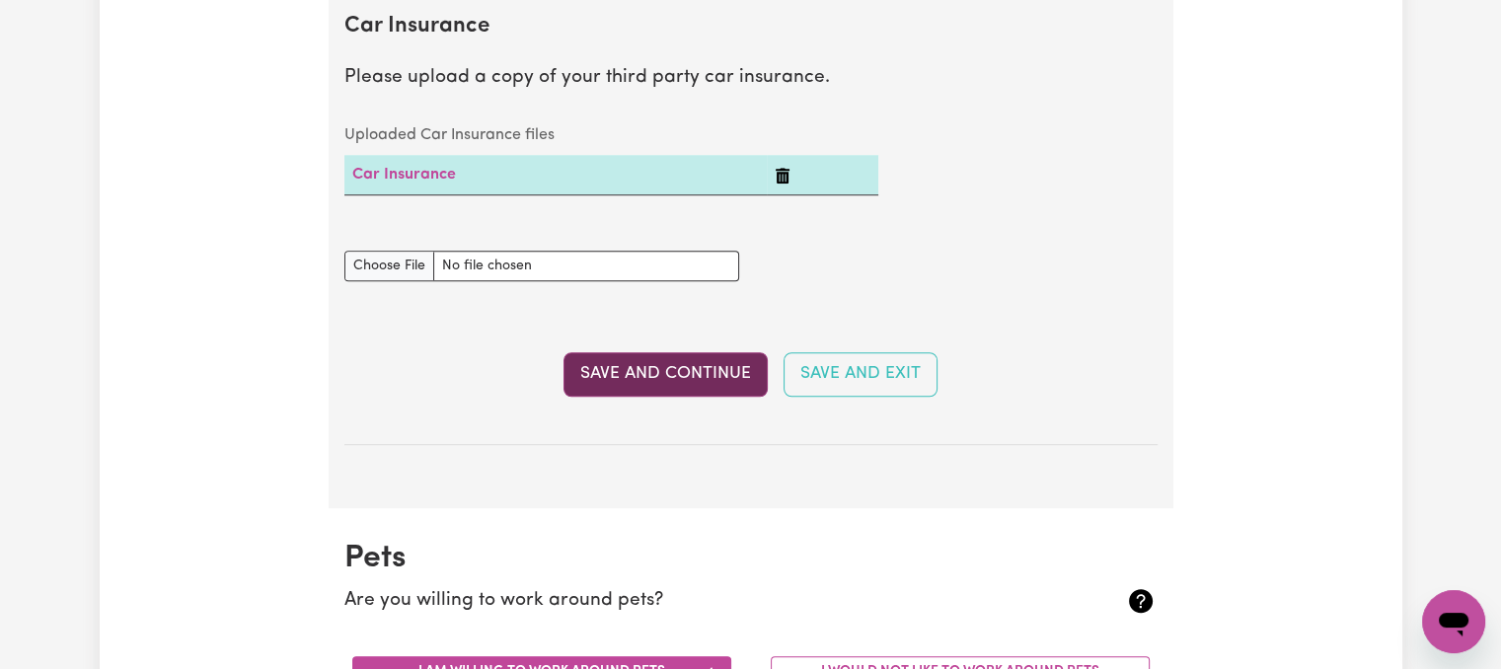
click at [663, 372] on button "Save and Continue" at bounding box center [666, 373] width 204 height 43
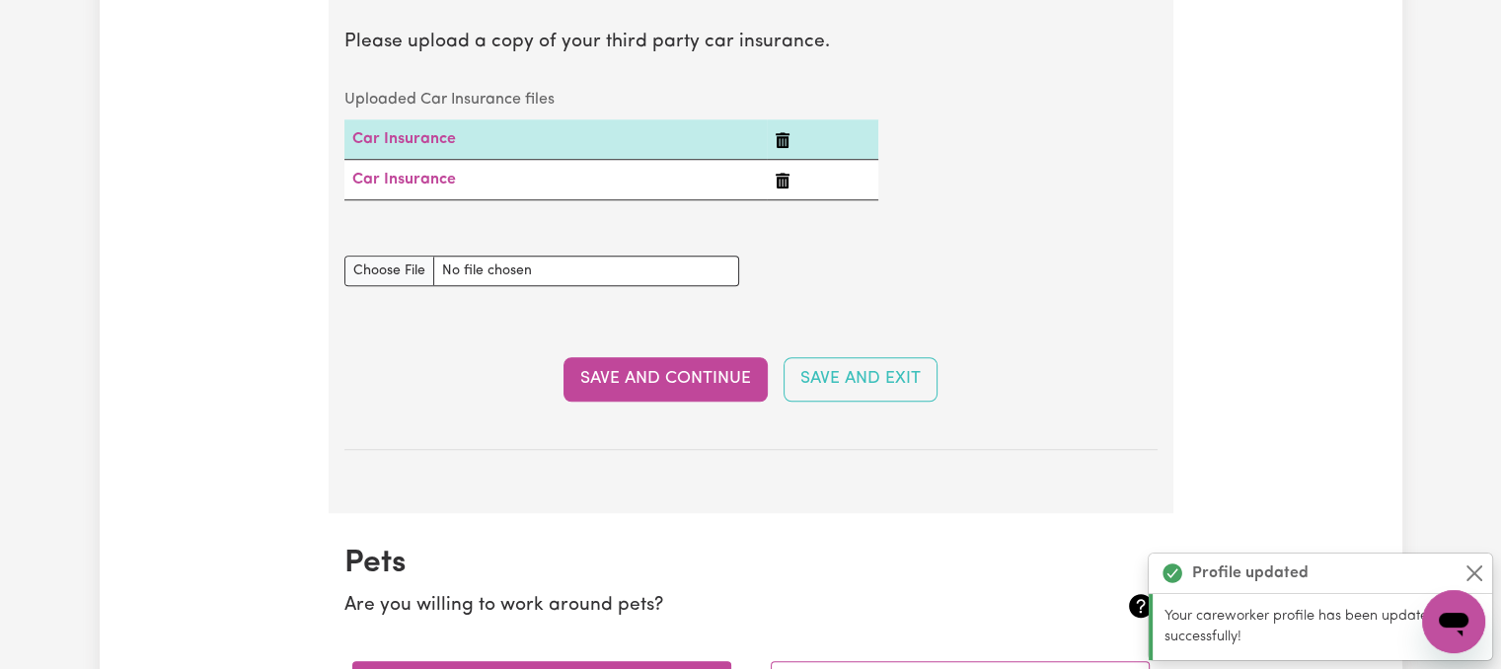
scroll to position [1453, 0]
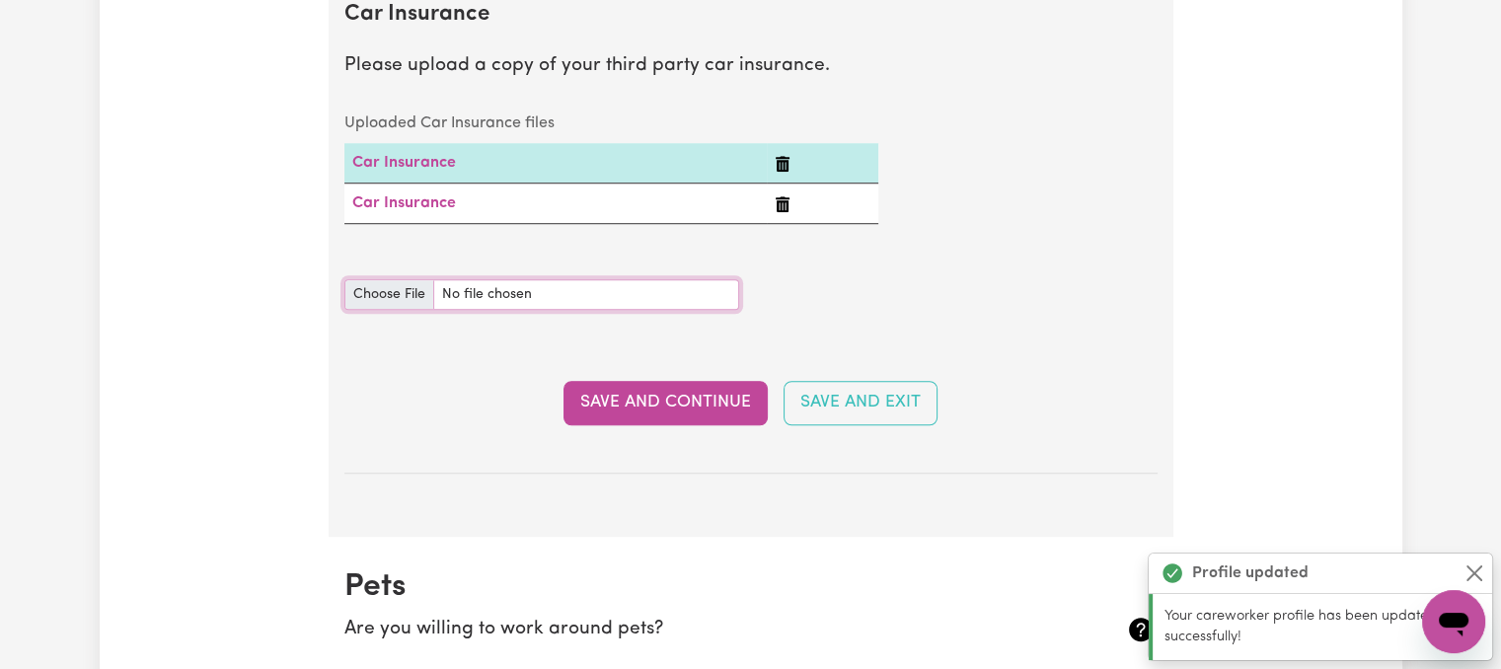
click at [539, 293] on input "Car Insurance document" at bounding box center [542, 294] width 395 height 31
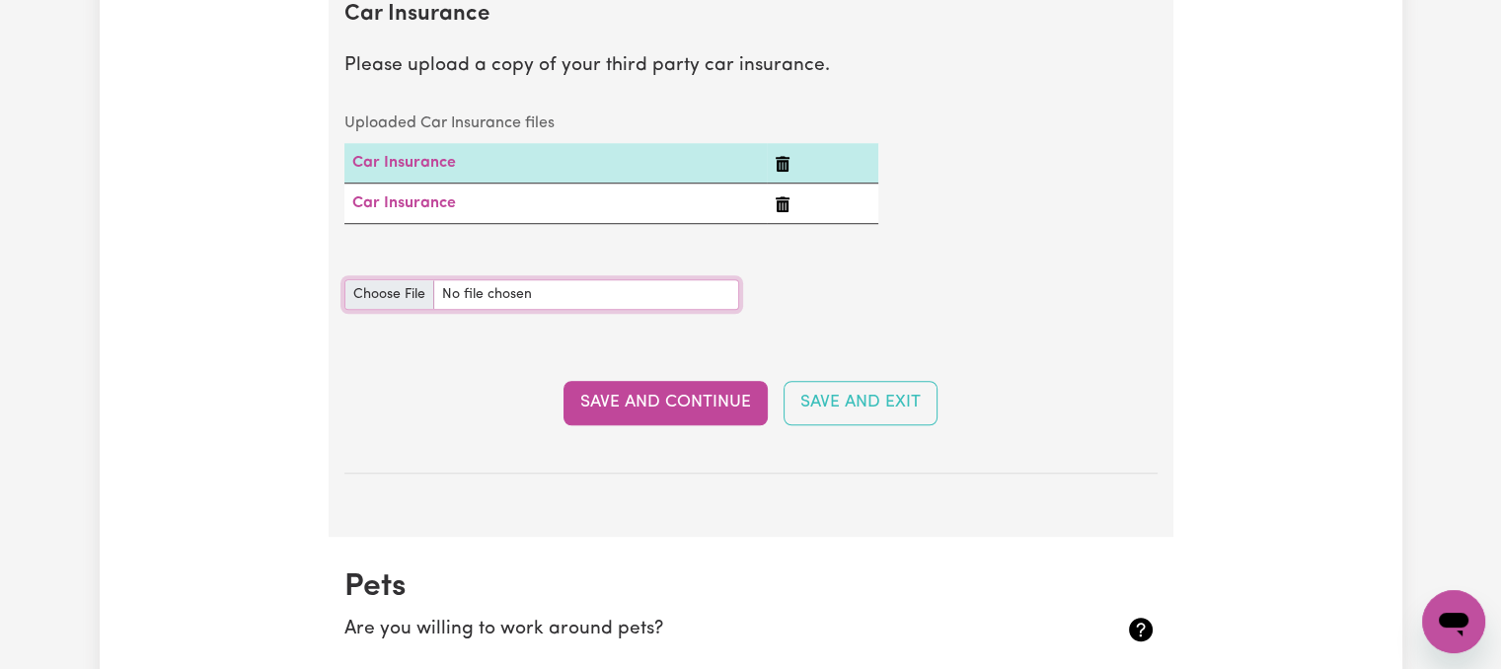
type input "C:\fakepath\Confirmation_of_Cover.pdf"
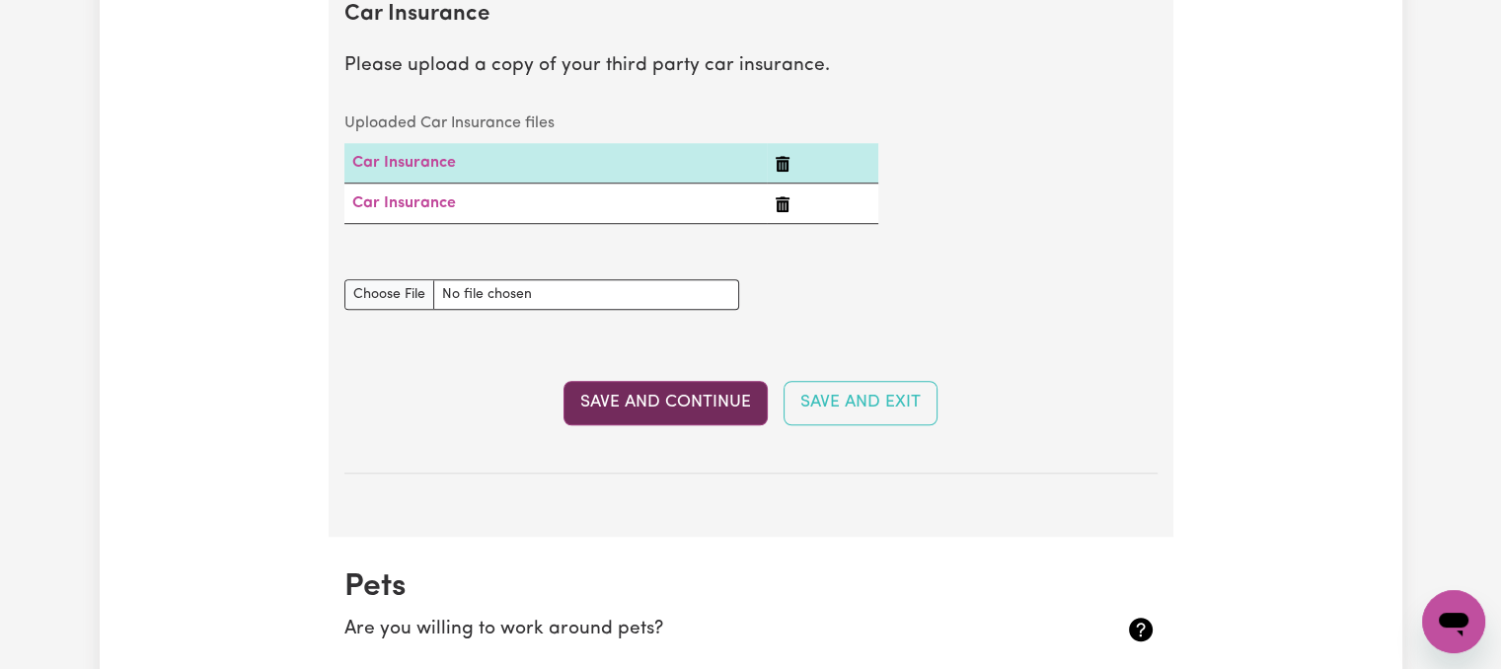
click at [665, 400] on button "Save and Continue" at bounding box center [666, 402] width 204 height 43
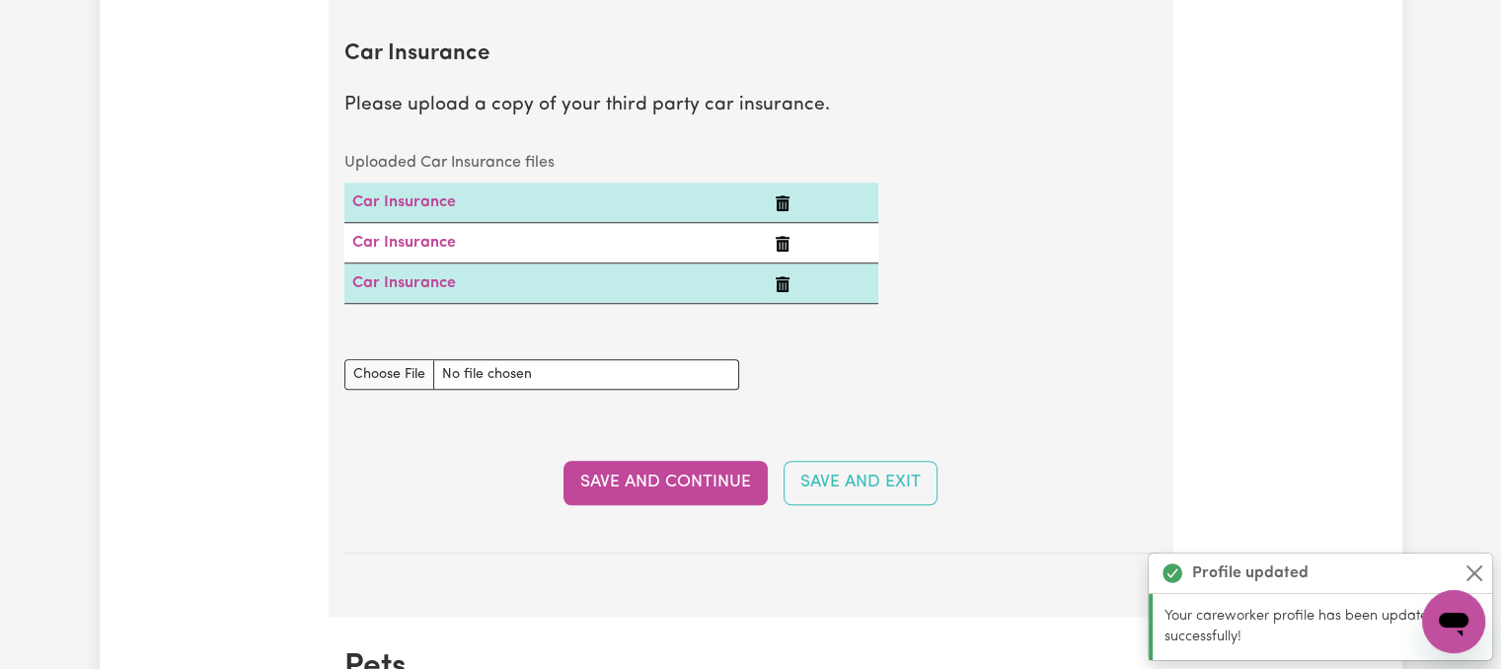
scroll to position [1395, 0]
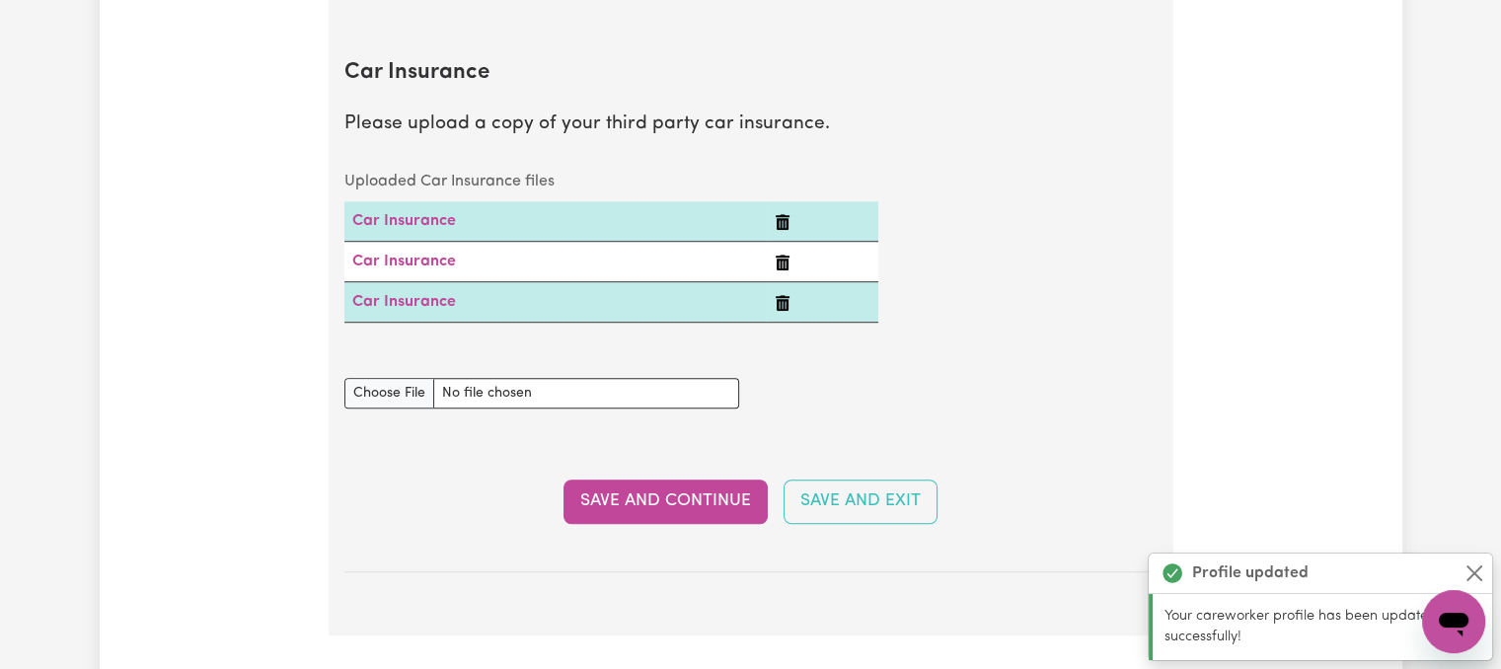
click at [781, 261] on icon "Delete Car Insurance" at bounding box center [783, 263] width 16 height 16
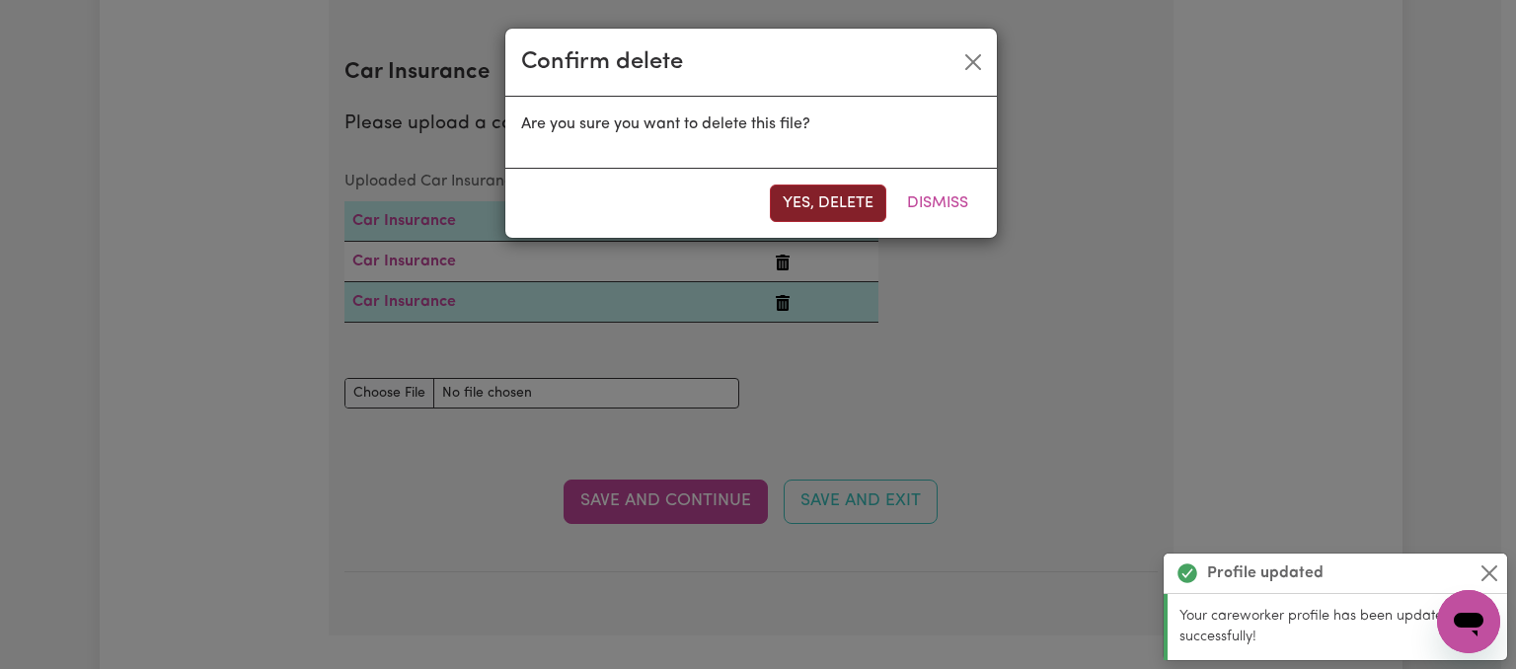
click at [825, 205] on button "Yes, delete" at bounding box center [828, 204] width 116 height 38
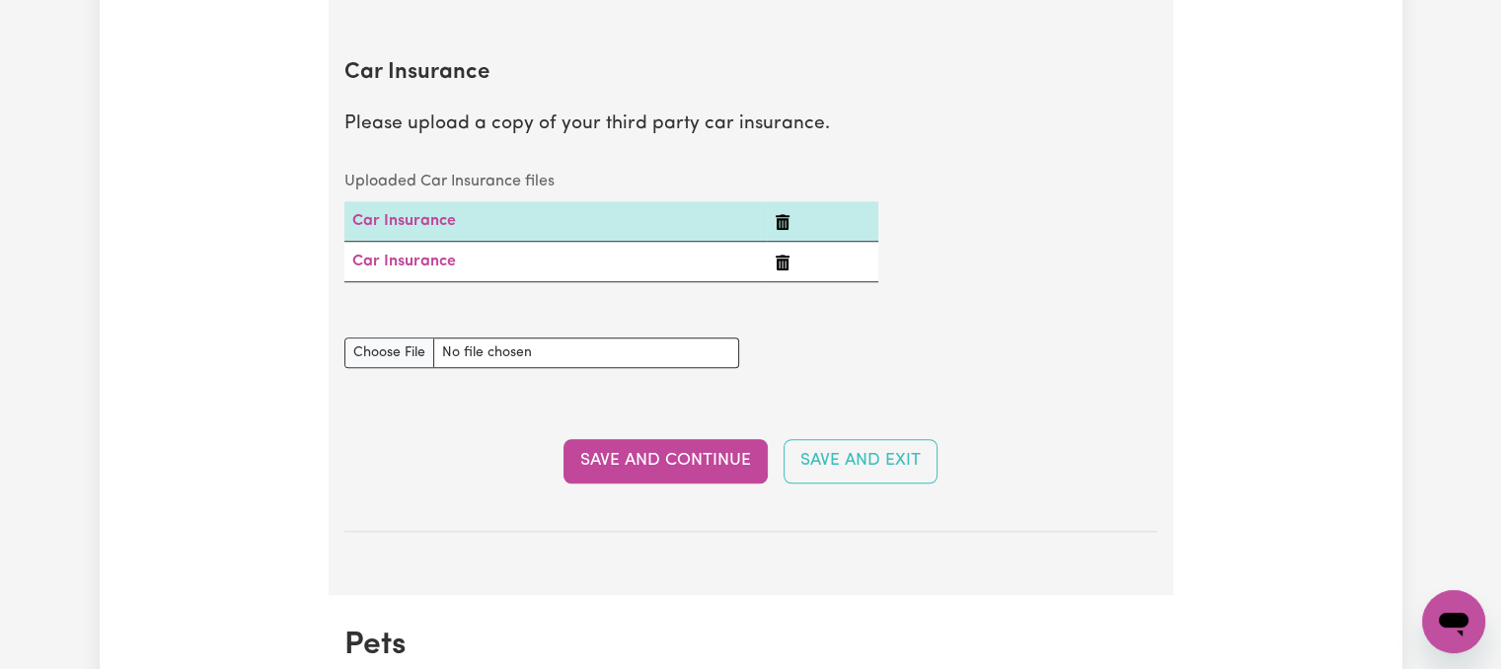
click at [782, 251] on button "Delete Car Insurance" at bounding box center [783, 262] width 16 height 24
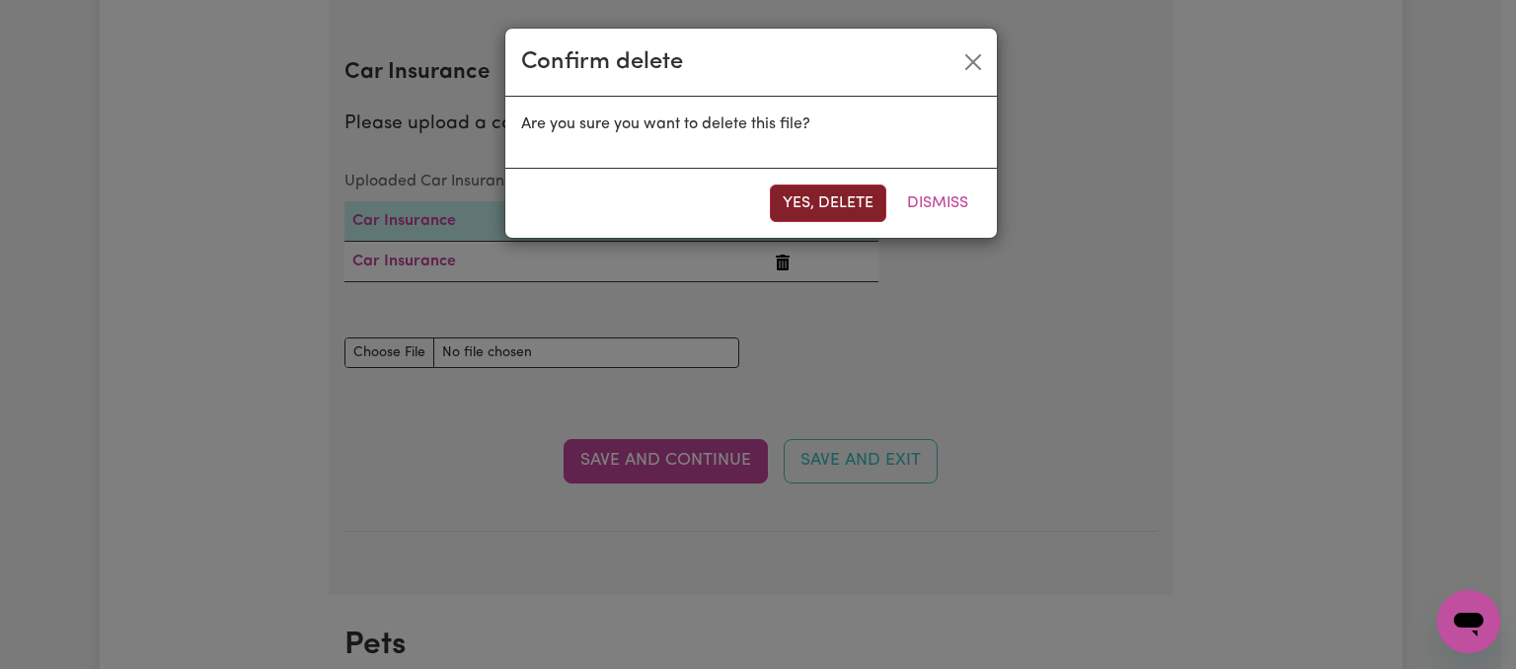
click at [824, 201] on button "Yes, delete" at bounding box center [828, 204] width 116 height 38
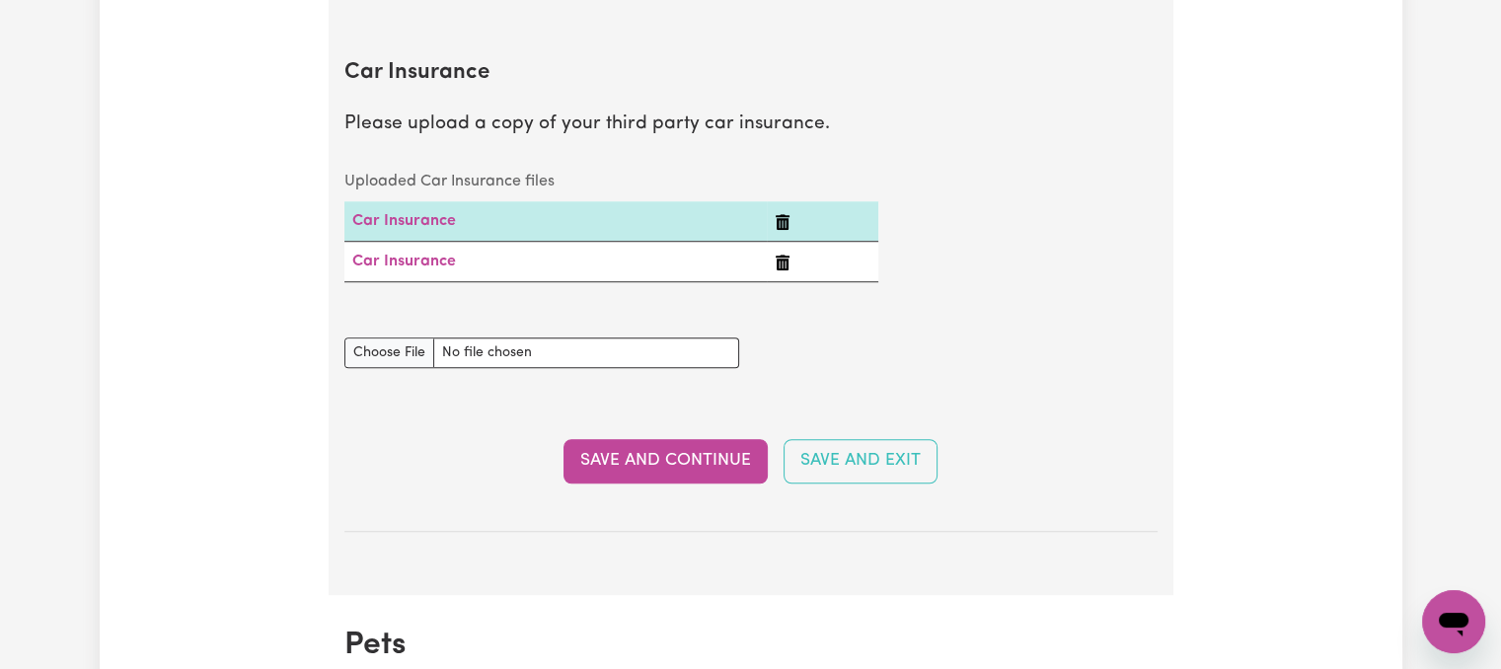
click at [776, 222] on icon "Delete Car Insurance" at bounding box center [783, 222] width 14 height 16
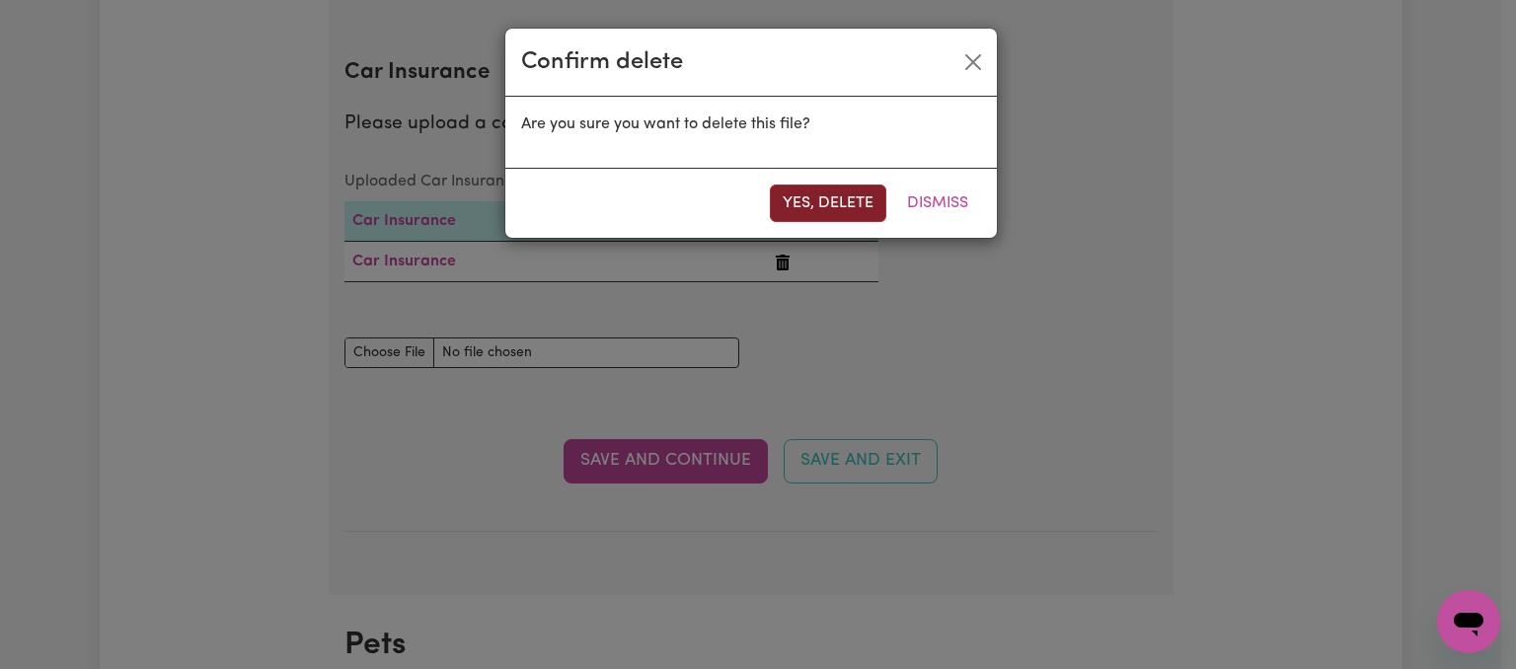
click at [821, 198] on button "Yes, delete" at bounding box center [828, 204] width 116 height 38
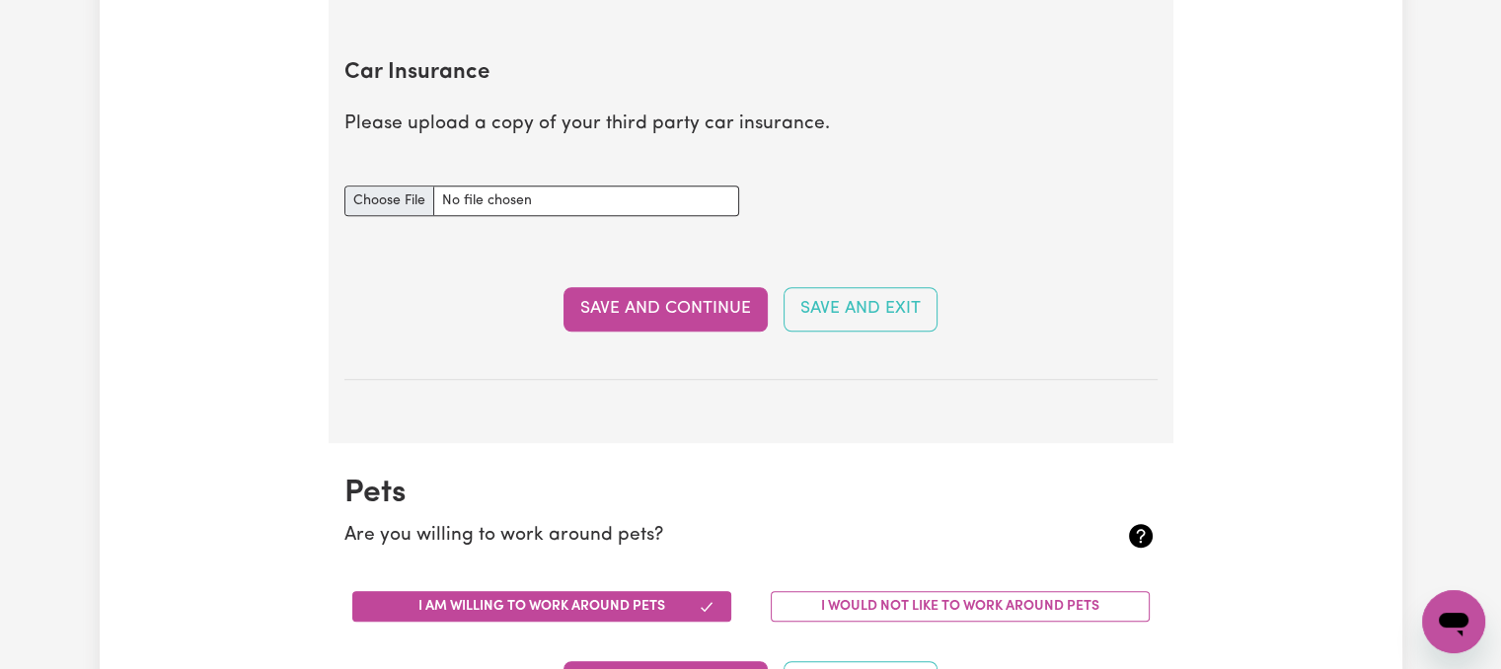
click at [681, 309] on button "Save and Continue" at bounding box center [666, 308] width 204 height 43
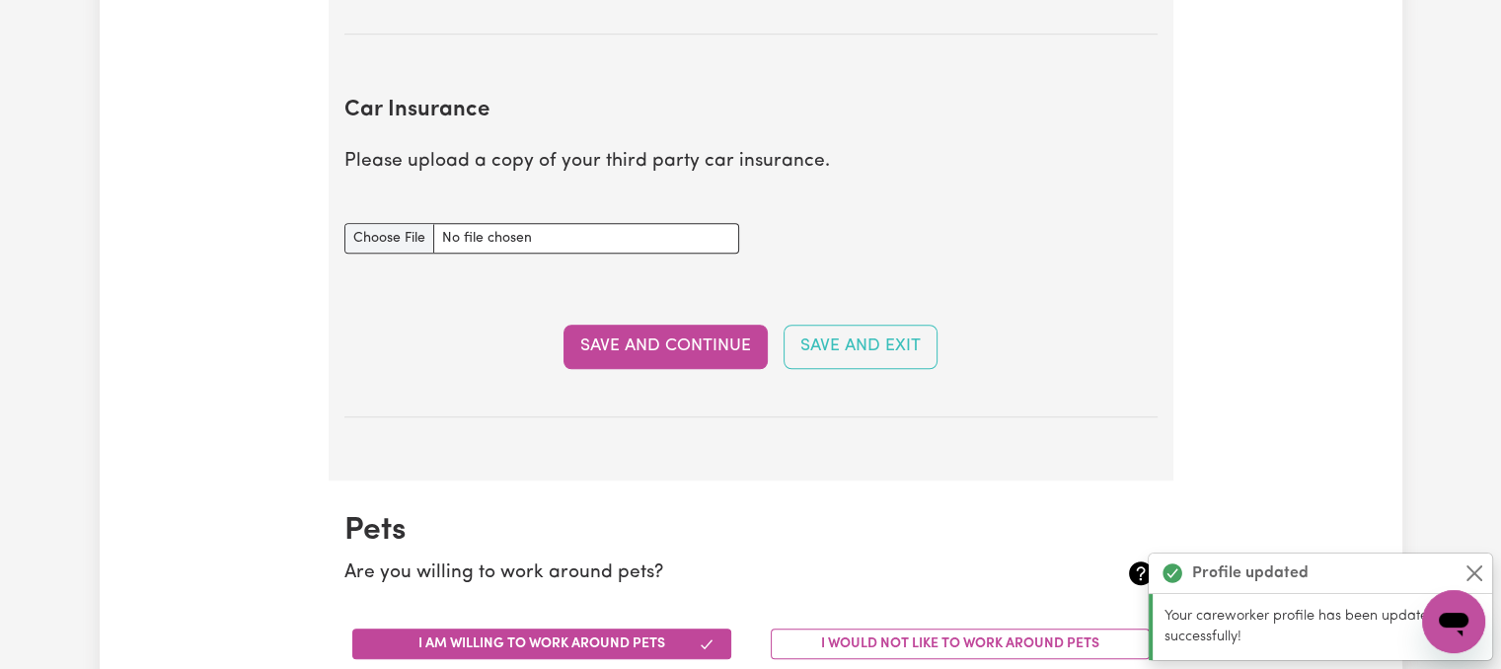
scroll to position [1342, 0]
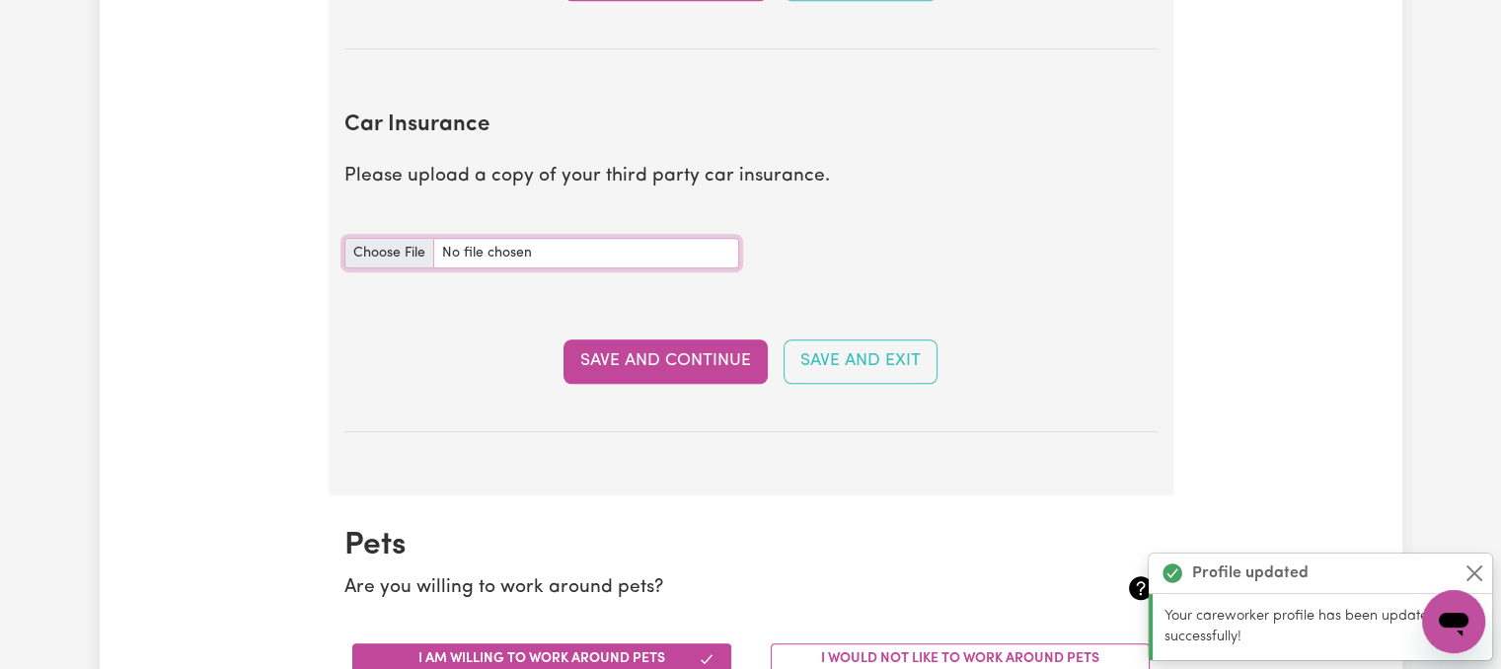
click at [651, 255] on input "Car Insurance document" at bounding box center [542, 253] width 395 height 31
type input "C:\fakepath\Confirmation_of_Cover.pdf"
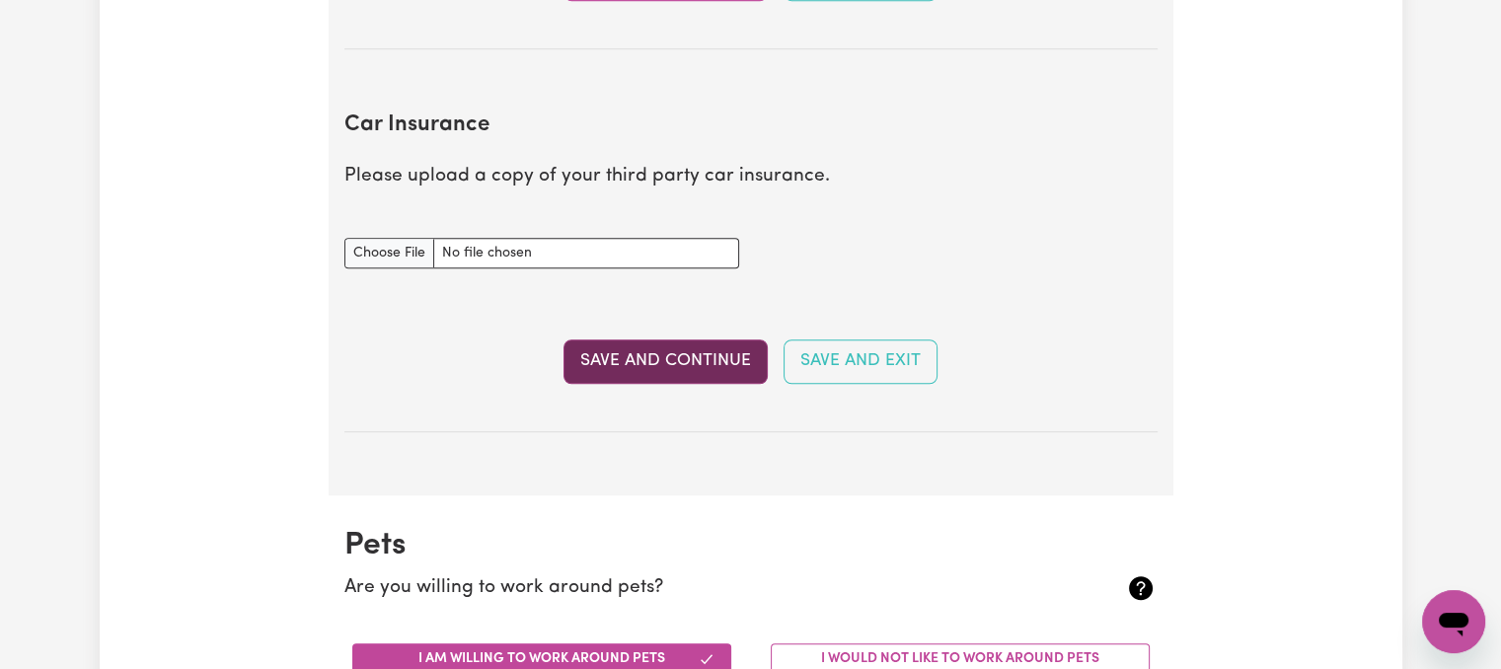
click at [659, 351] on button "Save and Continue" at bounding box center [666, 361] width 204 height 43
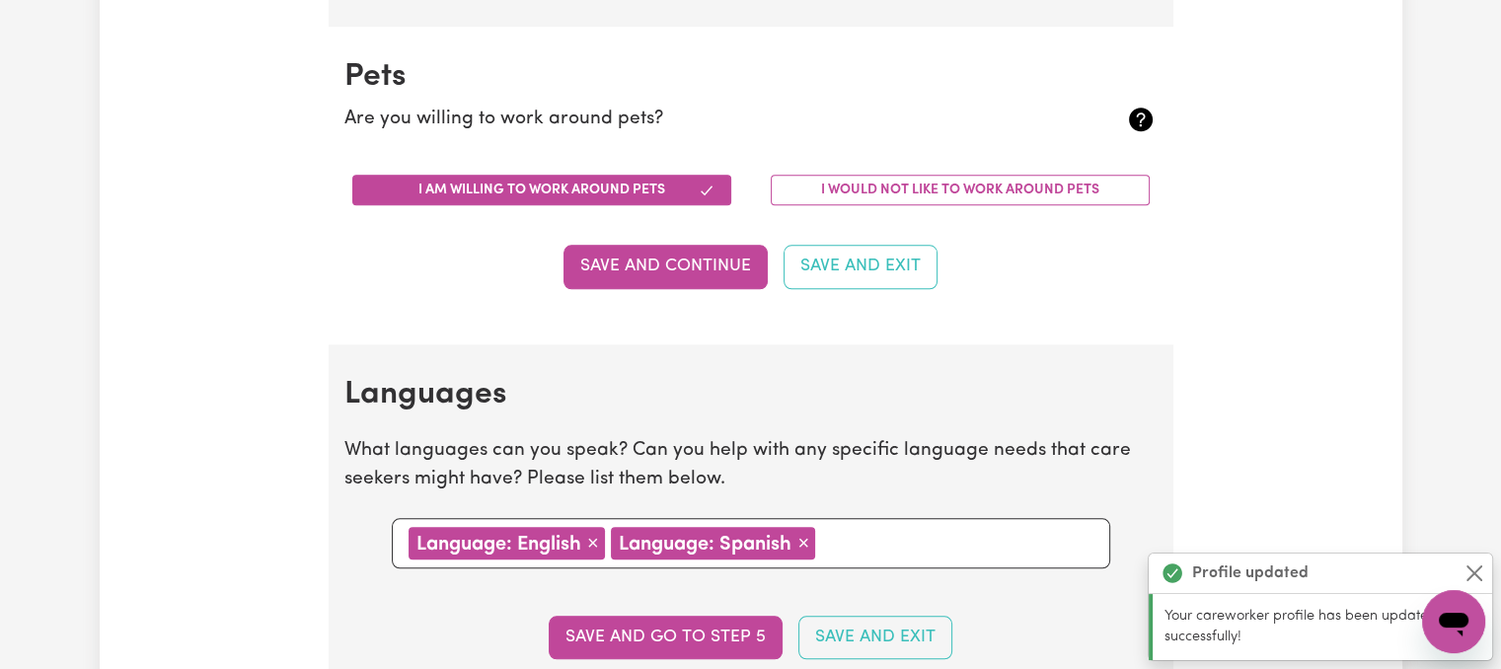
scroll to position [2033, 0]
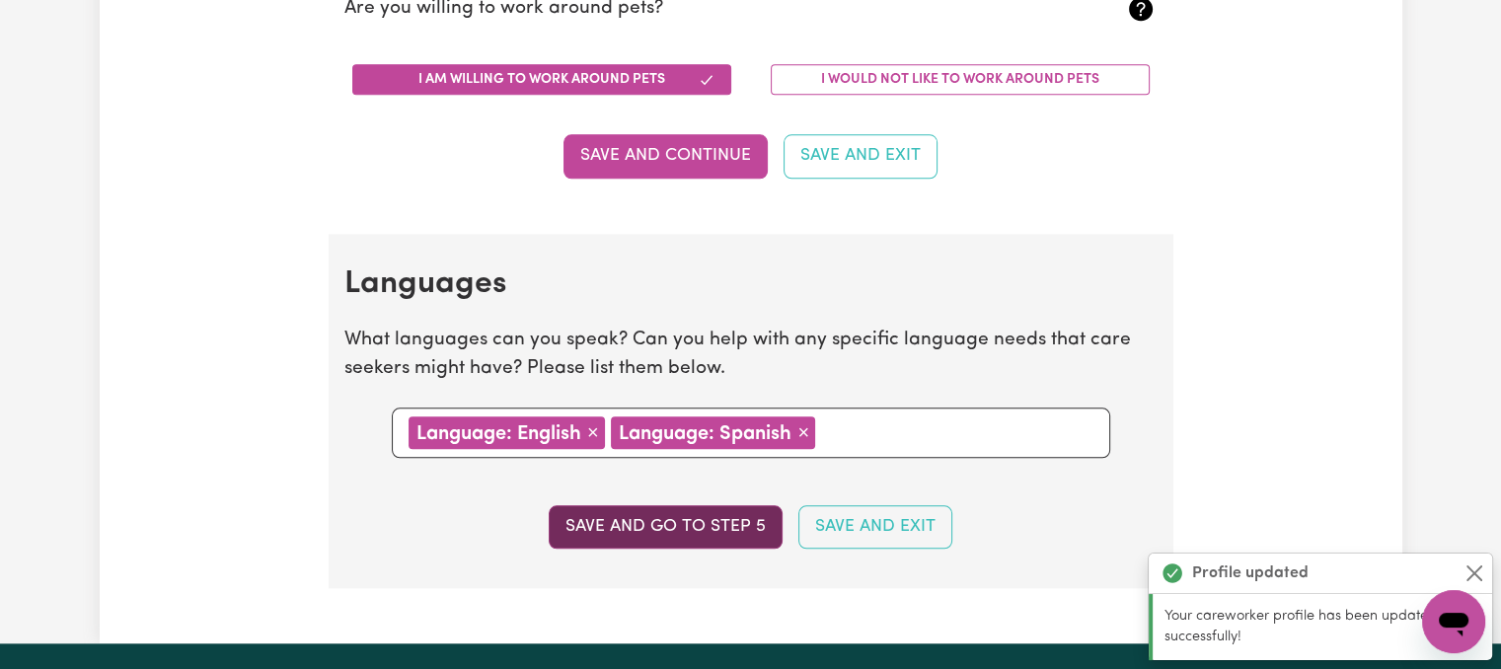
click at [701, 531] on button "Save and go to step 5" at bounding box center [666, 526] width 234 height 43
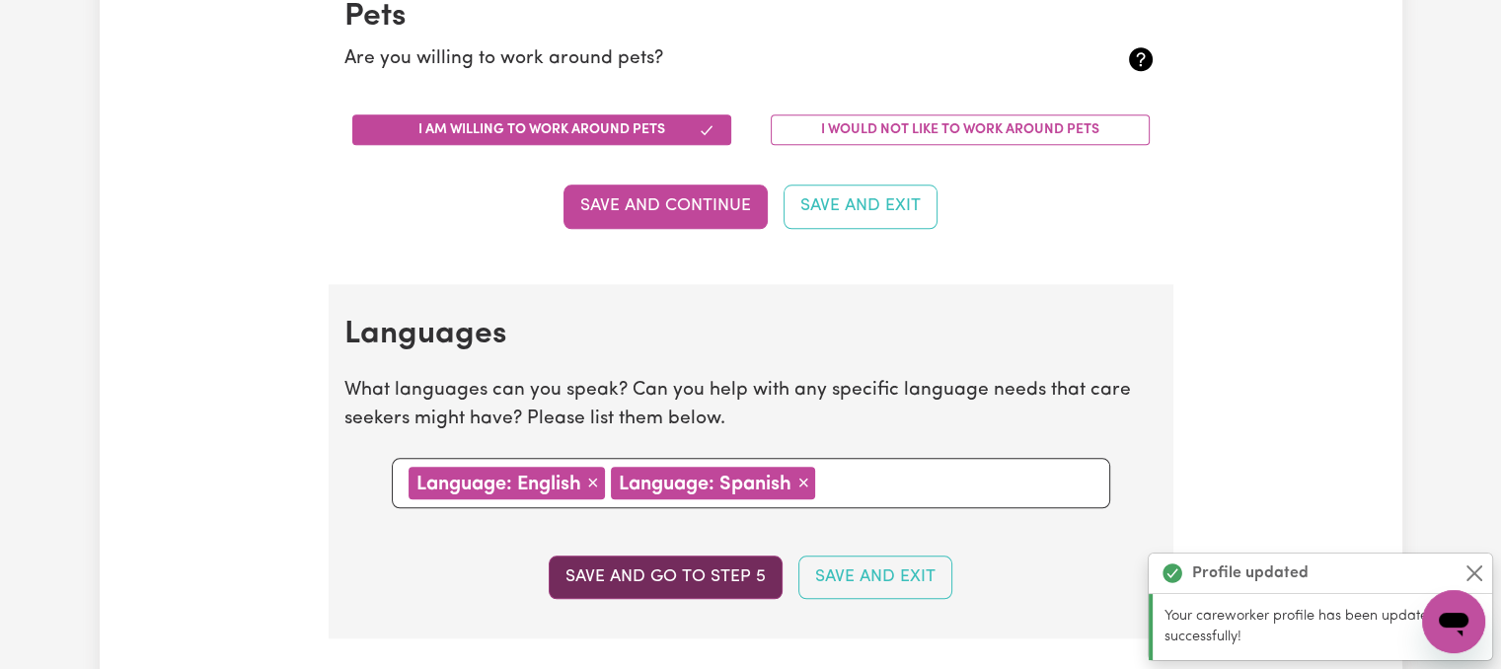
select select "I am working in another industry"
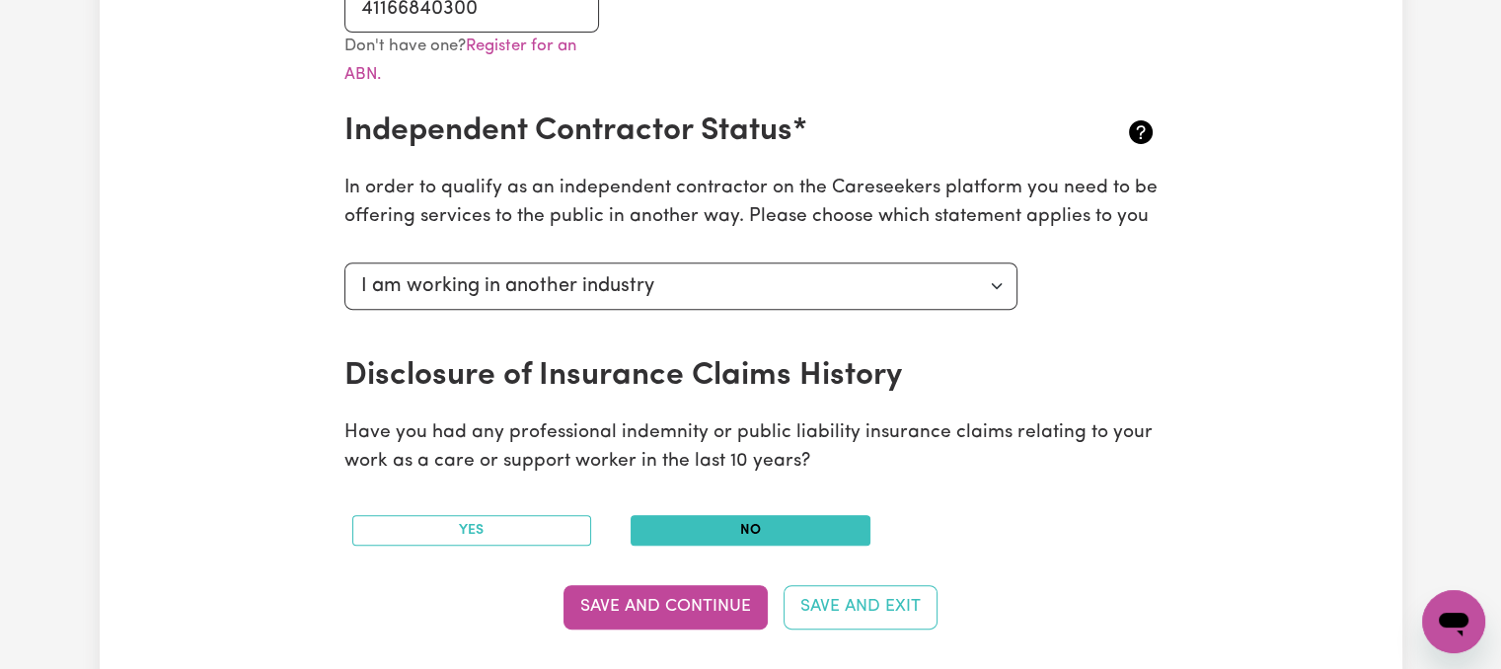
scroll to position [691, 0]
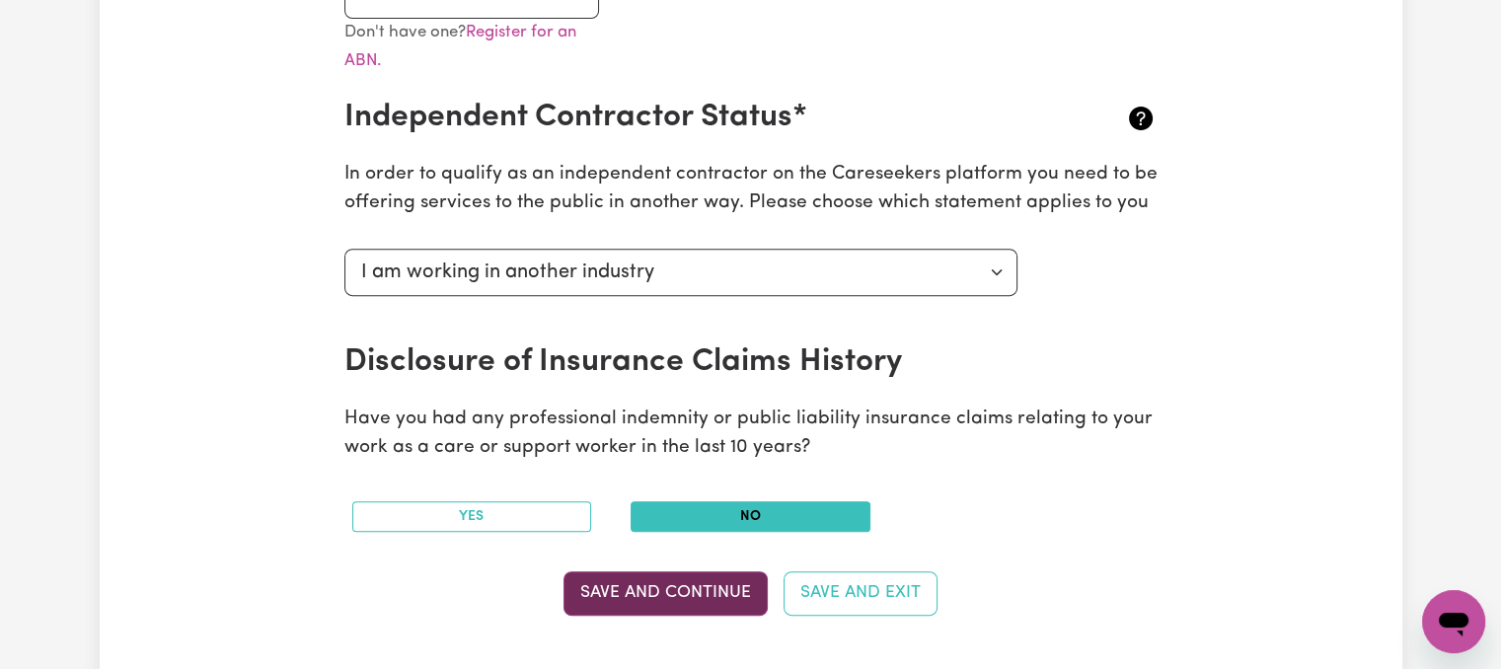
click at [699, 587] on button "Save and Continue" at bounding box center [666, 593] width 204 height 43
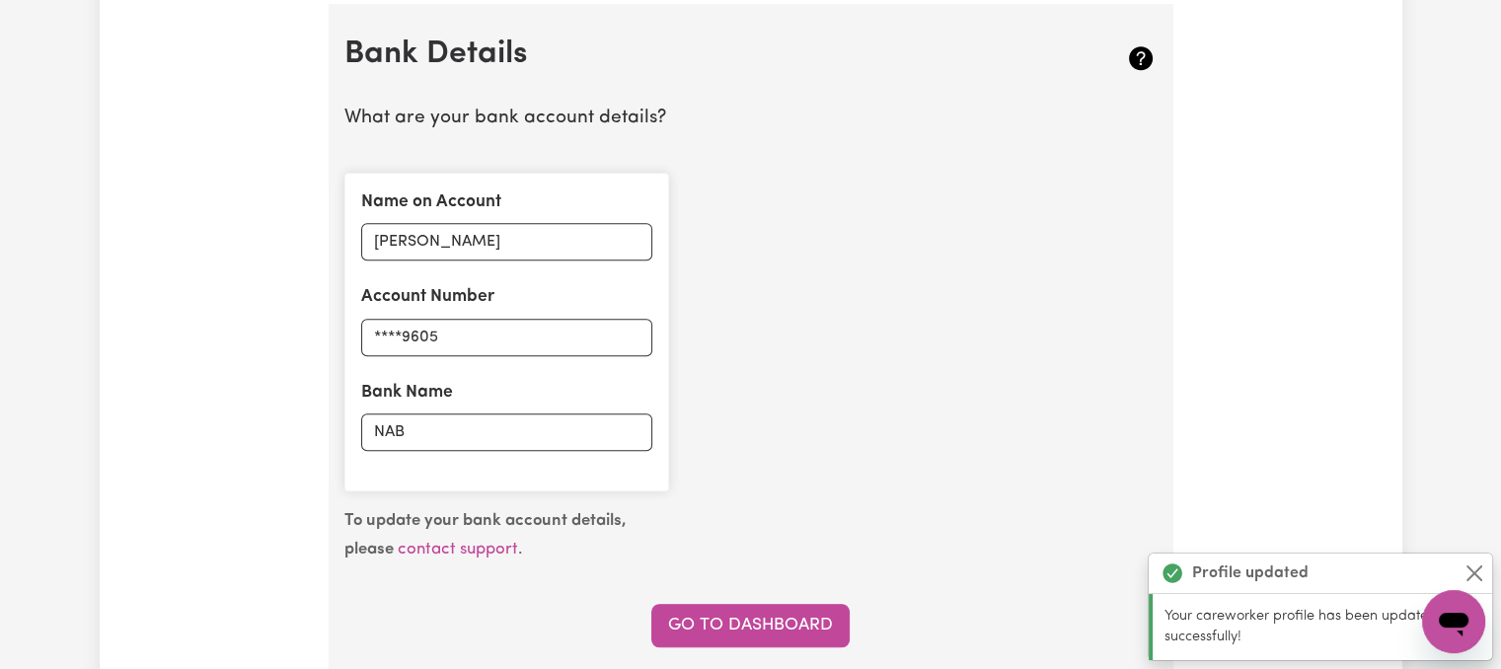
scroll to position [1361, 0]
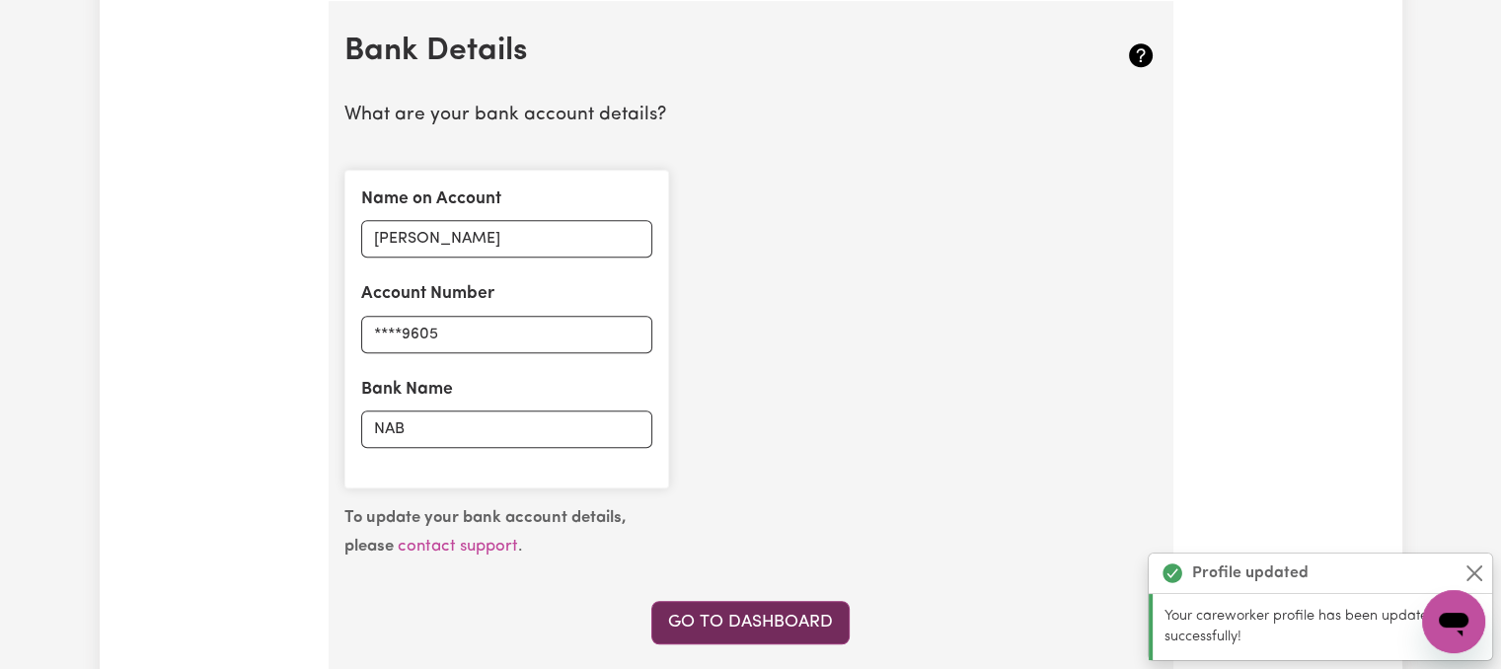
click at [715, 618] on link "Go to Dashboard" at bounding box center [750, 622] width 198 height 43
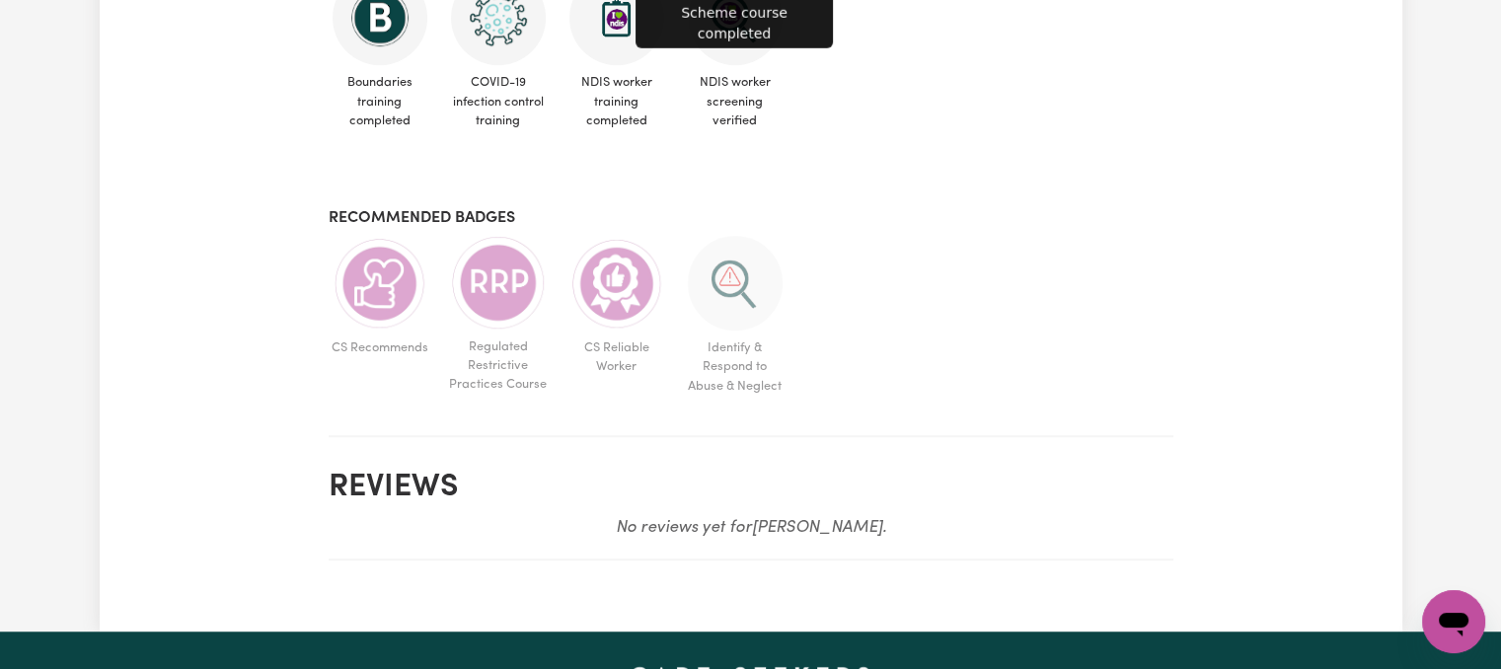
scroll to position [1481, 0]
